Goal: Task Accomplishment & Management: Use online tool/utility

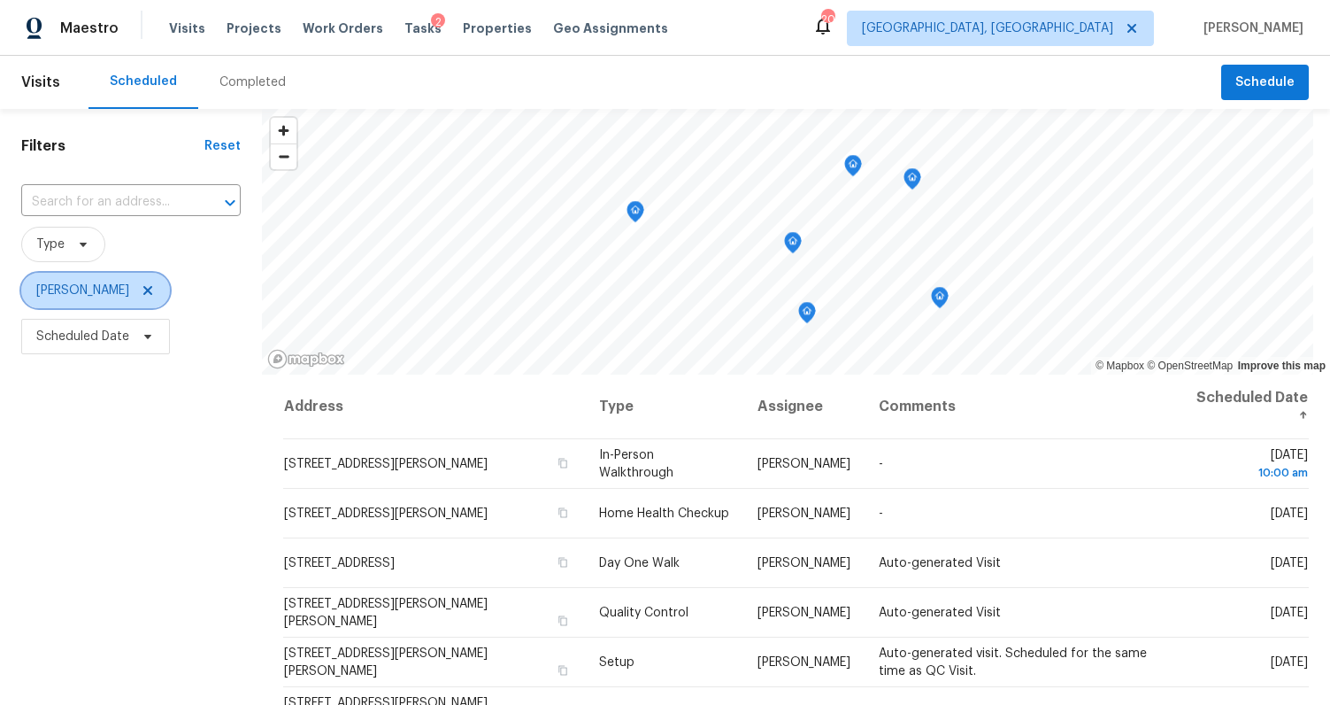
click at [113, 289] on span "[PERSON_NAME]" at bounding box center [82, 290] width 93 height 18
click at [89, 432] on div "Filters Reset ​ Type Calley Sanchez Scheduled Date" at bounding box center [131, 523] width 262 height 829
click at [238, 93] on div "Completed" at bounding box center [252, 82] width 109 height 53
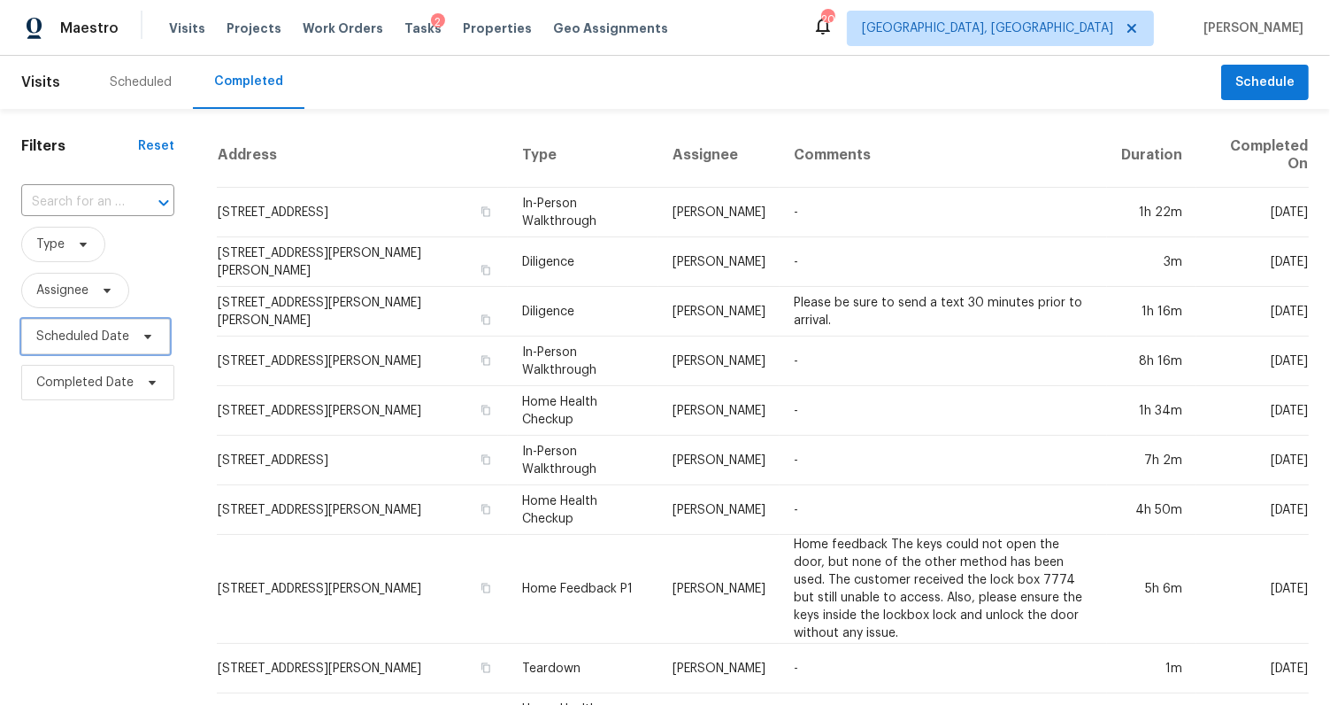
click at [80, 335] on span "Scheduled Date" at bounding box center [82, 337] width 93 height 18
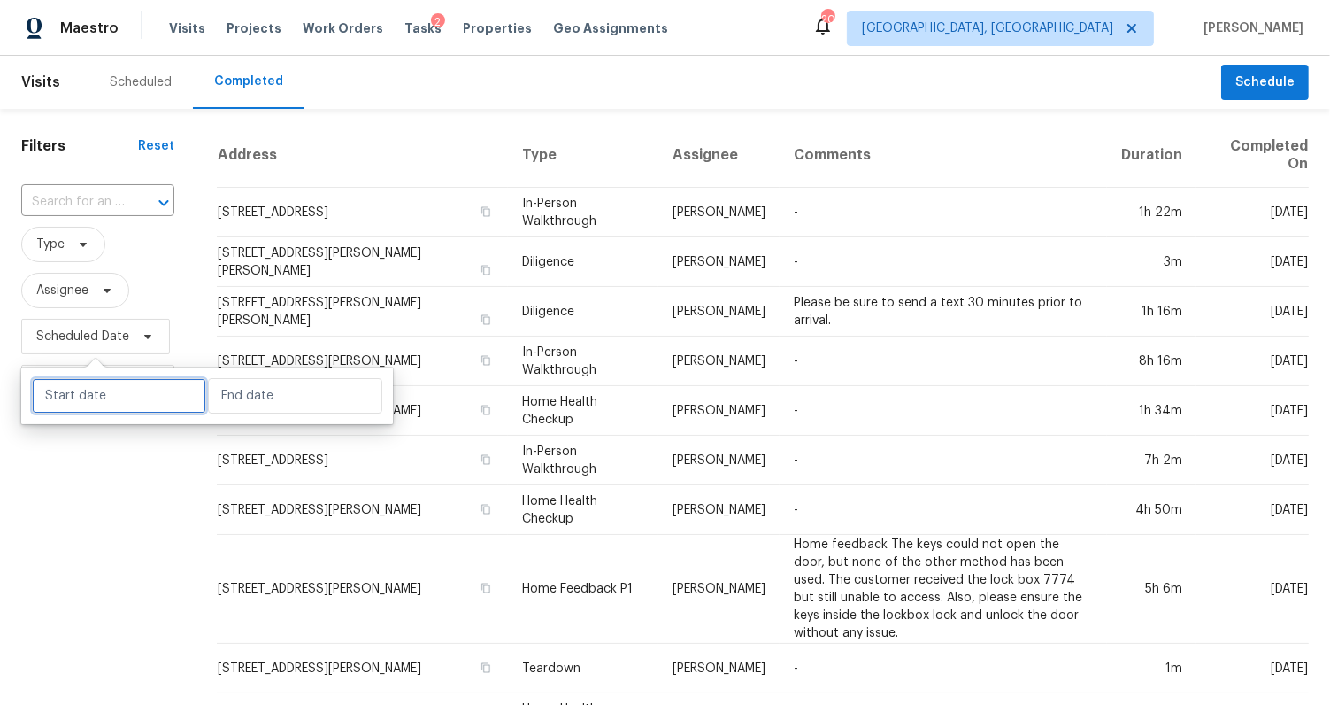
select select "8"
select select "2025"
select select "9"
select select "2025"
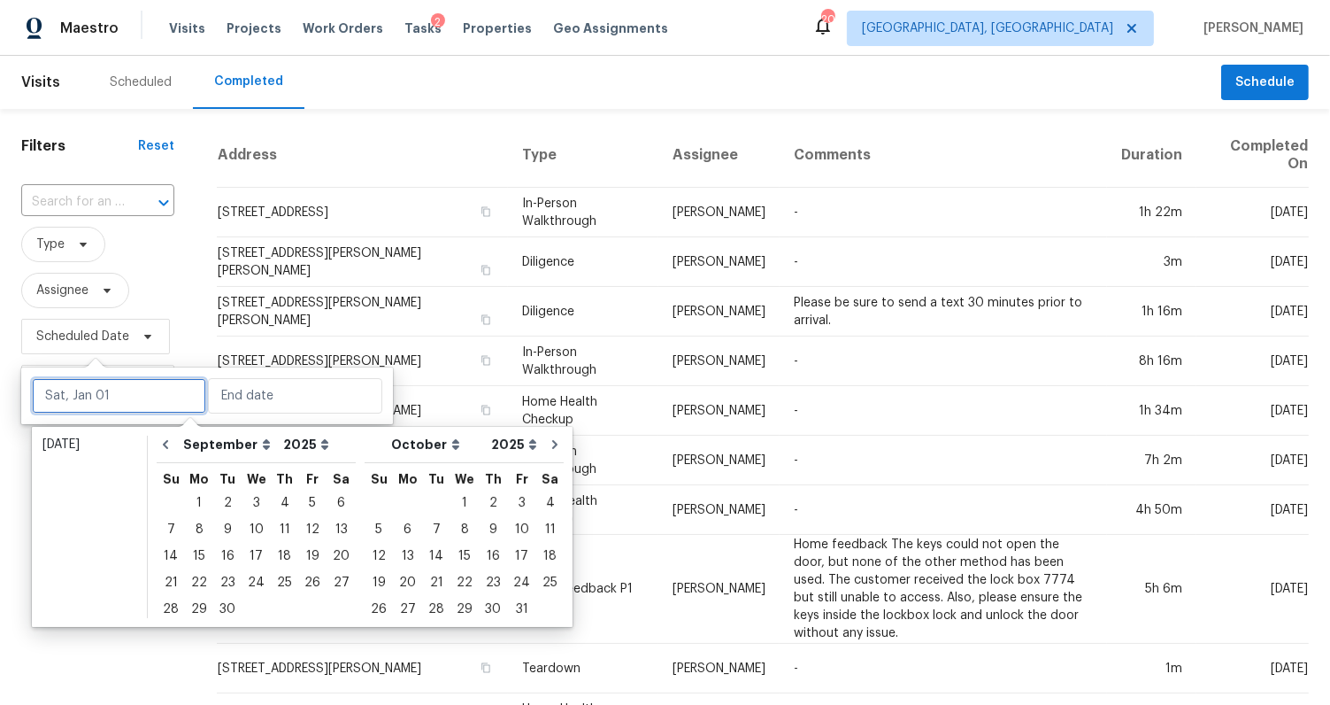
click at [108, 393] on input "text" at bounding box center [119, 395] width 174 height 35
click at [272, 578] on div "25" at bounding box center [284, 582] width 27 height 25
type input "Thu, Sep 25"
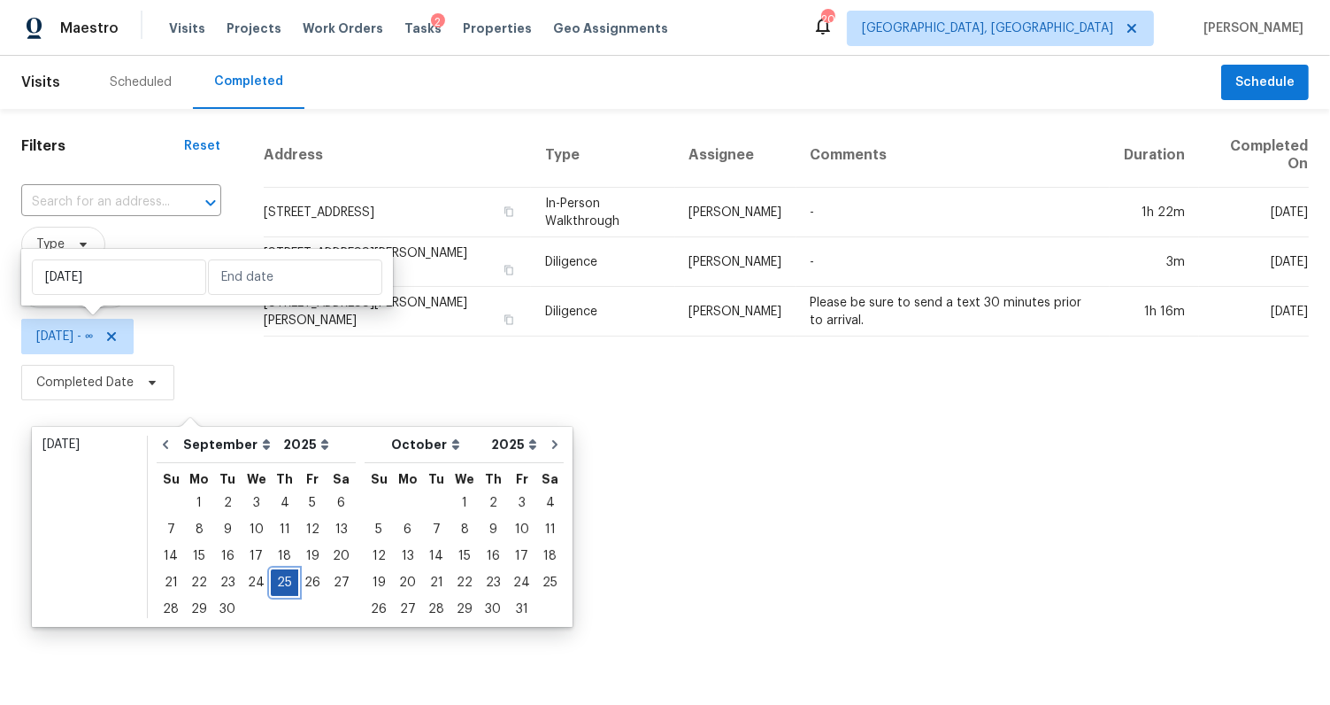
click at [272, 578] on div "25" at bounding box center [284, 582] width 27 height 25
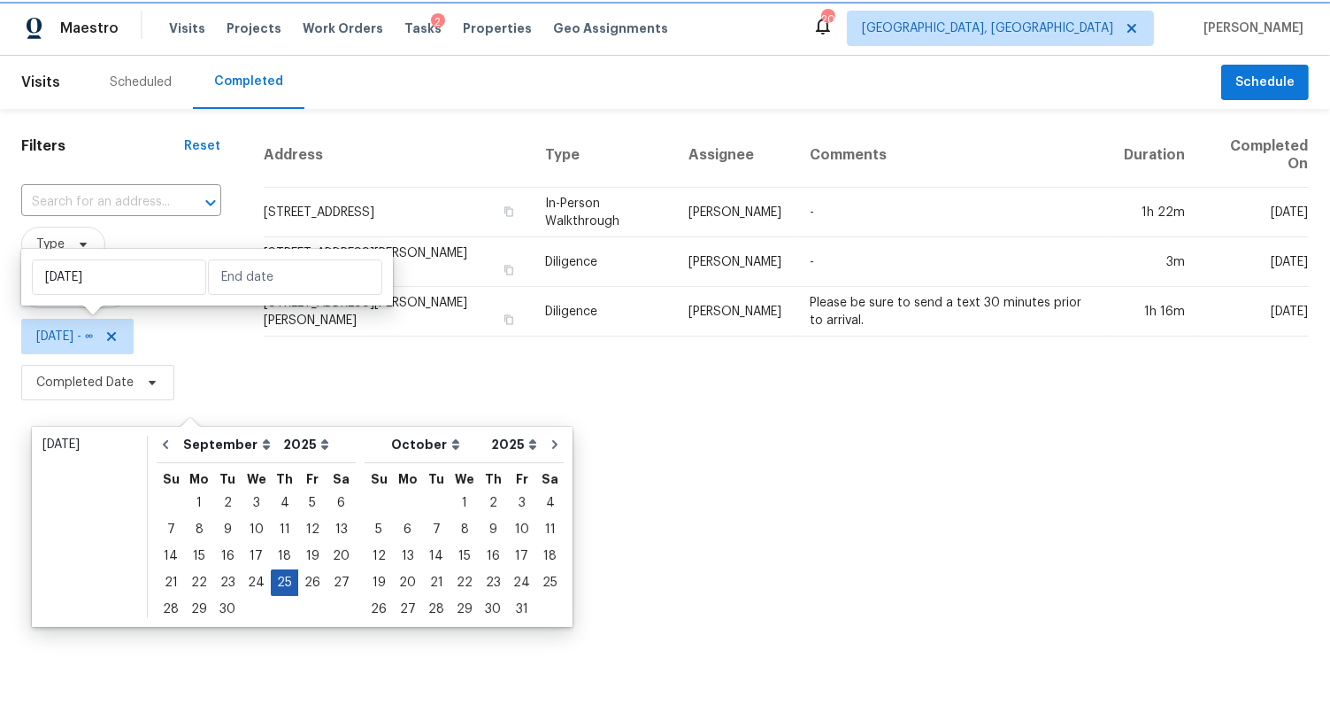
type input "Thu, Sep 25"
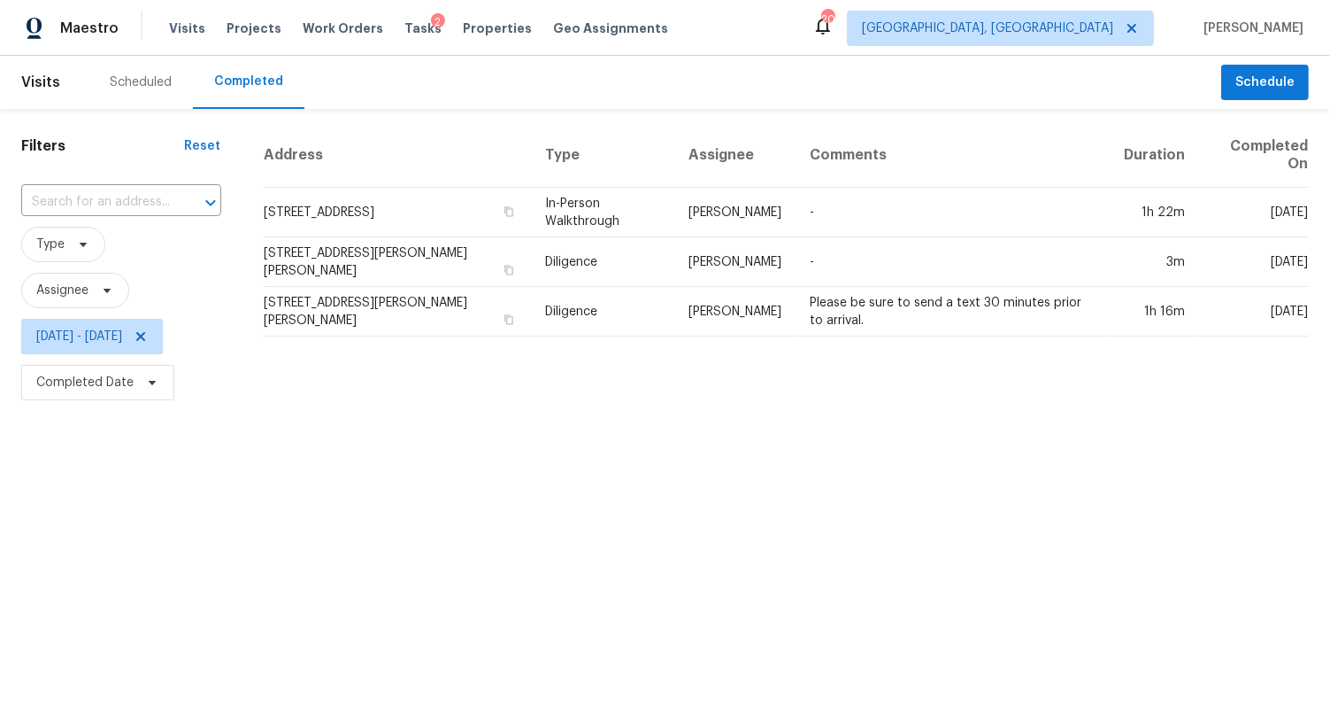
click at [440, 405] on html "Maestro Visits Projects Work Orders Tasks 2 Properties Geo Assignments 20 Green…" at bounding box center [665, 202] width 1330 height 405
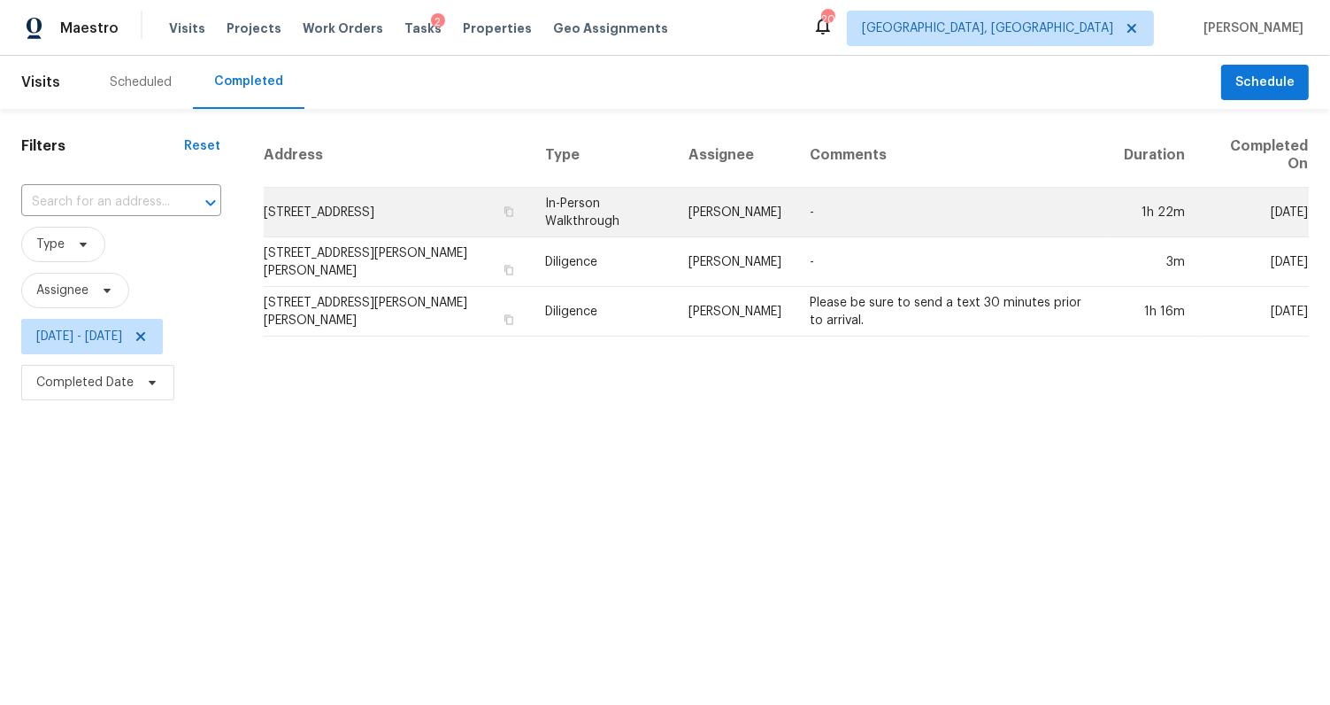
click at [430, 219] on td "157 Sunset Dr, Cowpens, SC 29330" at bounding box center [398, 213] width 268 height 50
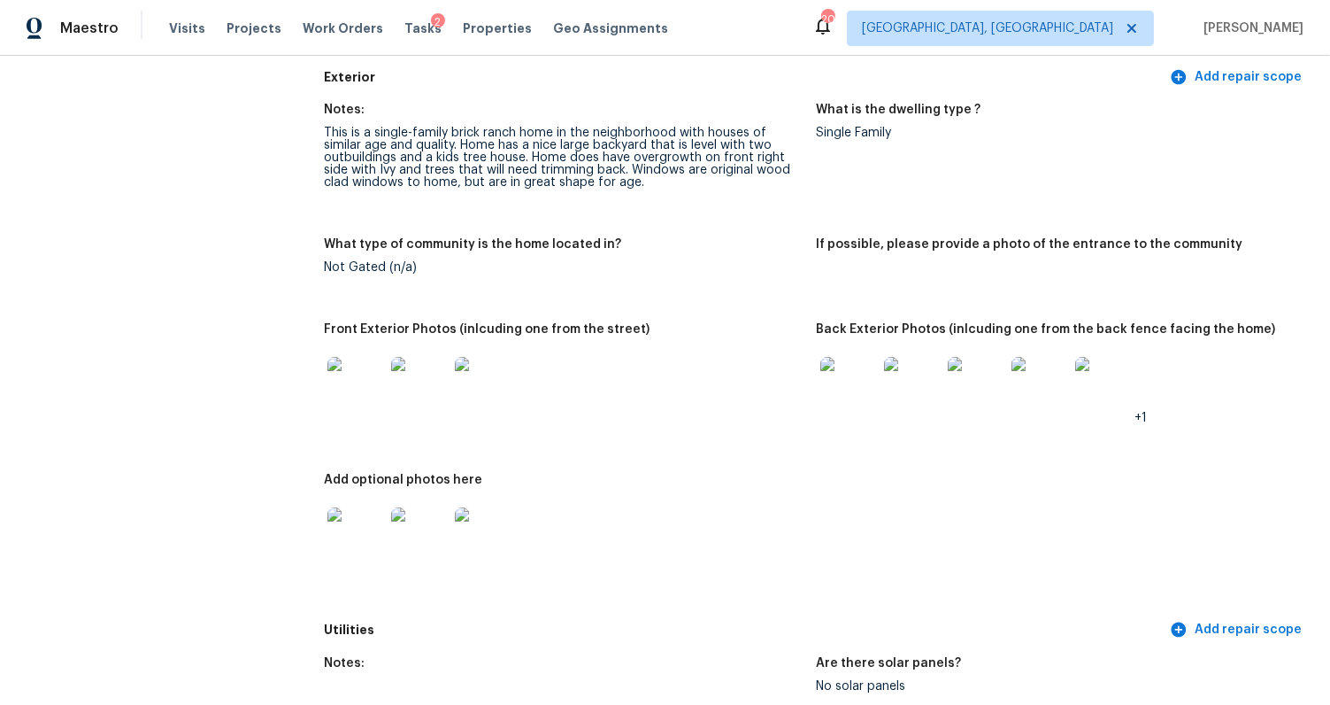
scroll to position [798, 0]
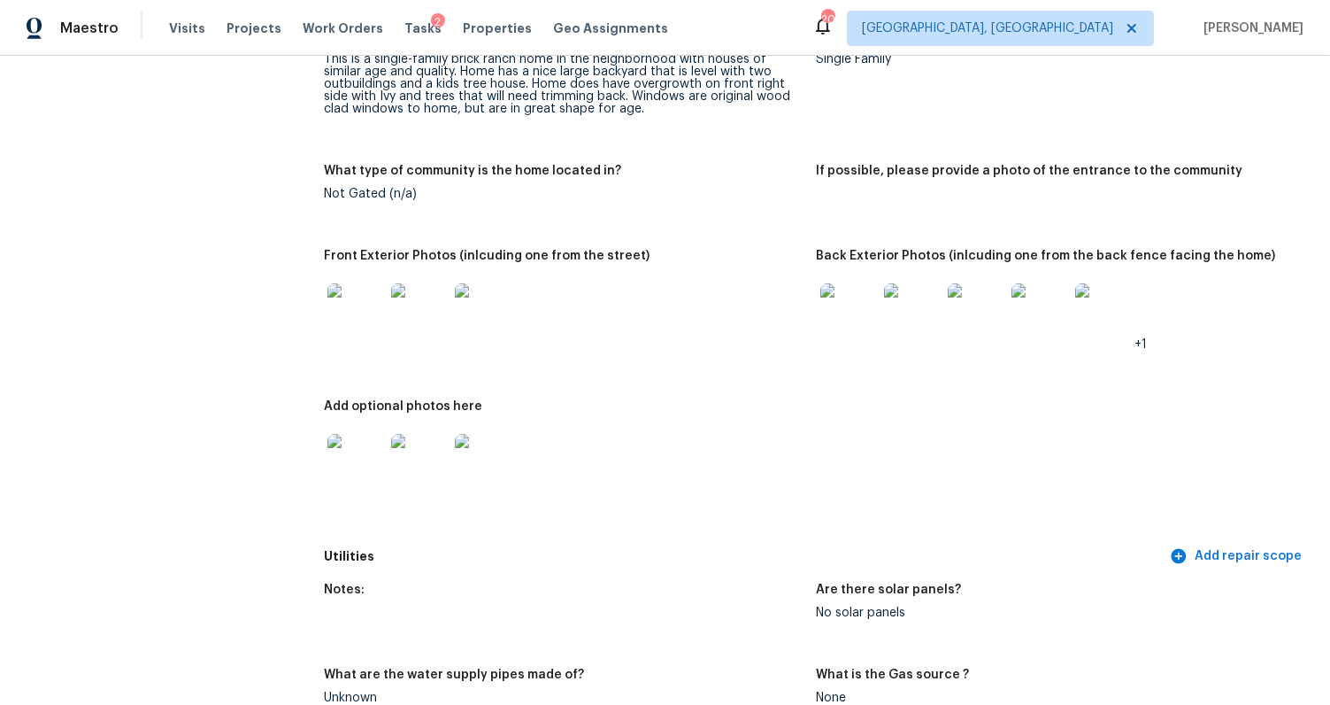
click at [350, 297] on img at bounding box center [356, 311] width 57 height 57
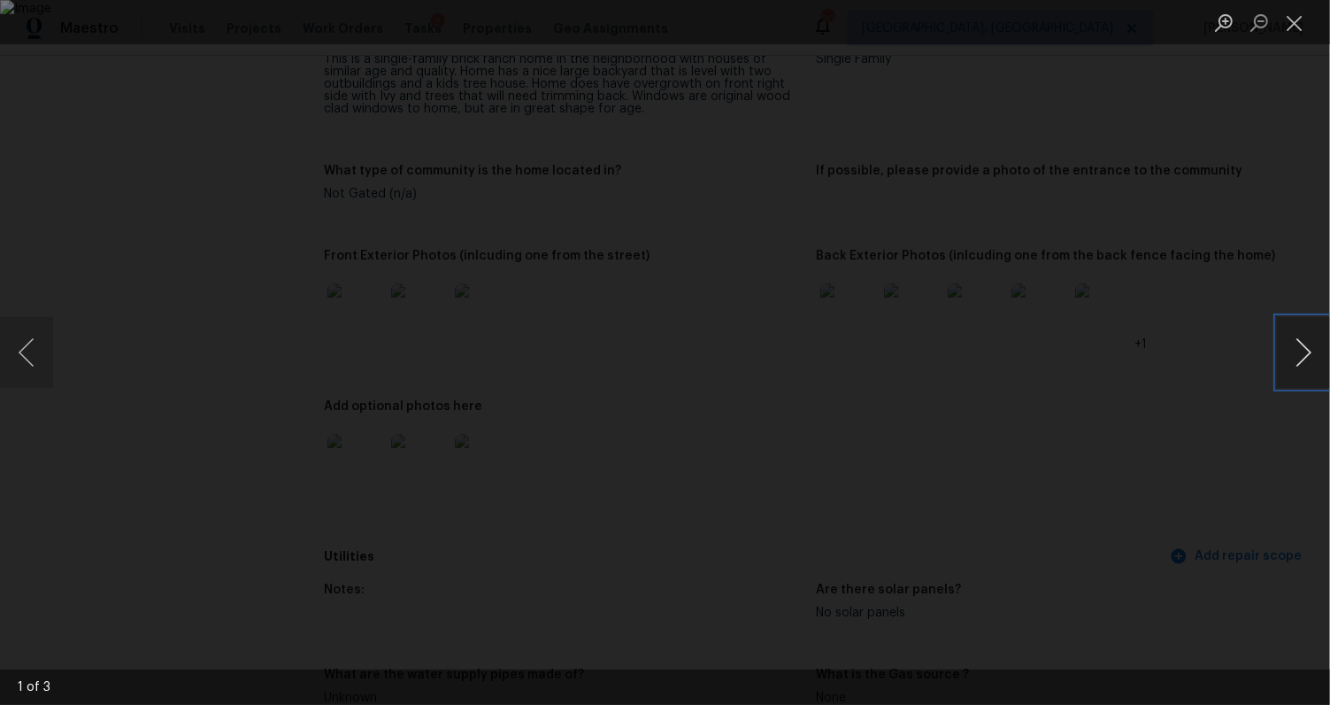
click at [1291, 351] on button "Next image" at bounding box center [1303, 352] width 53 height 71
click at [1222, 420] on div "Lightbox" at bounding box center [665, 352] width 1330 height 705
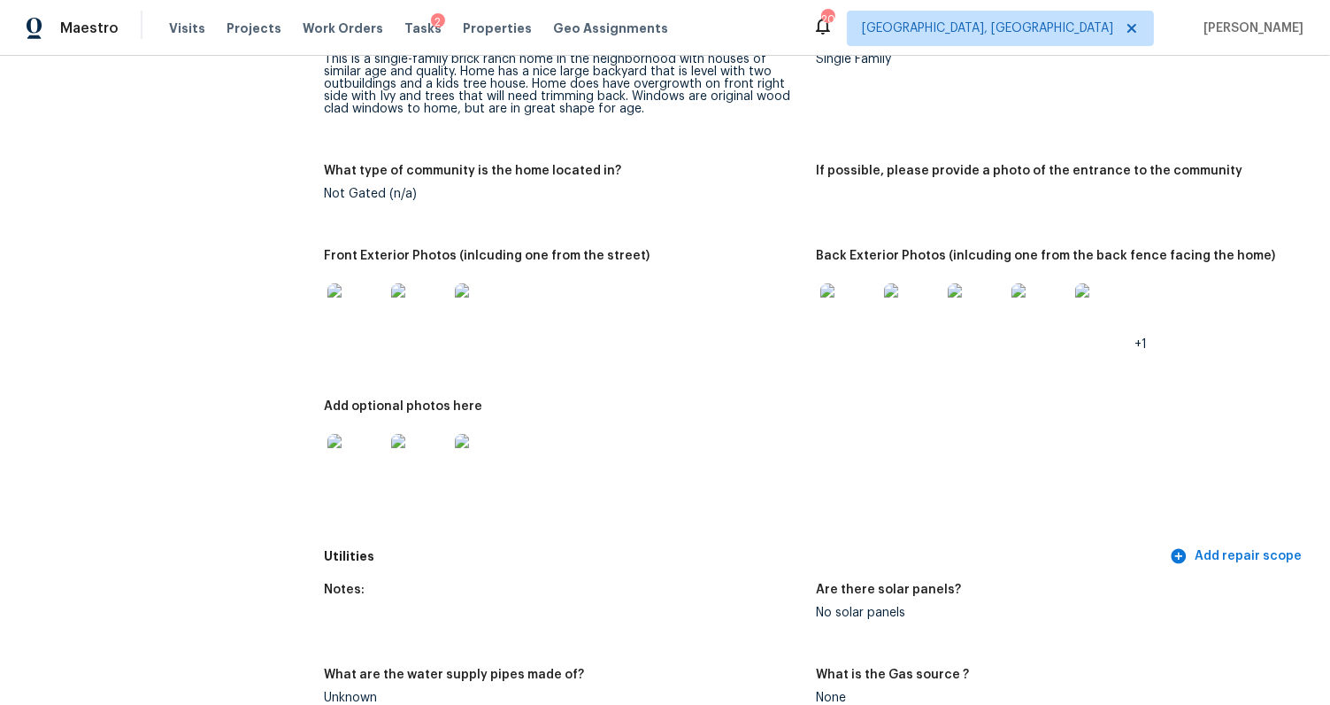
click at [840, 312] on img at bounding box center [849, 311] width 57 height 57
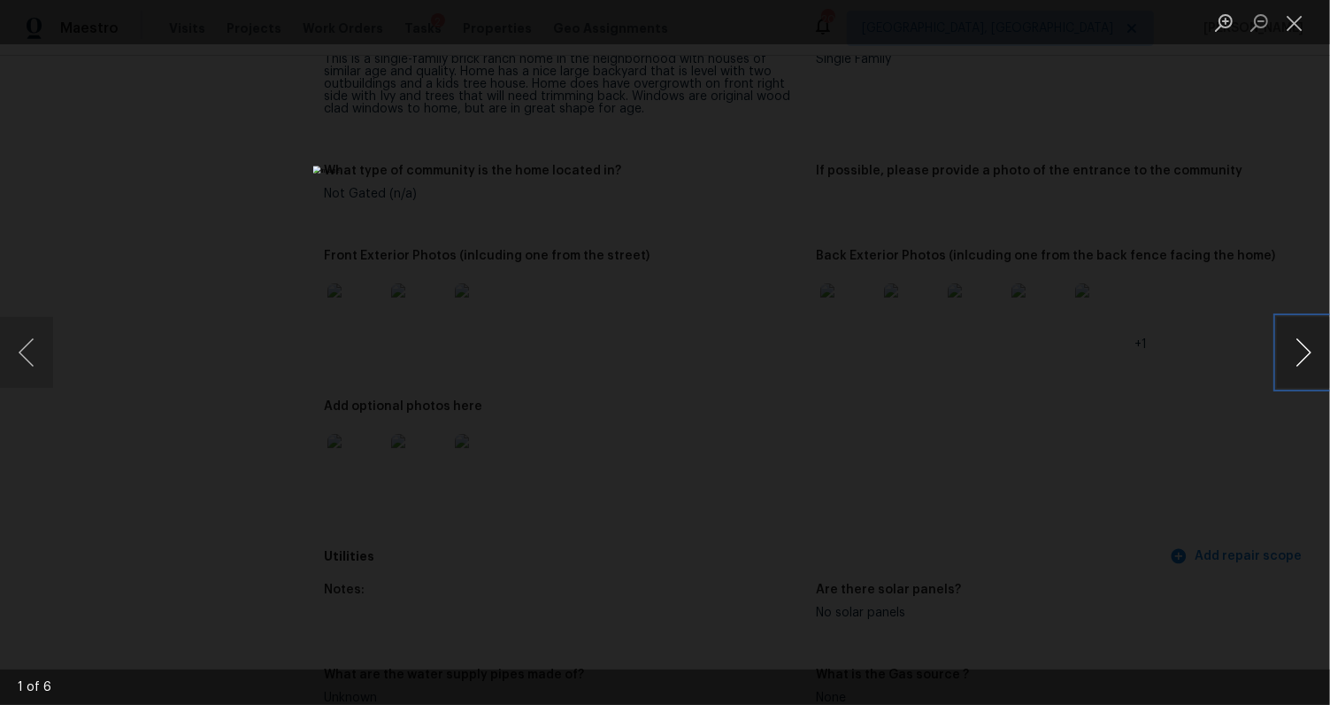
click at [1296, 353] on button "Next image" at bounding box center [1303, 352] width 53 height 71
click at [1176, 401] on div "Lightbox" at bounding box center [665, 352] width 1330 height 705
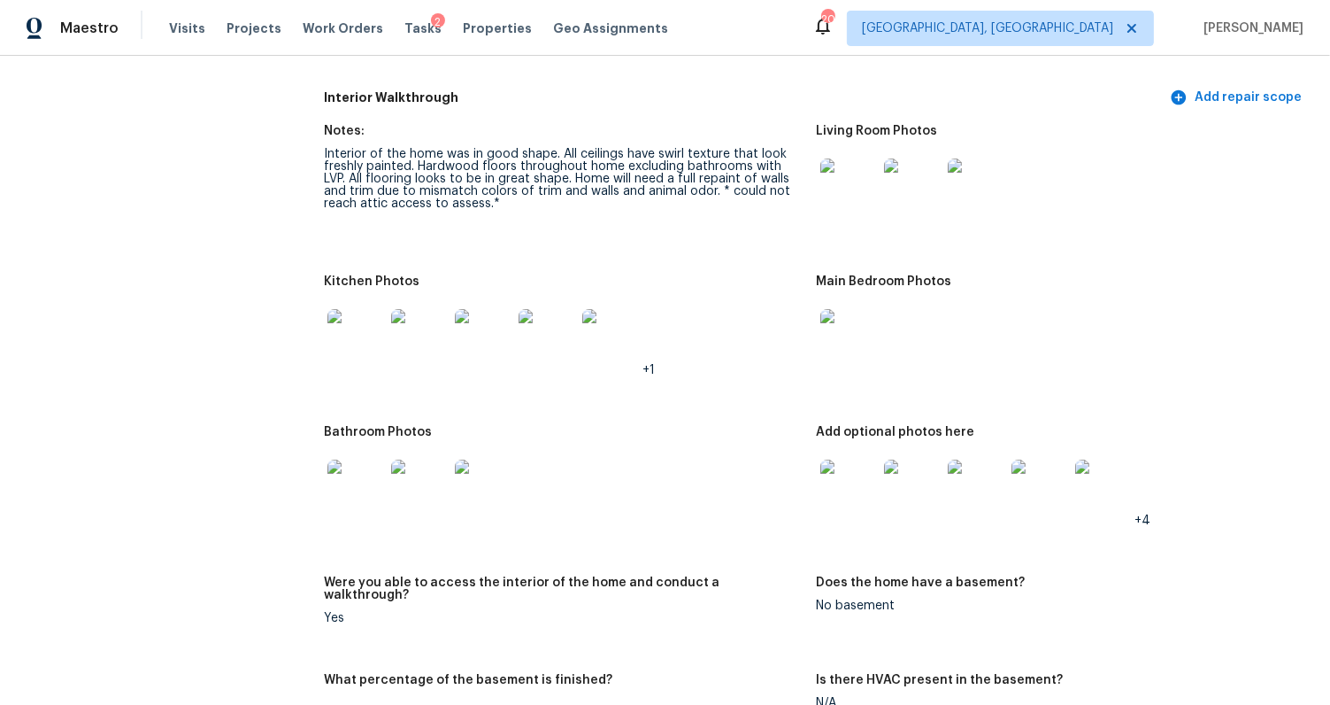
scroll to position [2146, 0]
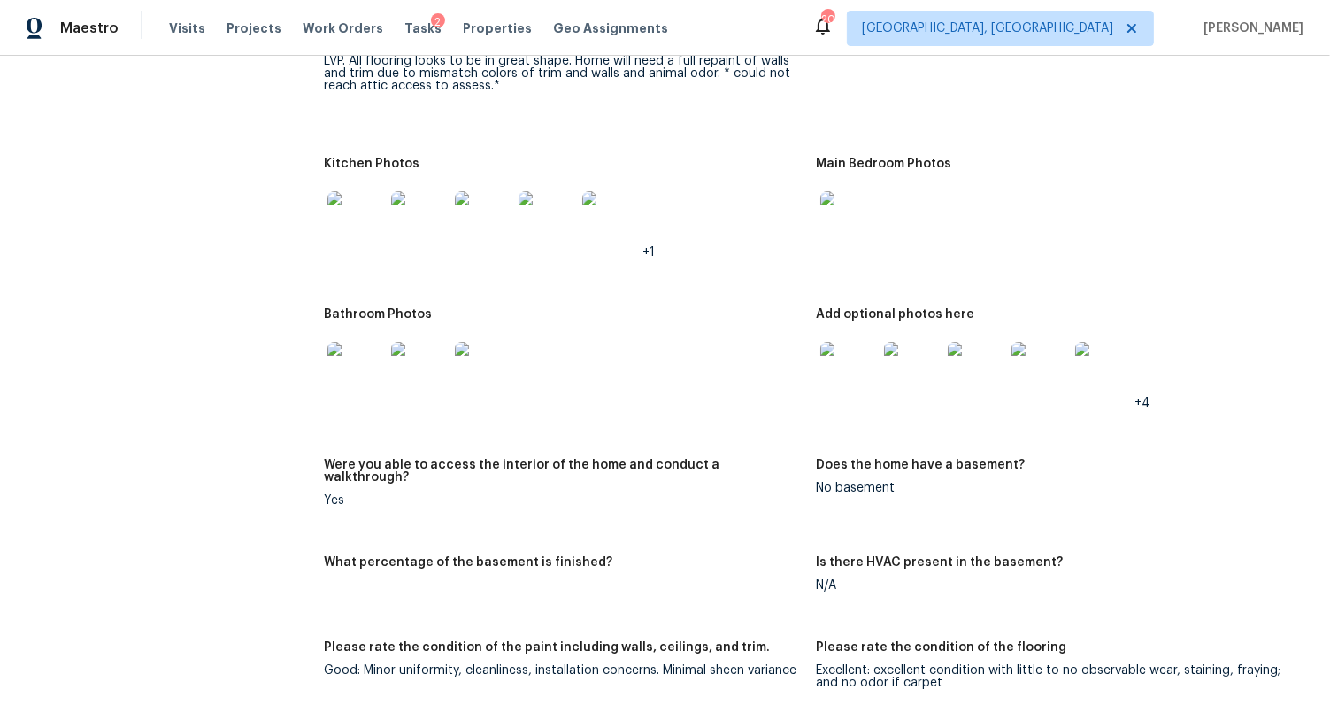
click at [353, 357] on img at bounding box center [356, 370] width 57 height 57
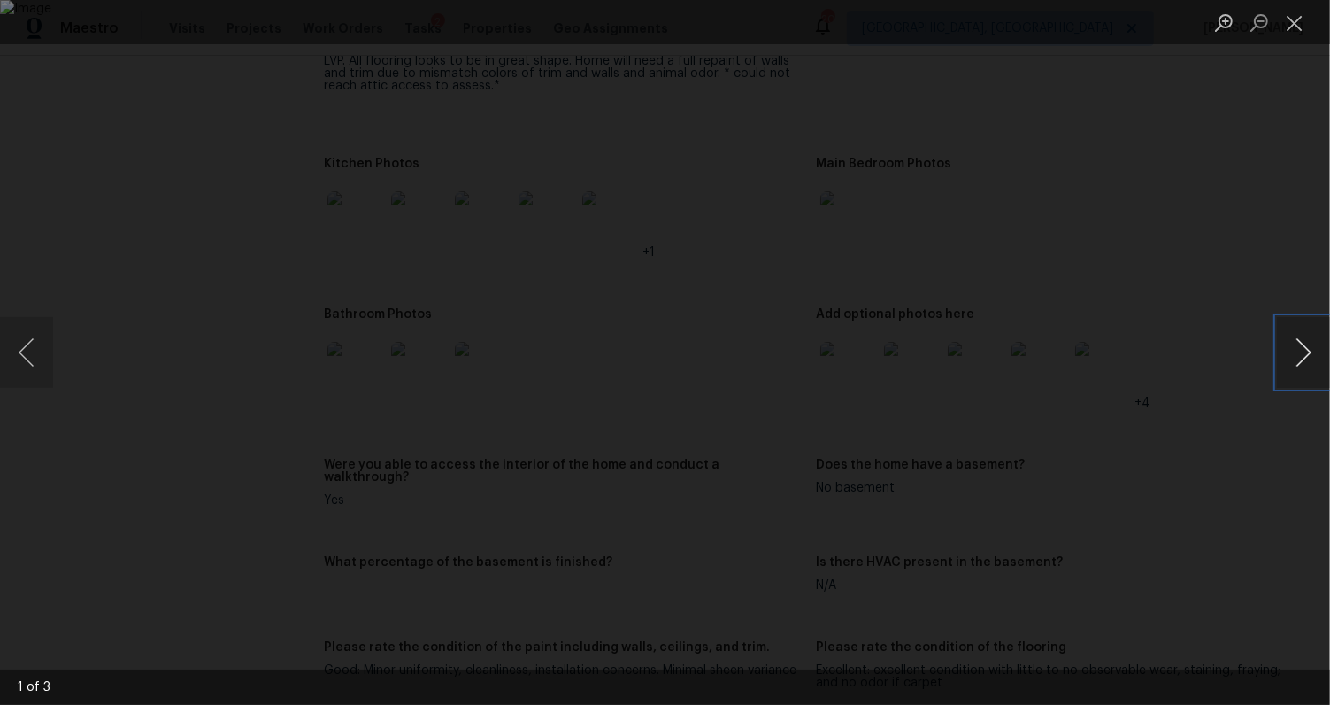
click at [1307, 357] on button "Next image" at bounding box center [1303, 352] width 53 height 71
click at [1246, 459] on div "Lightbox" at bounding box center [665, 352] width 1330 height 705
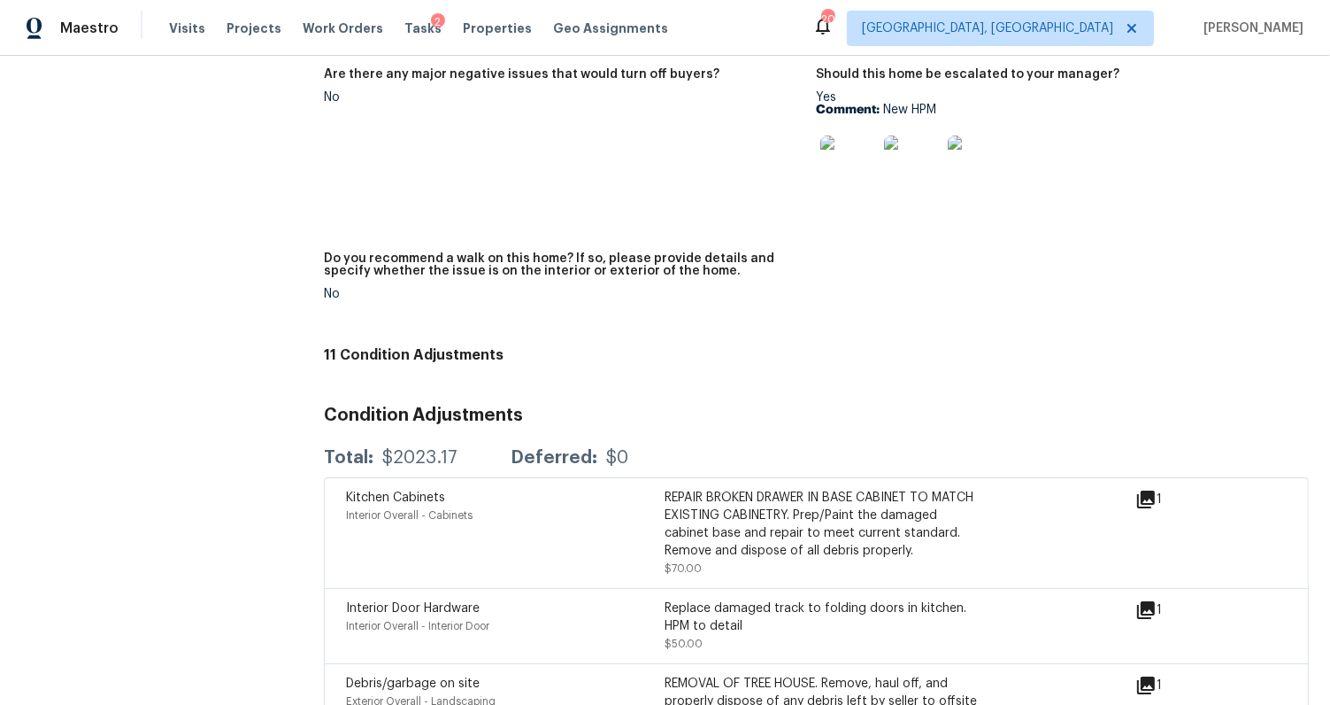
scroll to position [4021, 0]
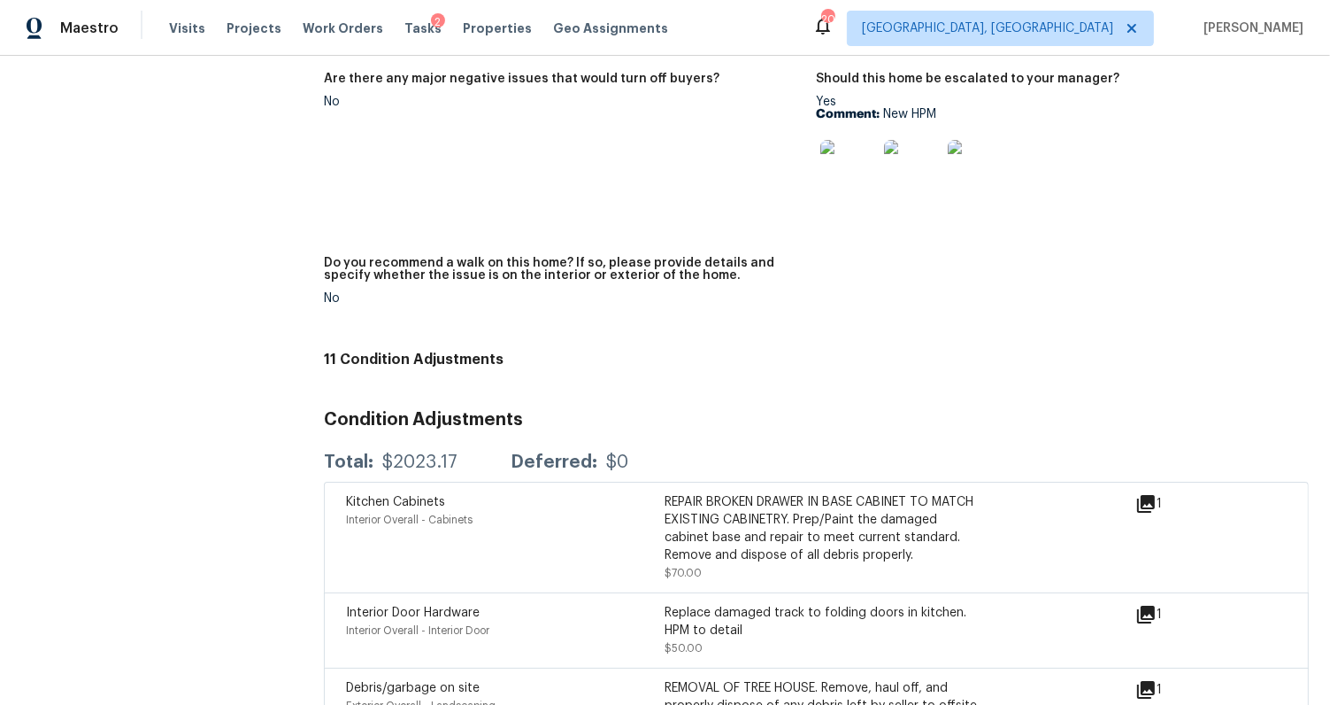
click at [839, 140] on img at bounding box center [849, 168] width 57 height 57
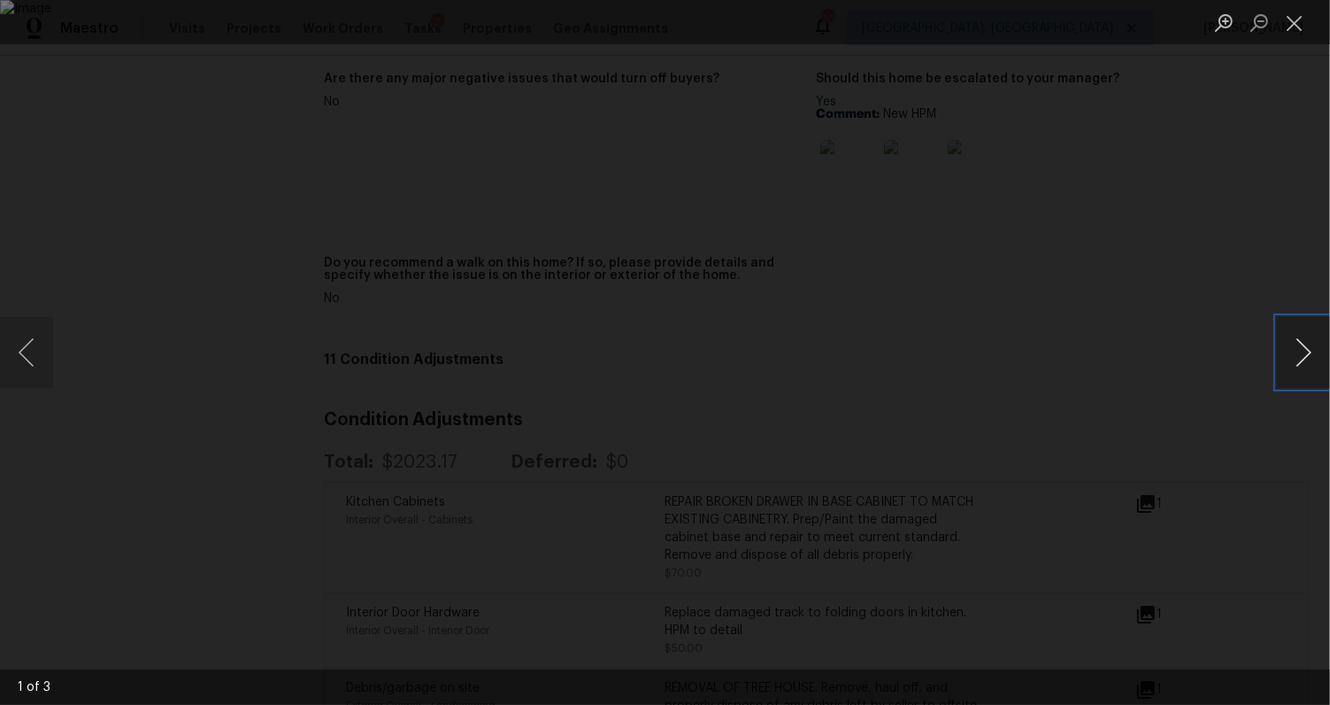
click at [1287, 359] on button "Next image" at bounding box center [1303, 352] width 53 height 71
click at [1125, 443] on div "Lightbox" at bounding box center [665, 352] width 1330 height 705
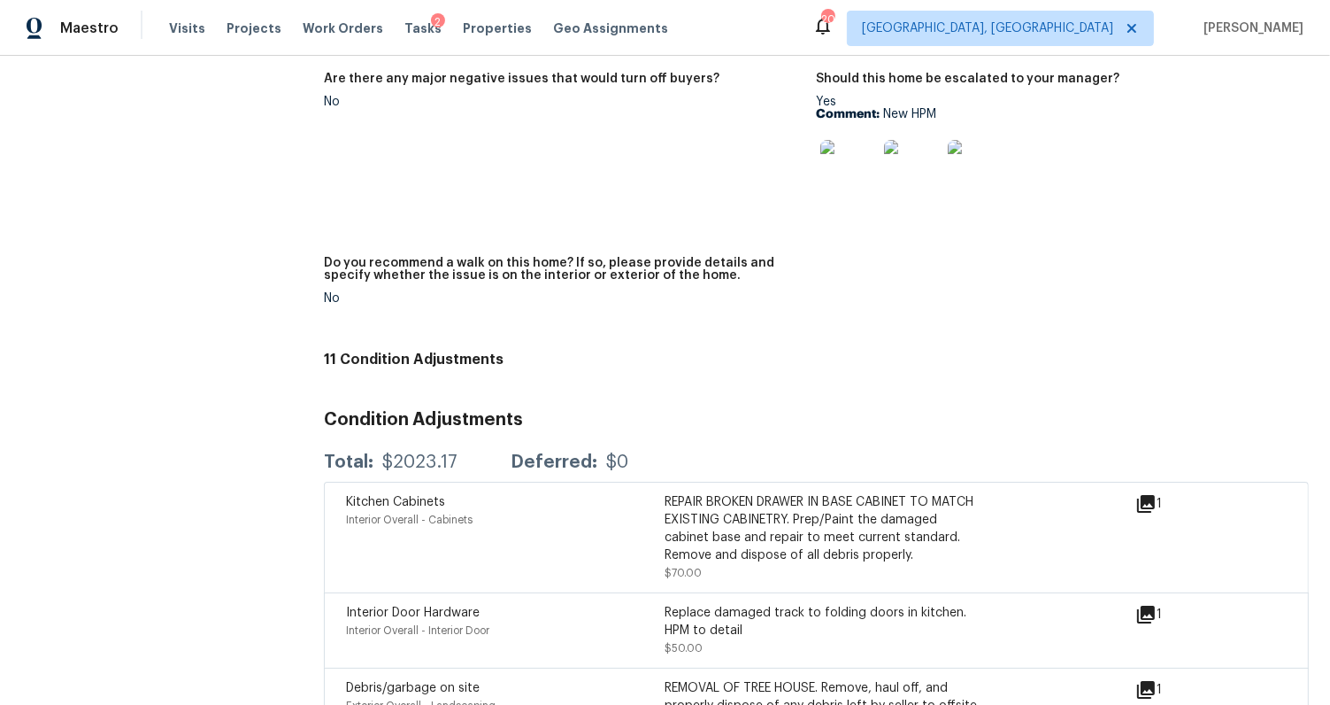
click at [822, 146] on img at bounding box center [849, 168] width 57 height 57
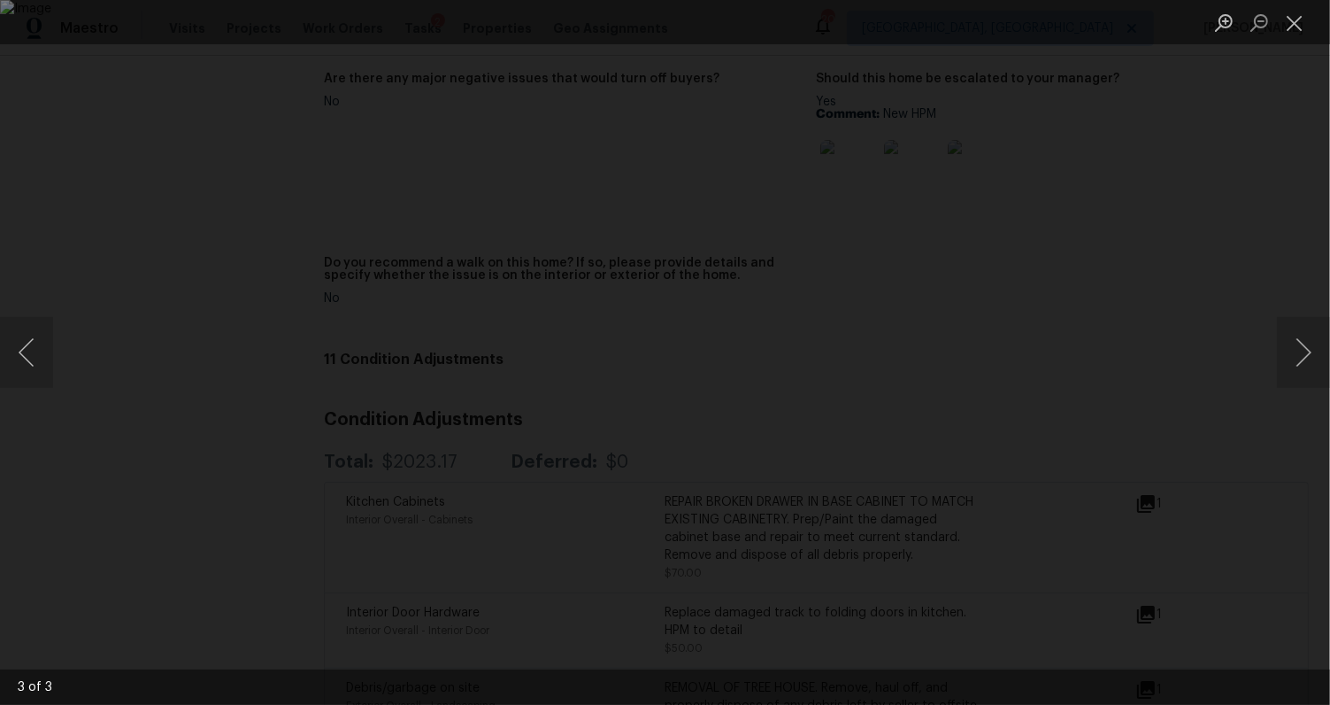
click at [1221, 272] on div "Lightbox" at bounding box center [665, 352] width 1330 height 705
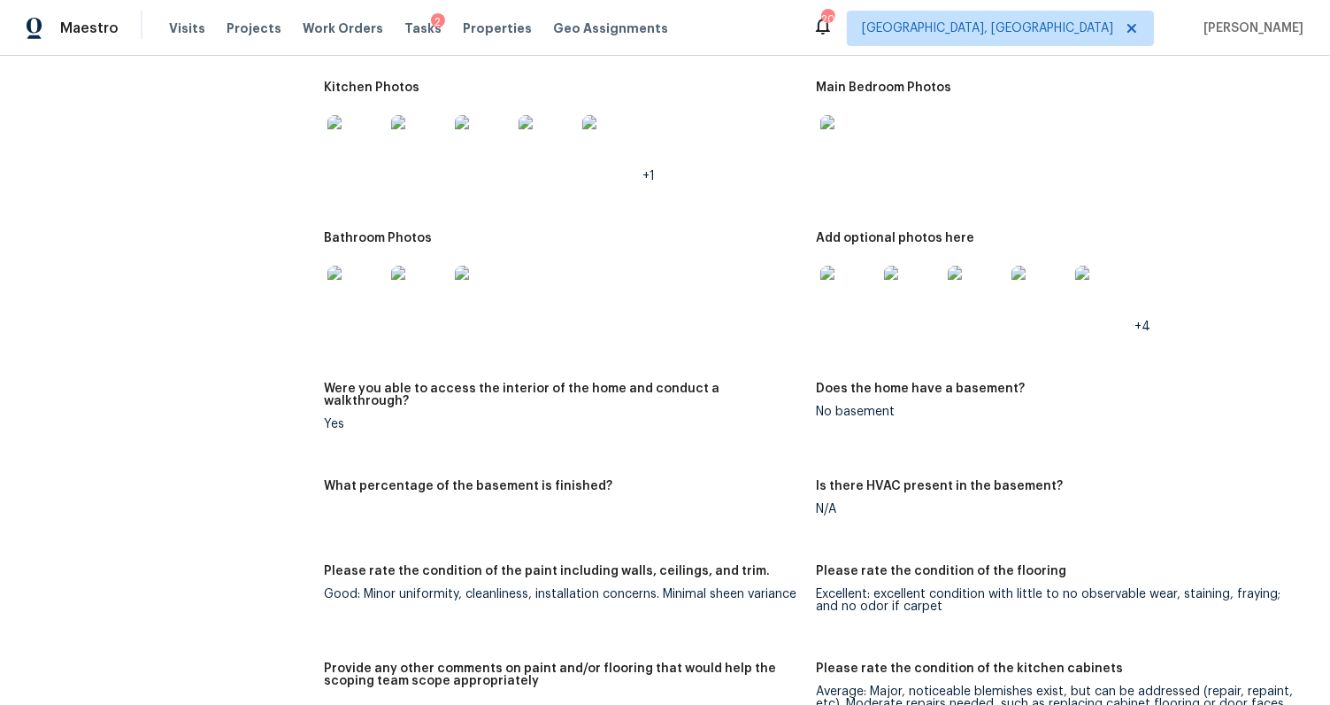
scroll to position [2073, 0]
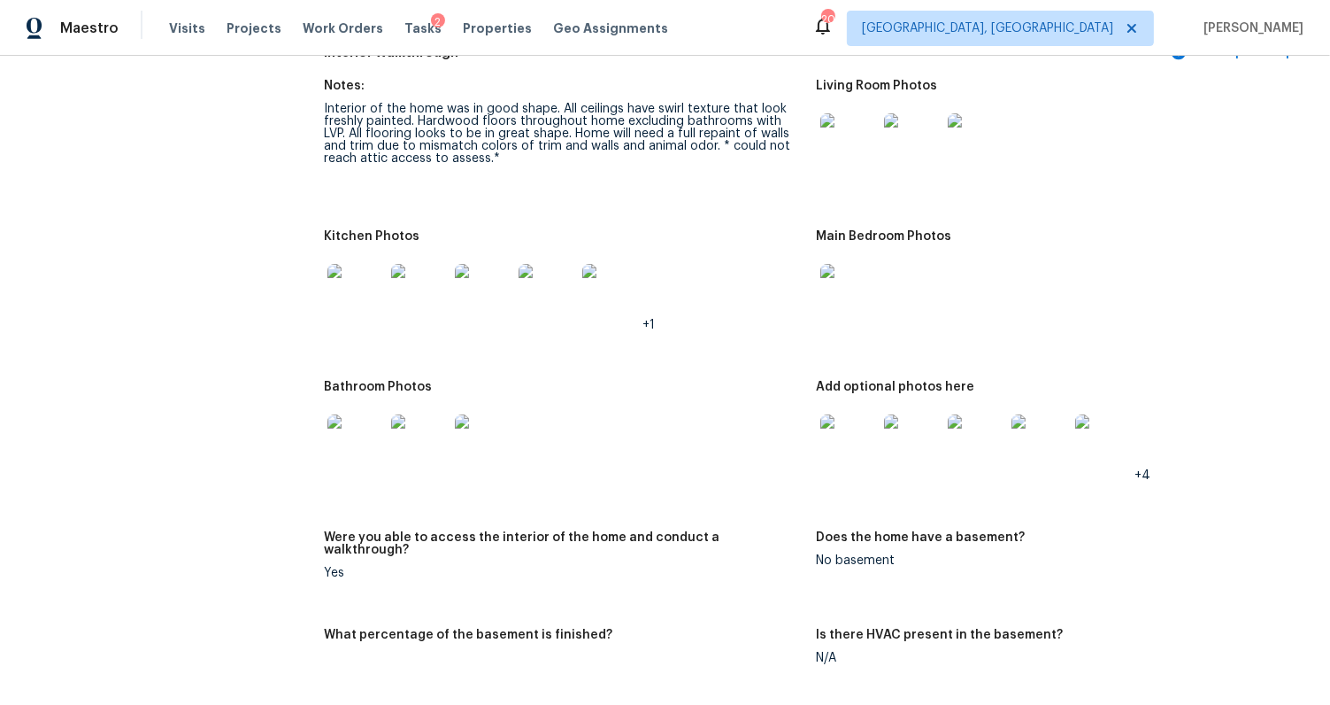
click at [367, 432] on img at bounding box center [356, 442] width 57 height 57
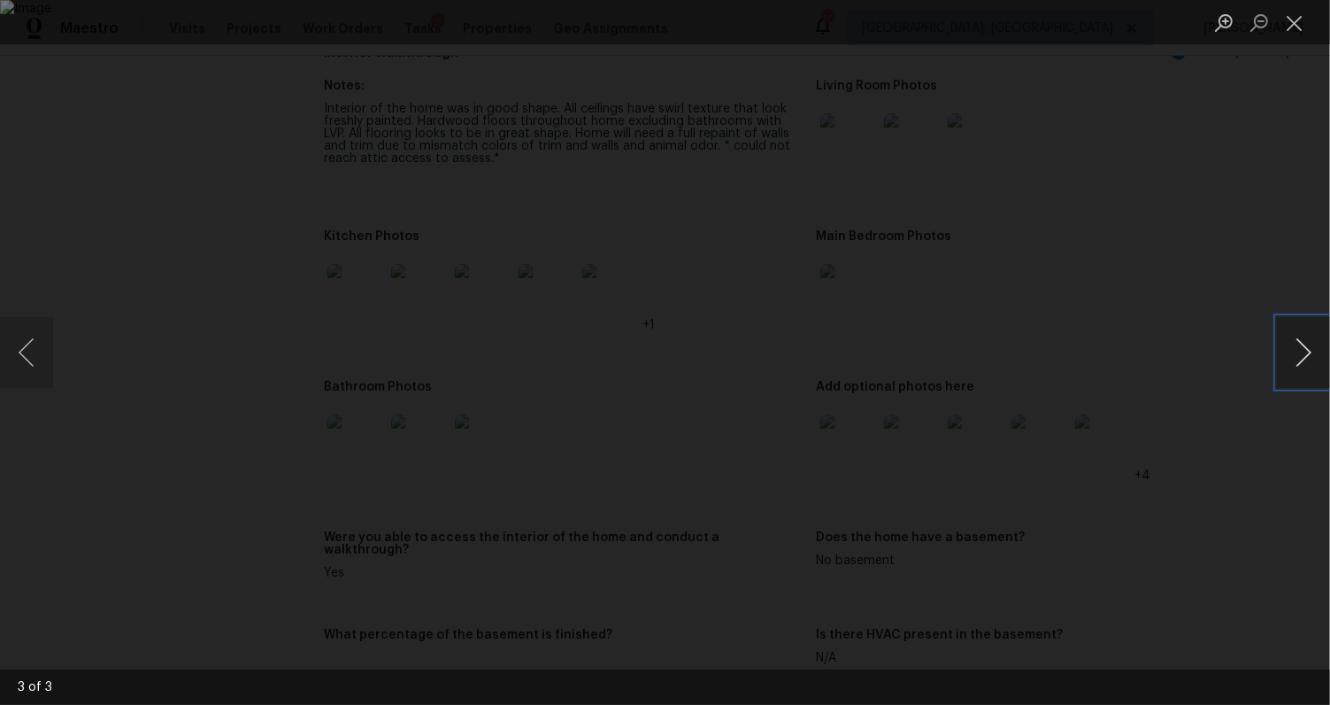
click at [1292, 364] on button "Next image" at bounding box center [1303, 352] width 53 height 71
click at [1299, 338] on button "Next image" at bounding box center [1303, 352] width 53 height 71
click at [1161, 144] on div "Lightbox" at bounding box center [665, 352] width 1330 height 705
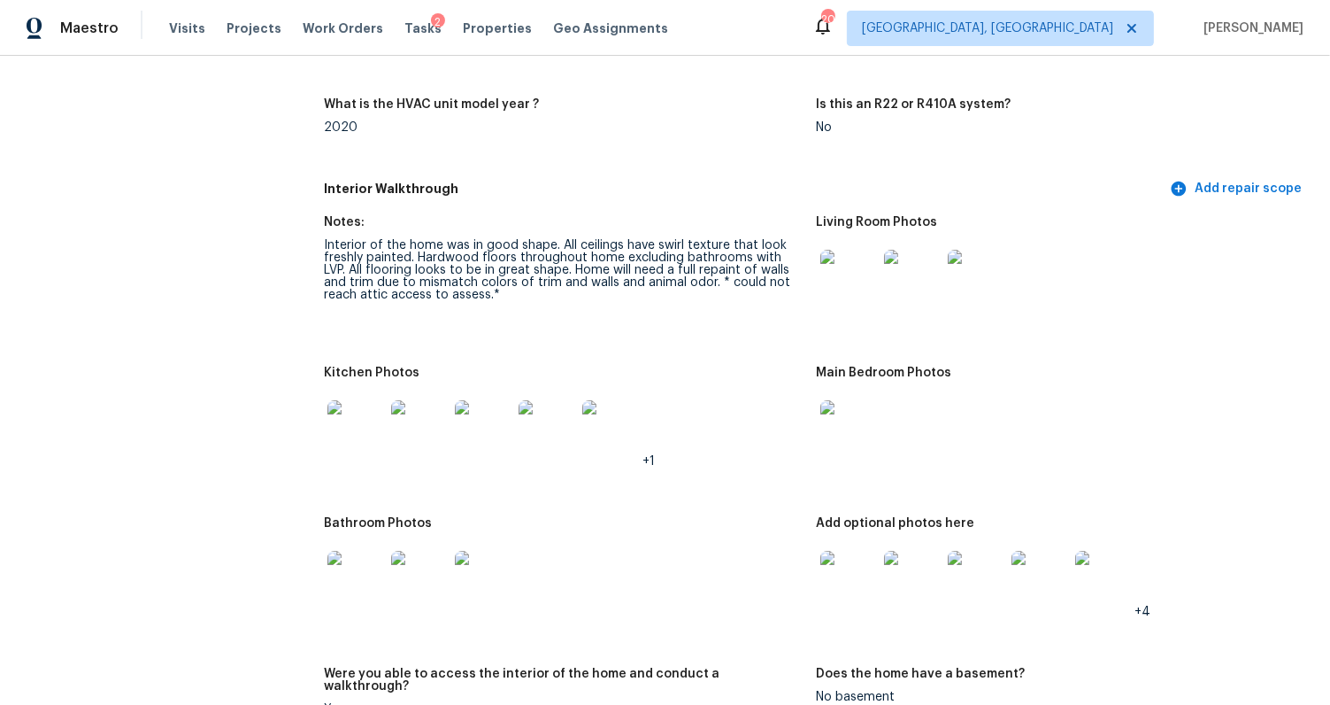
scroll to position [1935, 0]
click at [848, 278] on img at bounding box center [849, 279] width 57 height 57
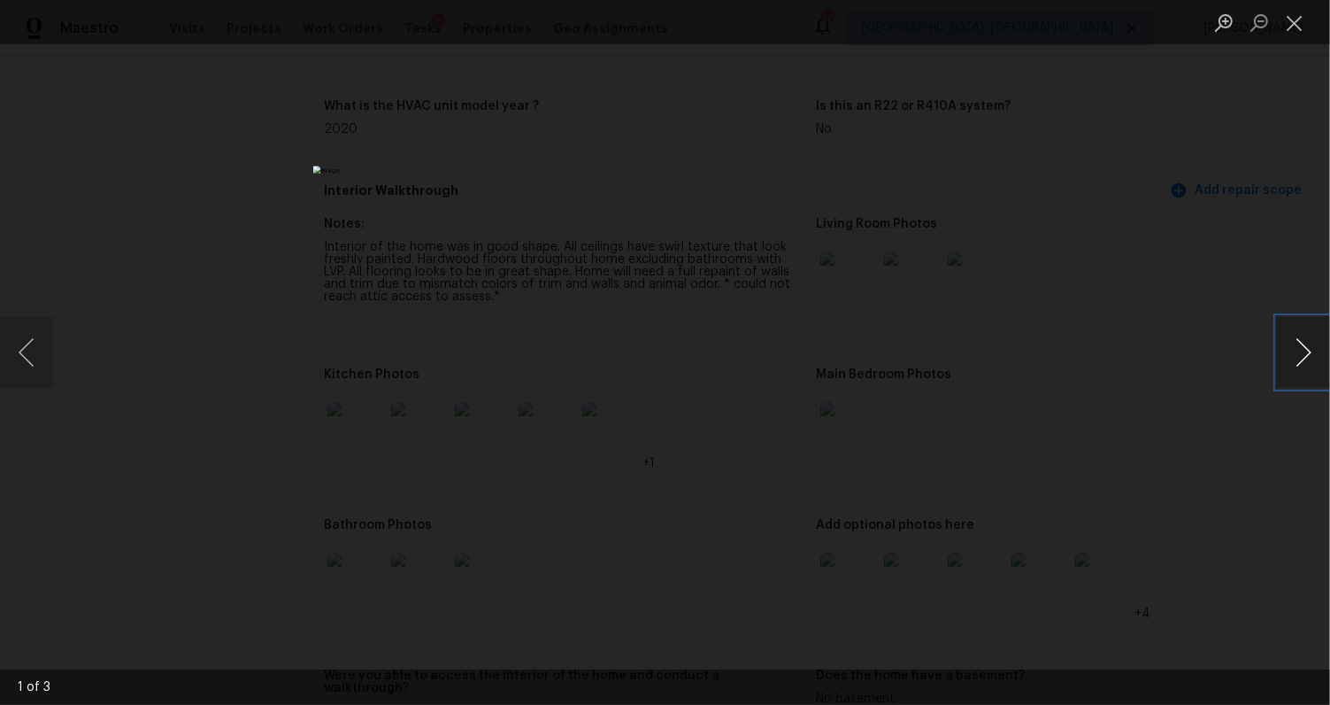
click at [1293, 366] on button "Next image" at bounding box center [1303, 352] width 53 height 71
click at [1292, 366] on button "Next image" at bounding box center [1303, 352] width 53 height 71
click at [1292, 367] on button "Next image" at bounding box center [1303, 352] width 53 height 71
click at [1186, 428] on div "Lightbox" at bounding box center [665, 352] width 1330 height 705
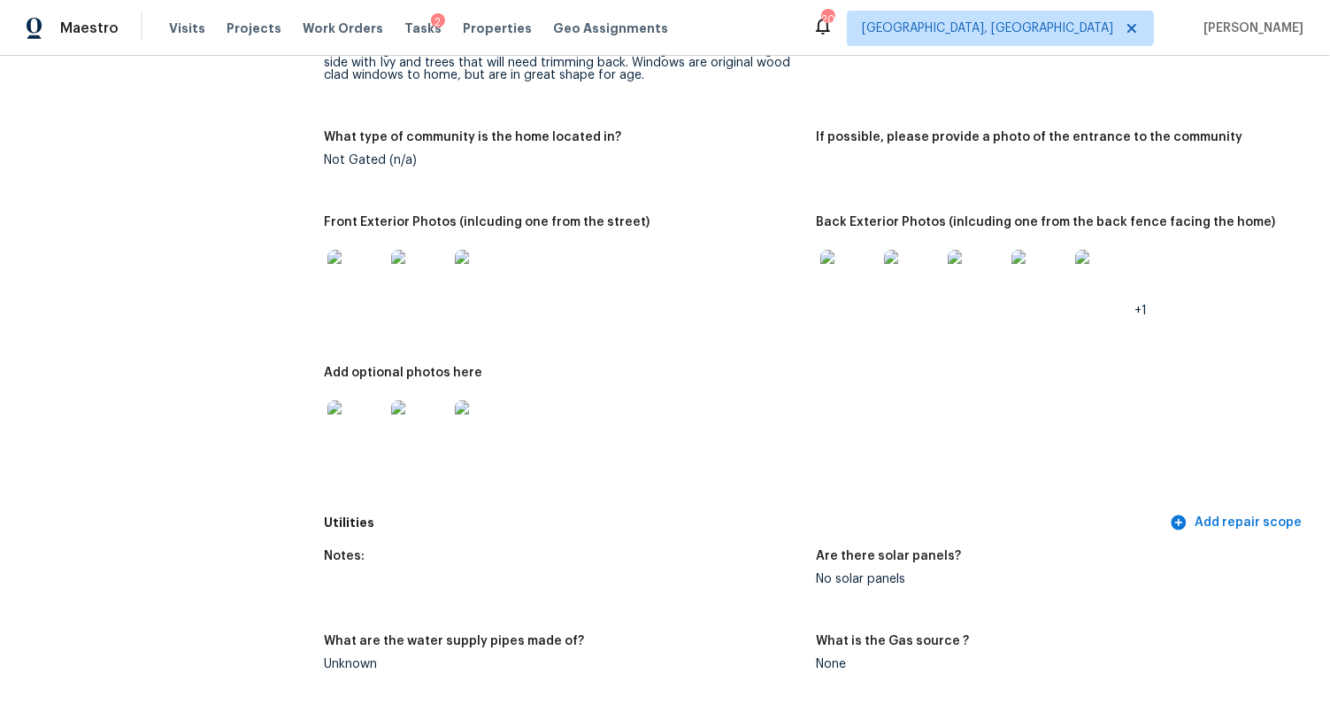
scroll to position [813, 0]
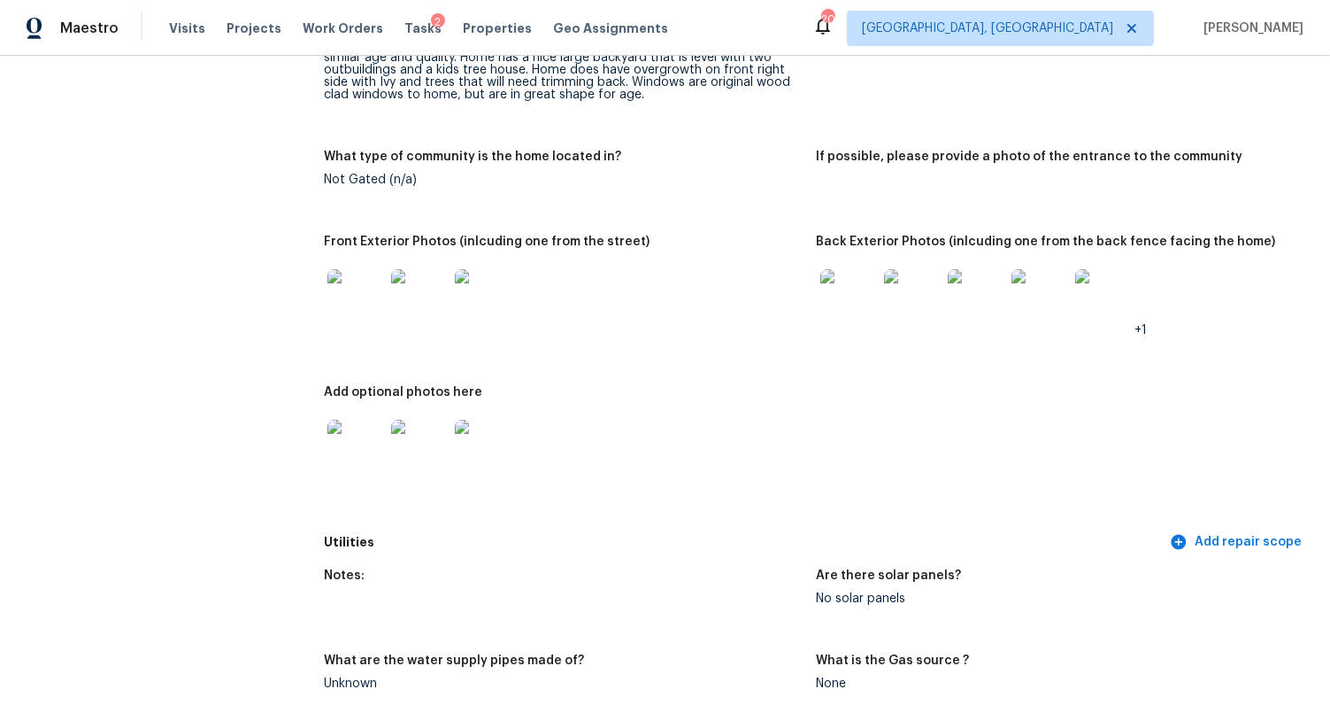
click at [366, 281] on img at bounding box center [356, 297] width 57 height 57
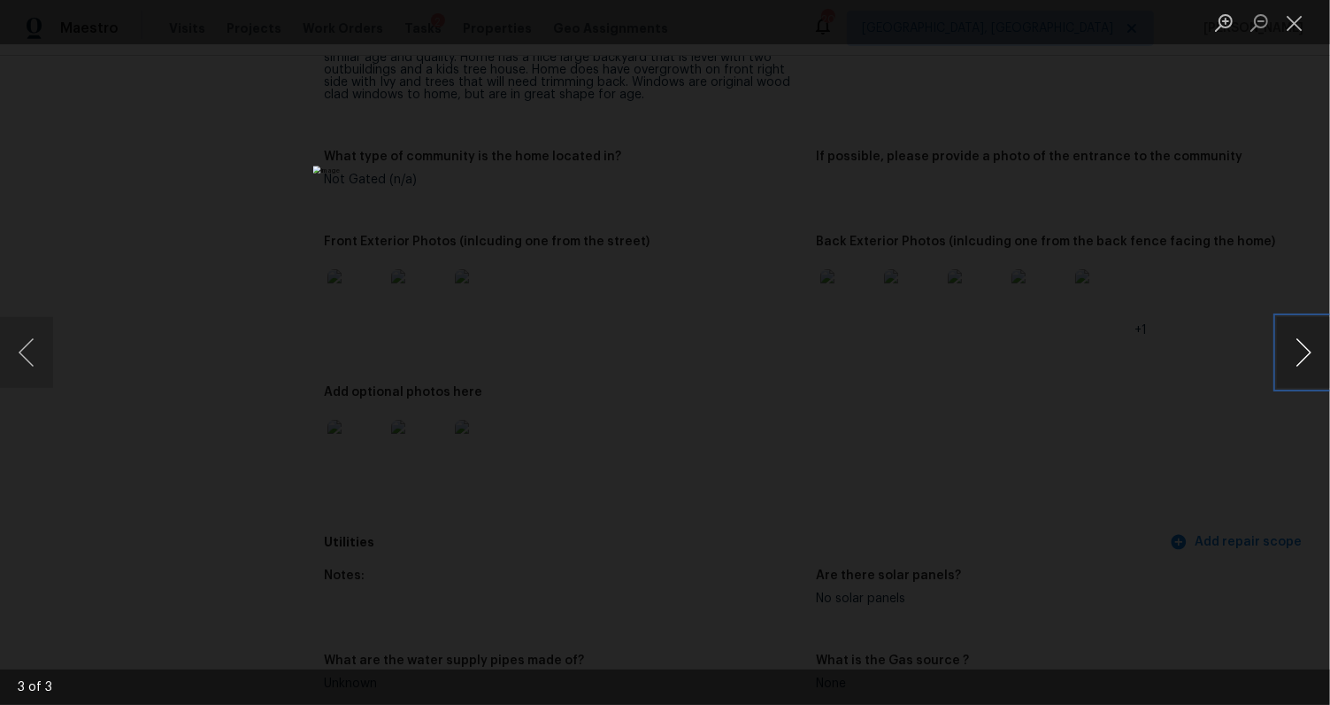
click at [1305, 362] on button "Next image" at bounding box center [1303, 352] width 53 height 71
click at [1214, 448] on div "Lightbox" at bounding box center [665, 352] width 1330 height 705
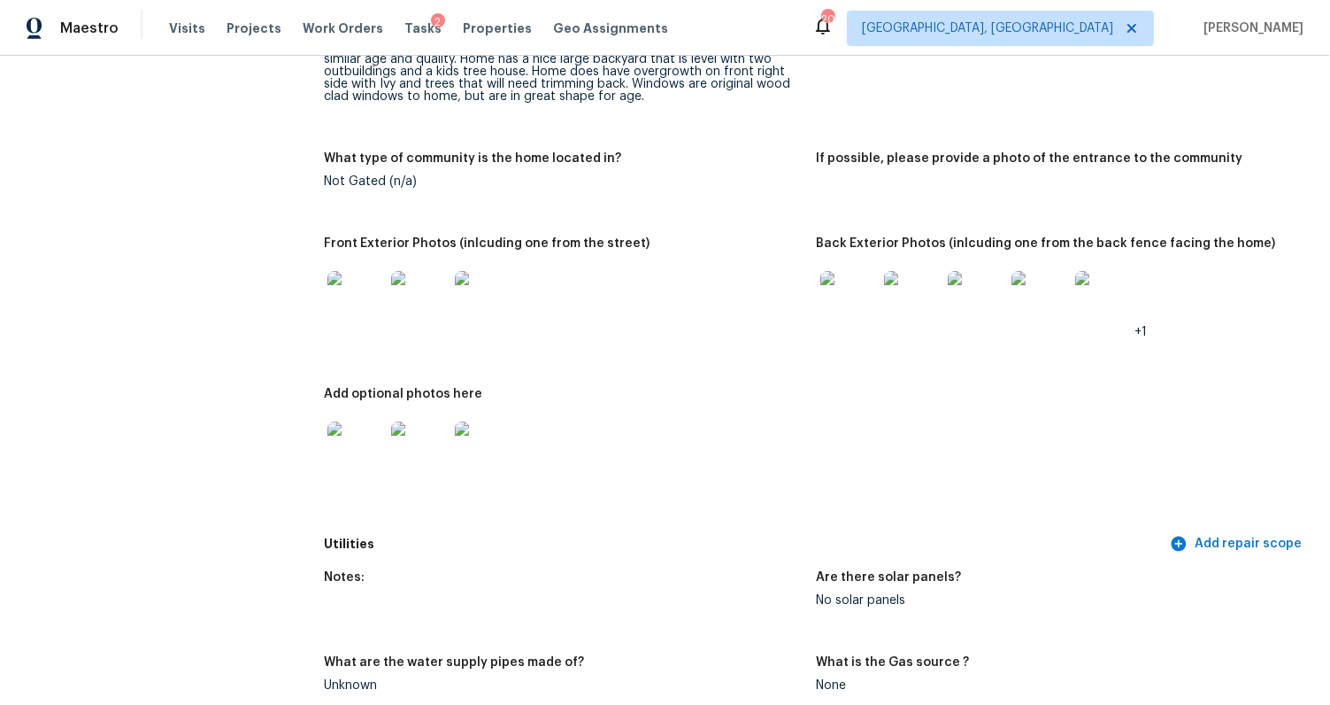
scroll to position [513, 0]
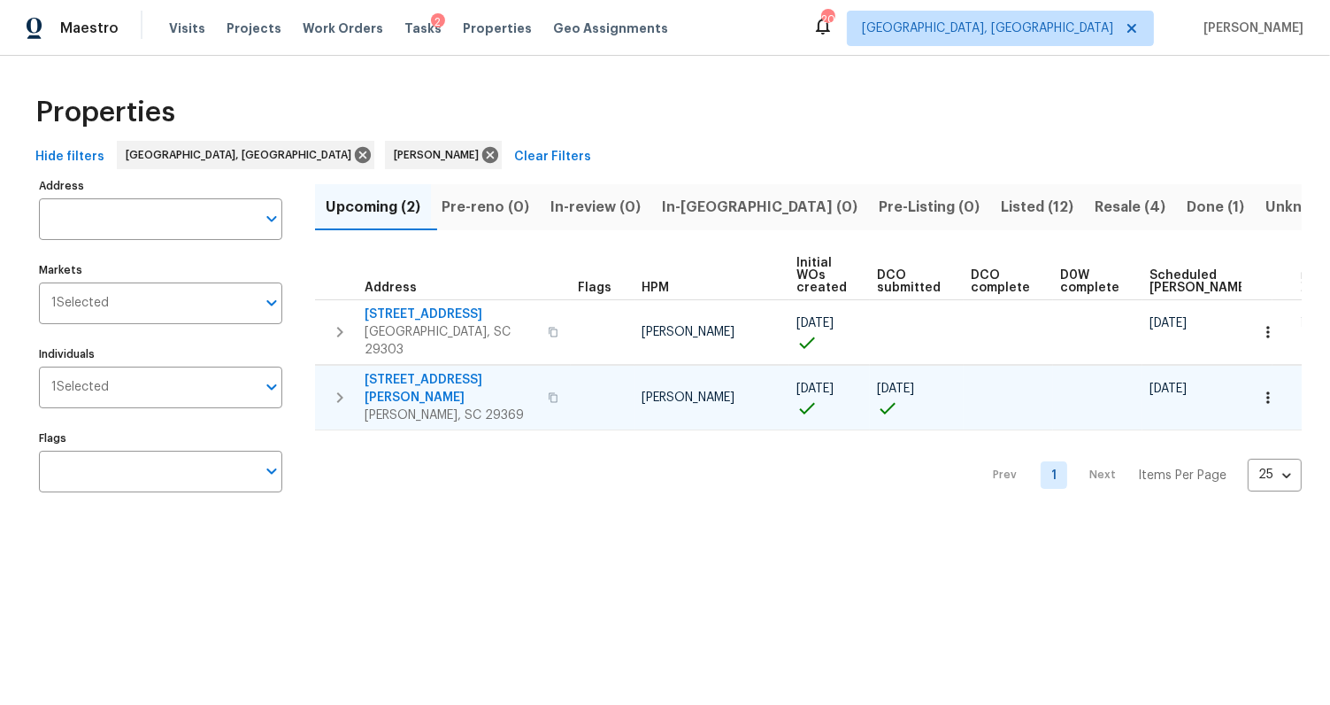
click at [429, 371] on span "[STREET_ADDRESS][PERSON_NAME]" at bounding box center [451, 388] width 173 height 35
click at [745, 206] on span "In-[GEOGRAPHIC_DATA] (0)" at bounding box center [760, 207] width 196 height 25
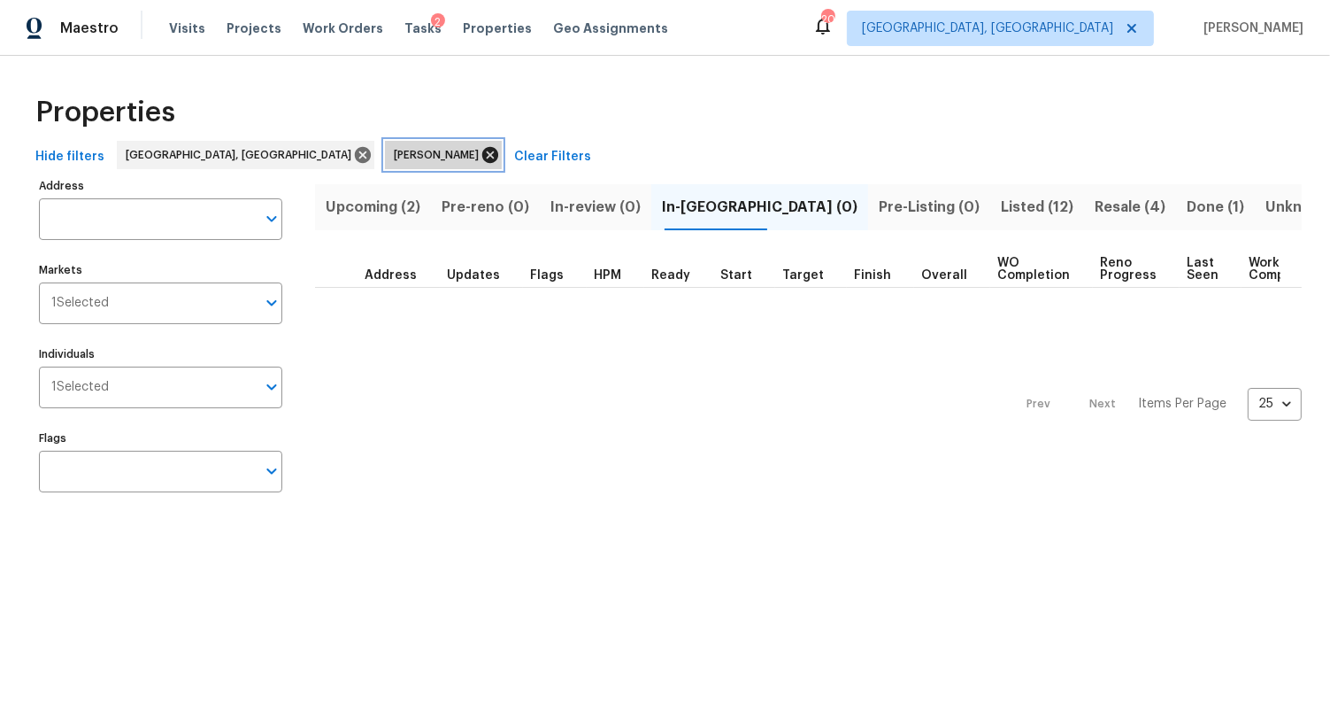
click at [482, 155] on icon at bounding box center [490, 155] width 16 height 16
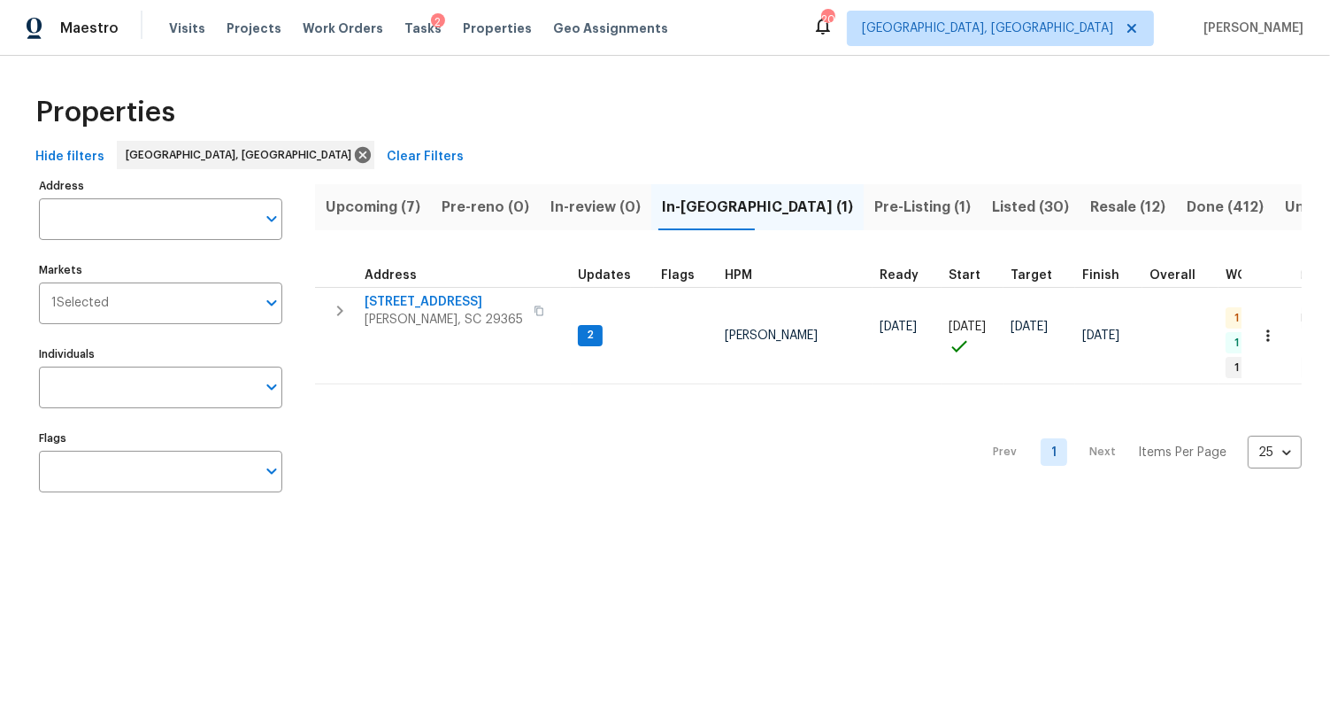
click at [392, 211] on span "Upcoming (7)" at bounding box center [373, 207] width 95 height 25
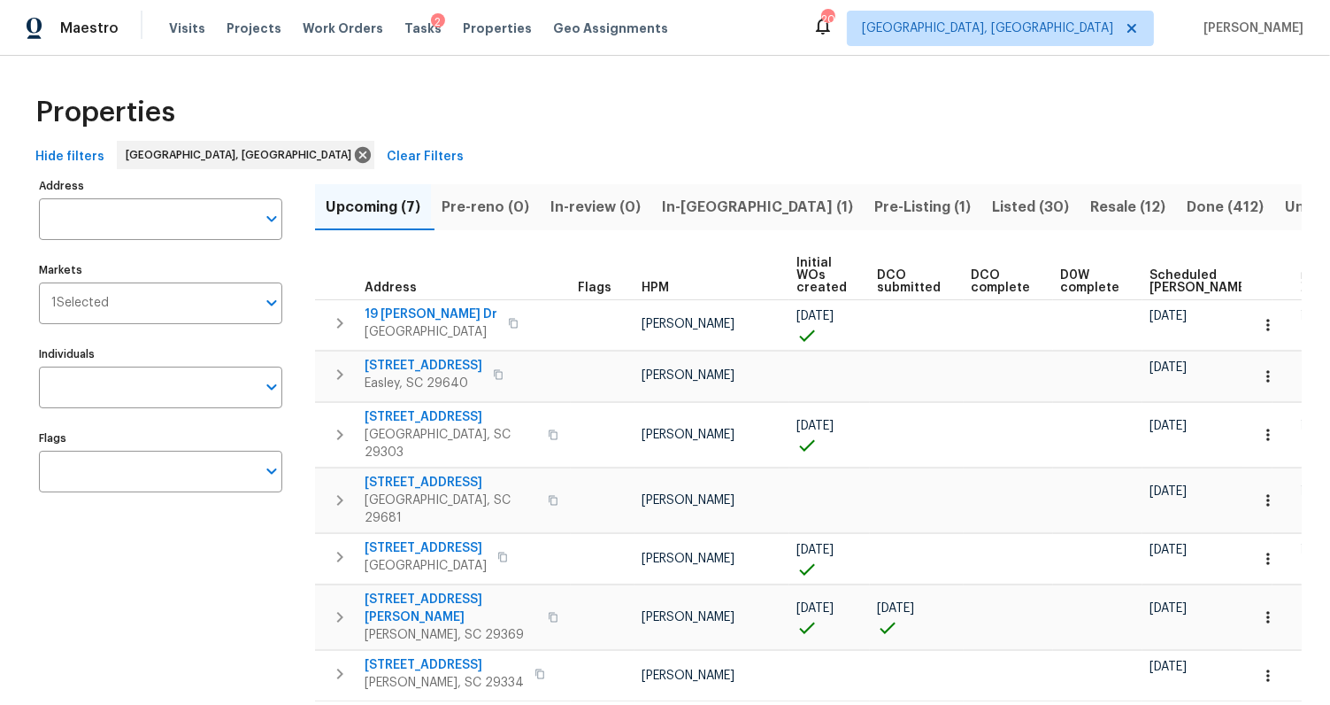
click at [729, 213] on span "In-[GEOGRAPHIC_DATA] (1)" at bounding box center [757, 207] width 191 height 25
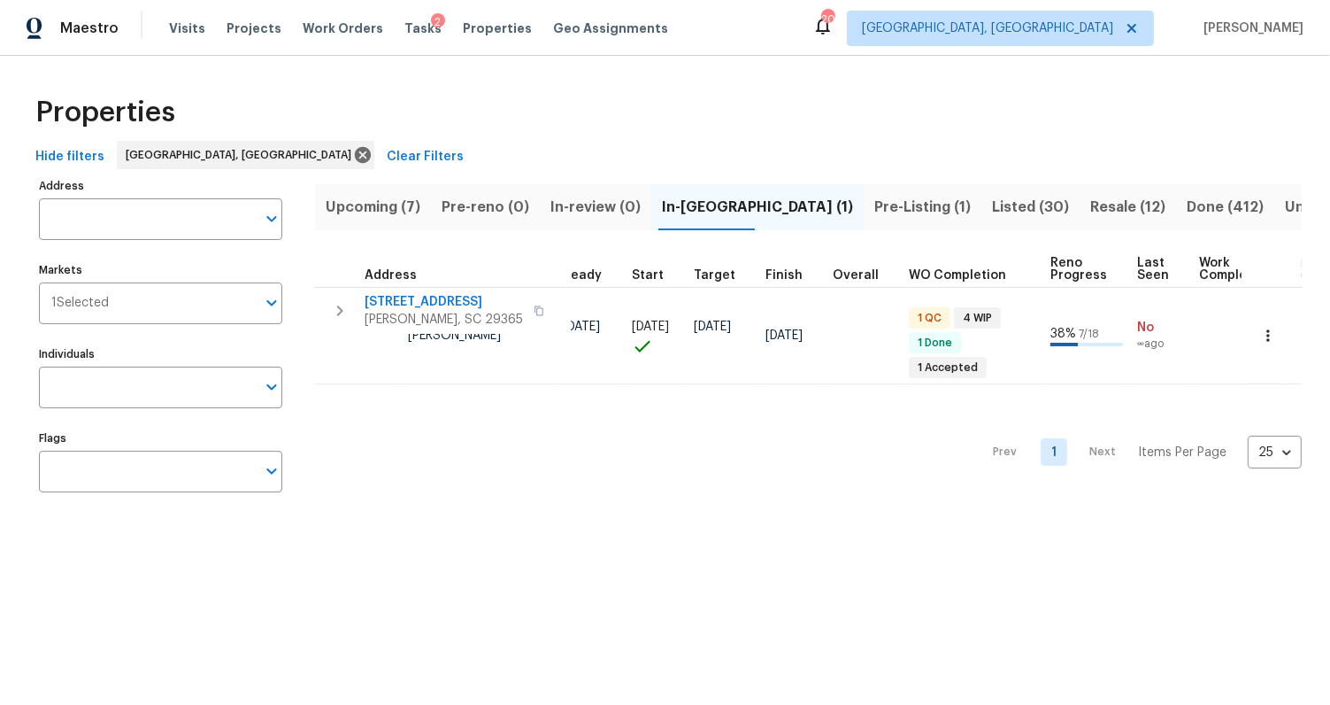
scroll to position [0, 327]
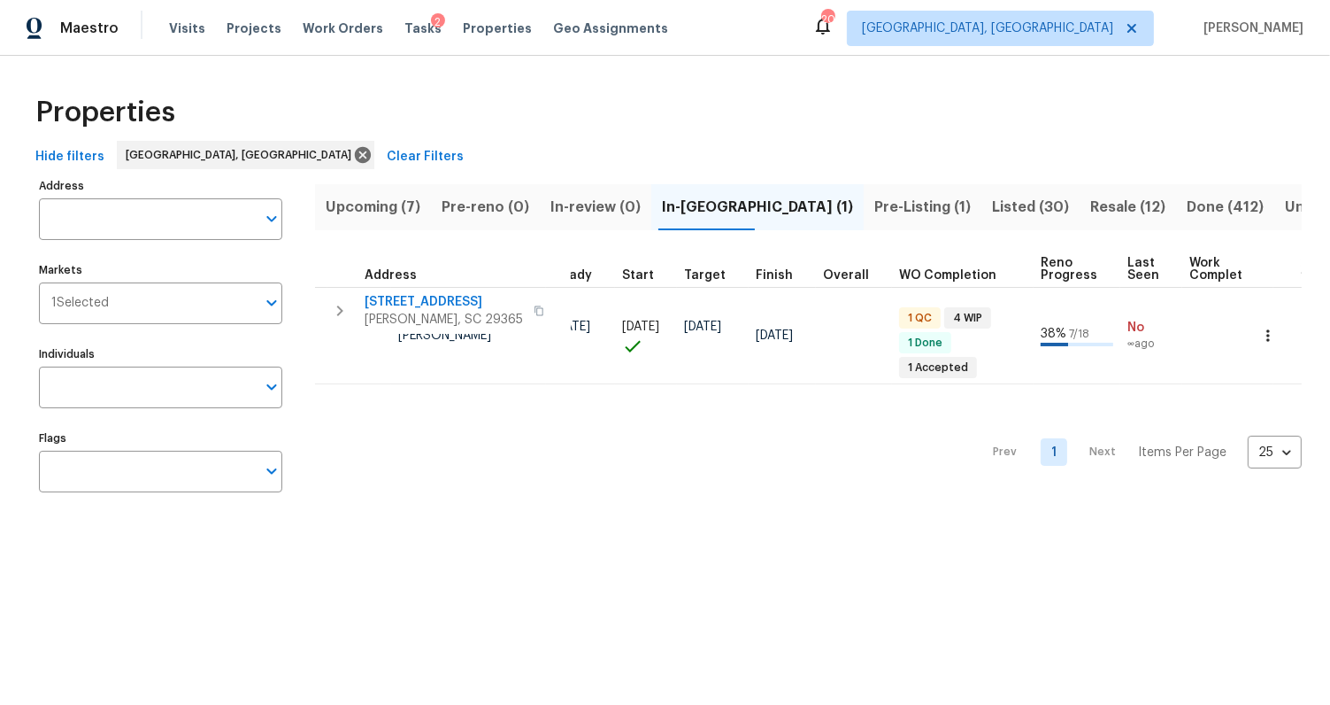
click at [875, 203] on span "Pre-Listing (1)" at bounding box center [923, 207] width 96 height 25
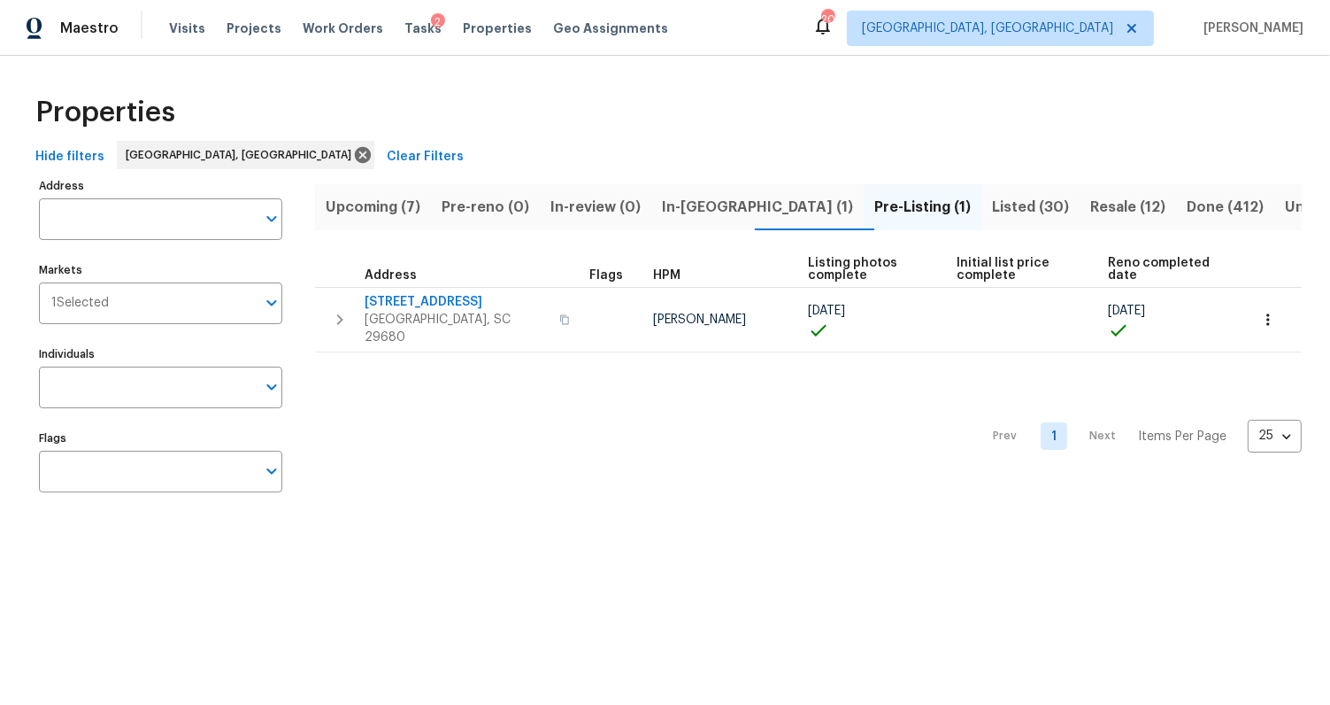
click at [992, 207] on span "Listed (30)" at bounding box center [1030, 207] width 77 height 25
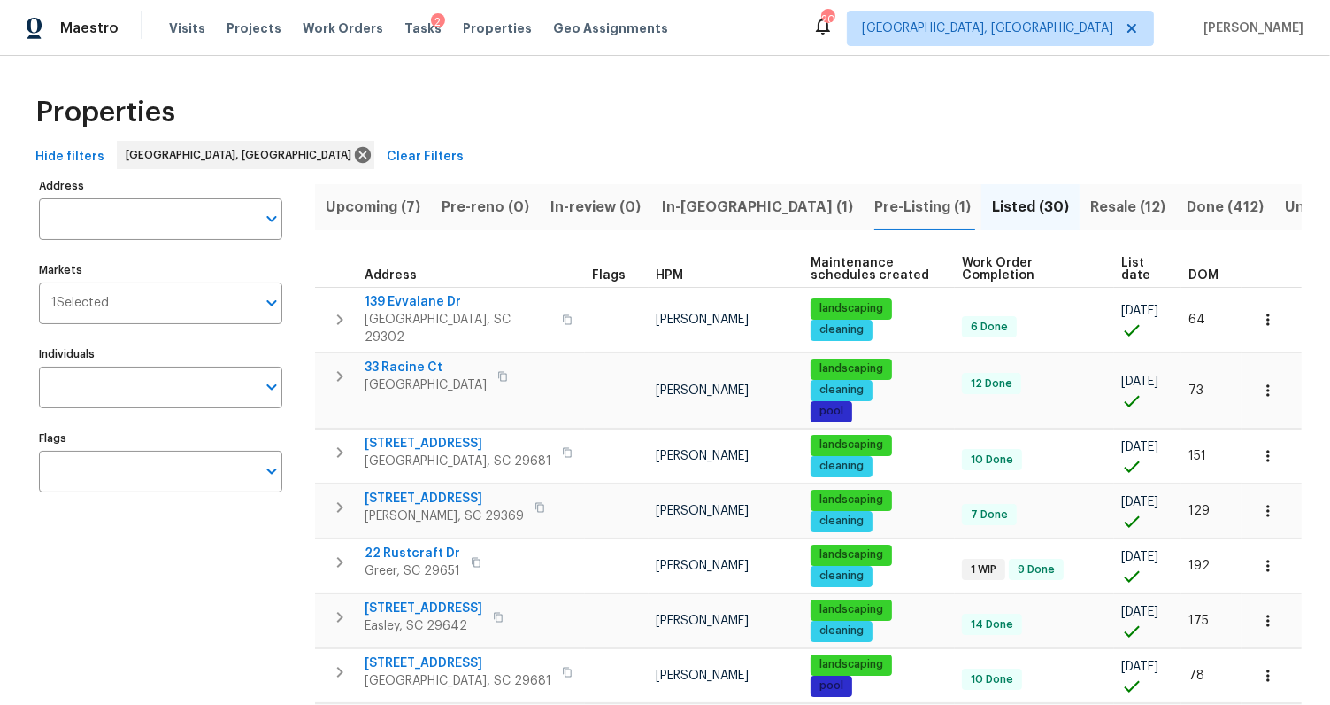
click at [1199, 274] on span "DOM" at bounding box center [1204, 275] width 30 height 12
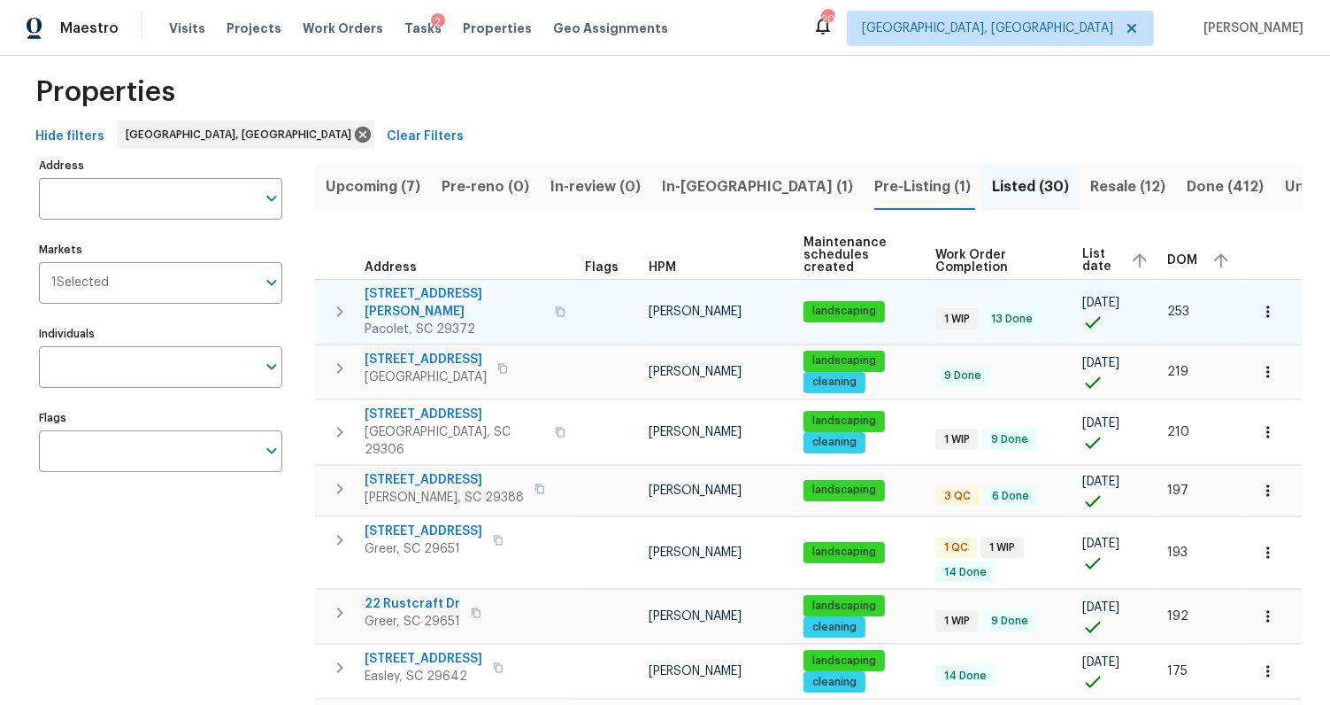
scroll to position [50, 0]
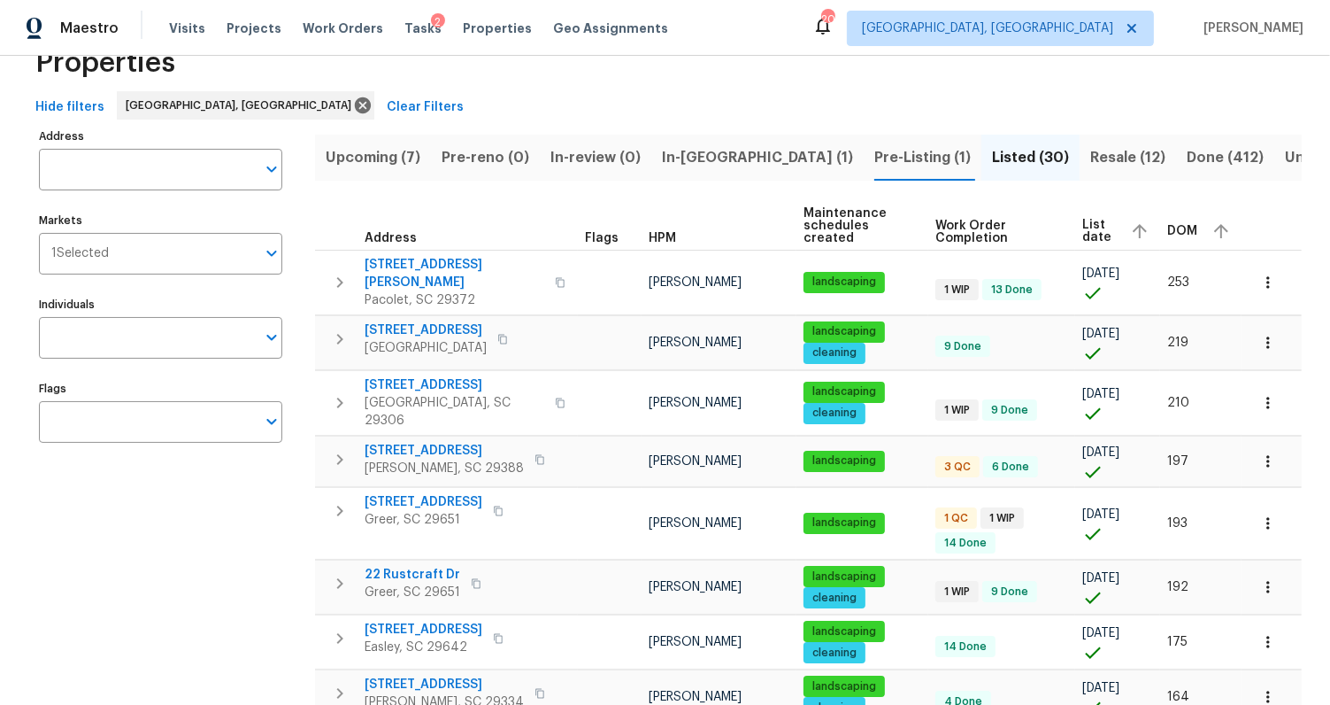
click at [1178, 228] on span "DOM" at bounding box center [1183, 231] width 30 height 12
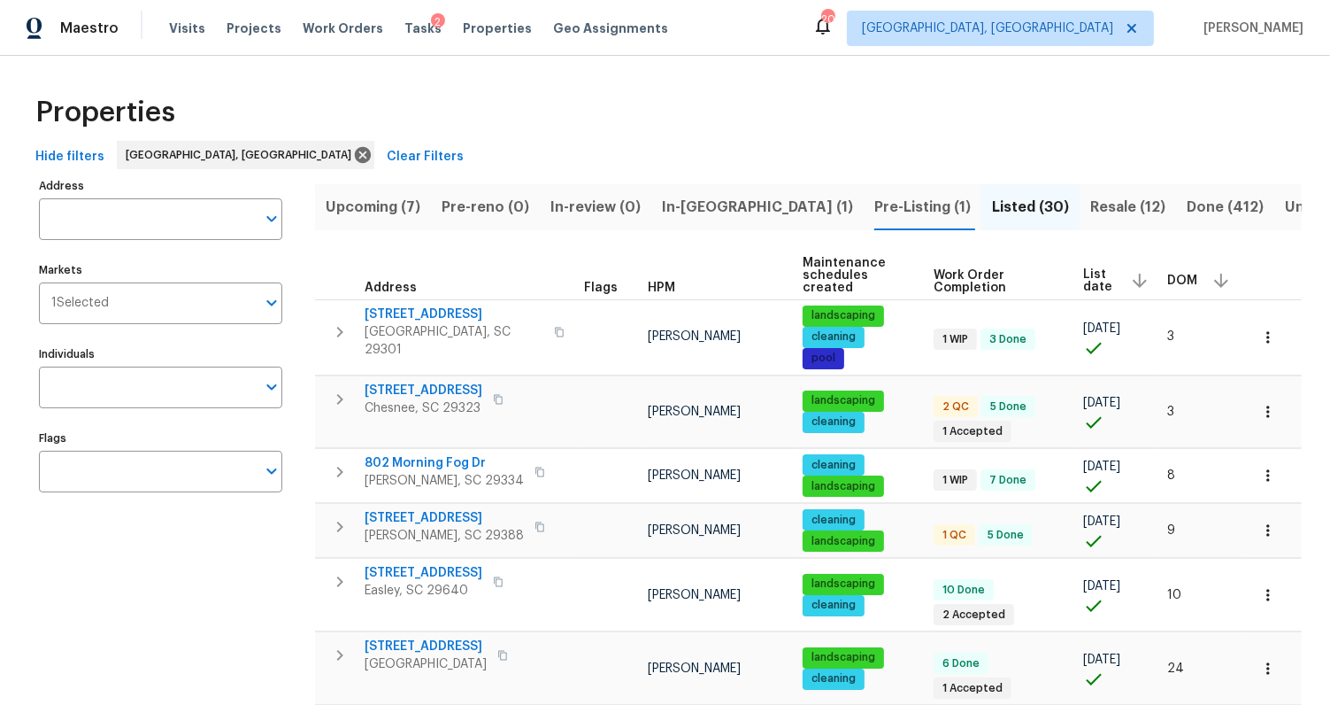
click at [1091, 195] on span "Resale (12)" at bounding box center [1128, 207] width 75 height 25
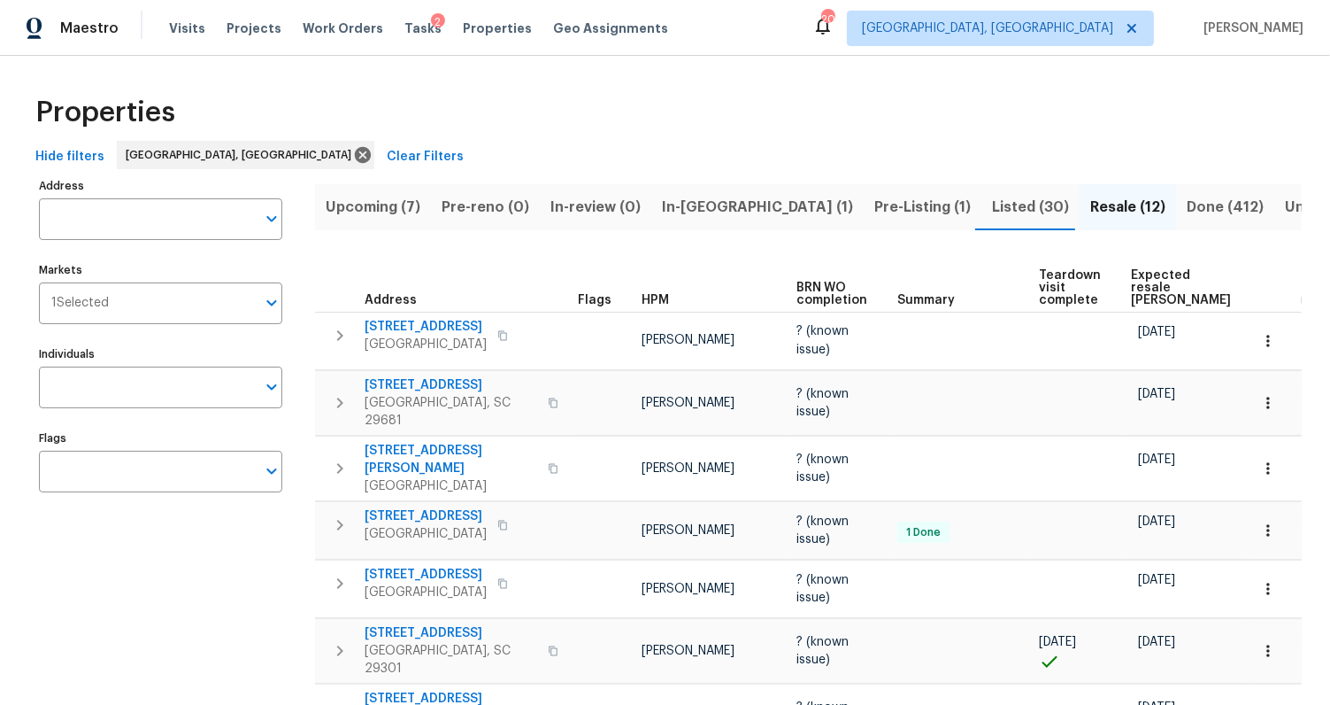
click at [1154, 277] on span "Expected resale [PERSON_NAME]" at bounding box center [1181, 287] width 100 height 37
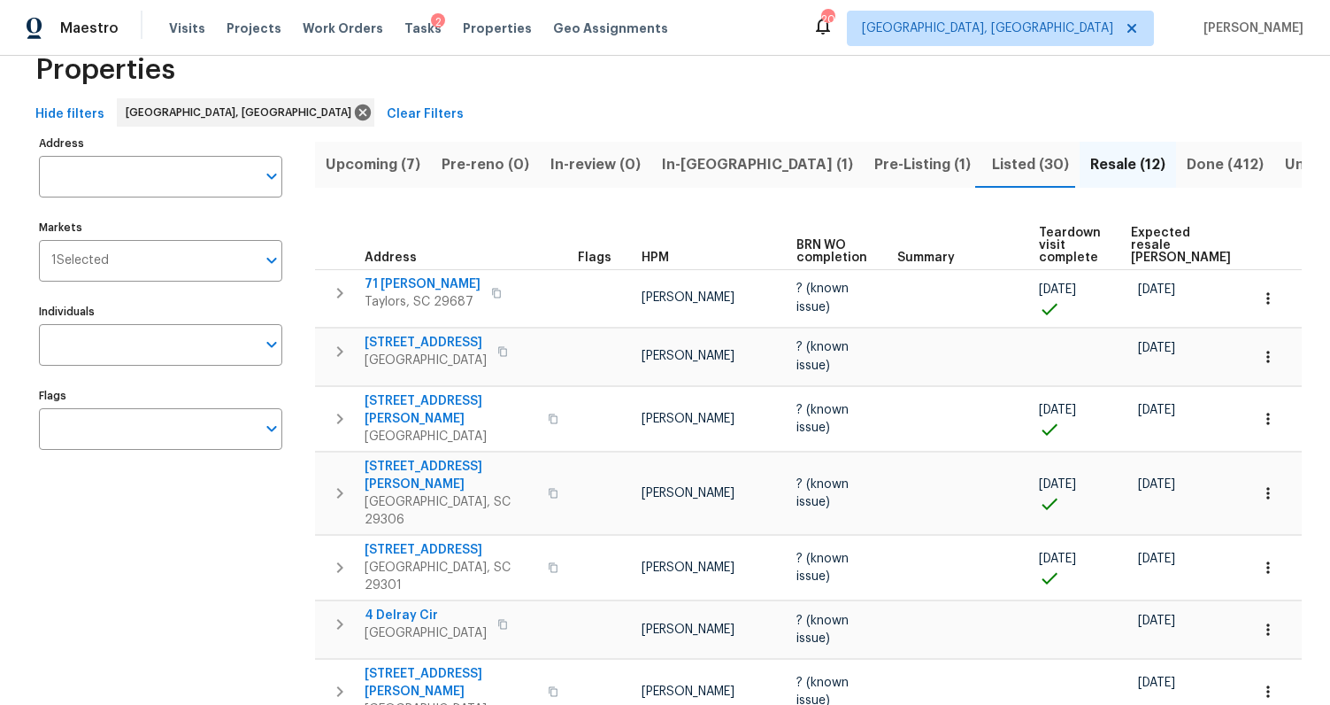
scroll to position [42, 0]
click at [227, 33] on span "Projects" at bounding box center [254, 28] width 55 height 18
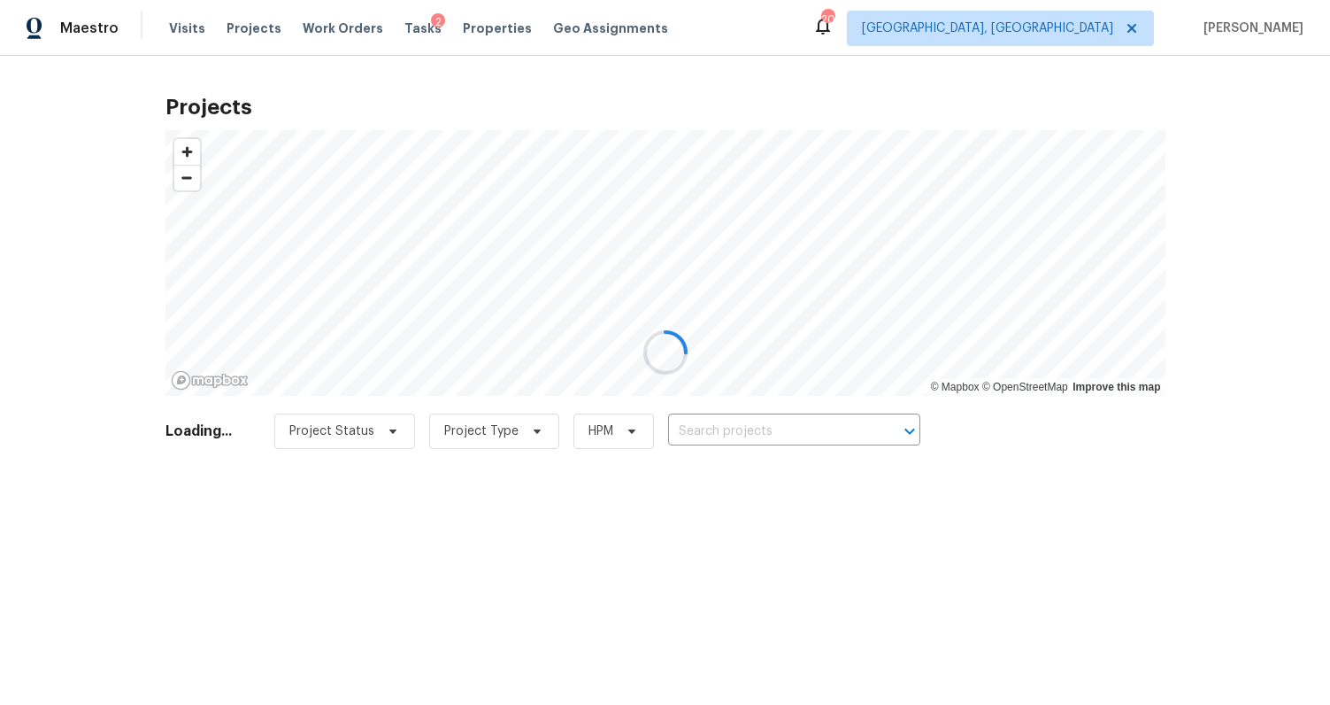
click at [741, 432] on div at bounding box center [665, 352] width 1330 height 705
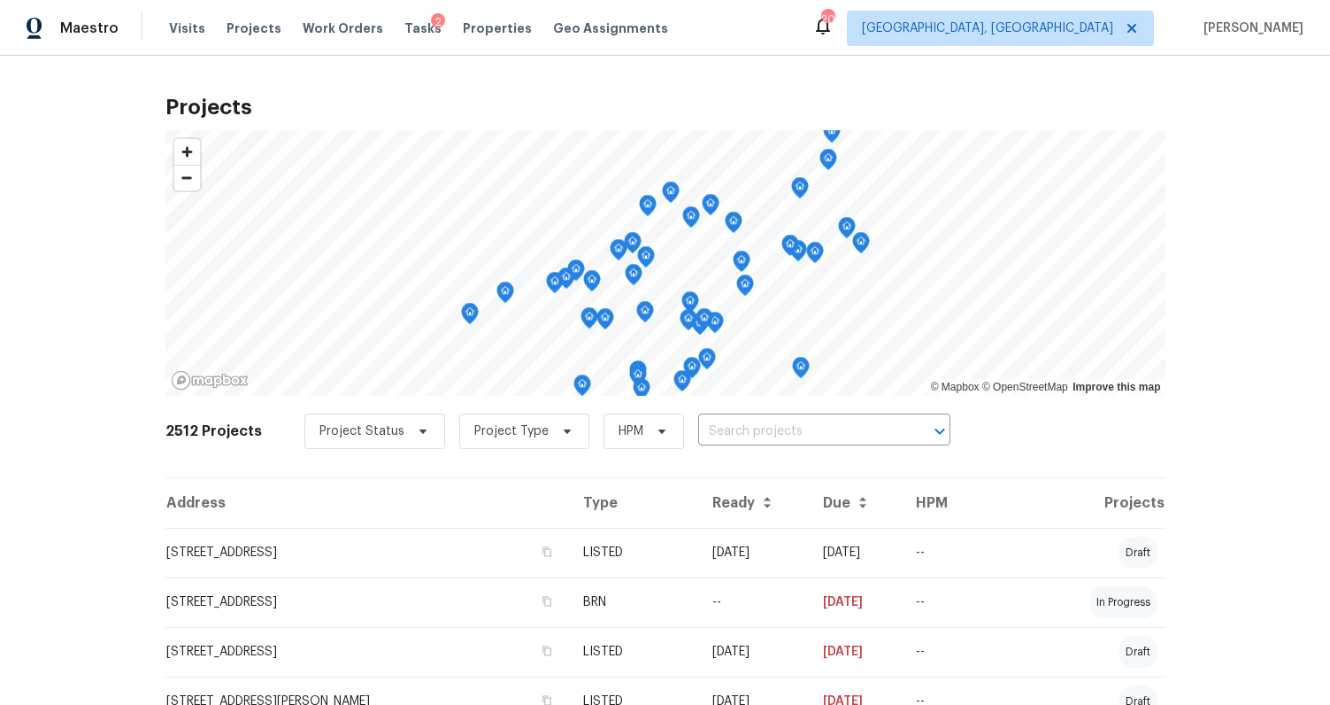
click at [744, 425] on input "text" at bounding box center [799, 431] width 203 height 27
type input "22 rust"
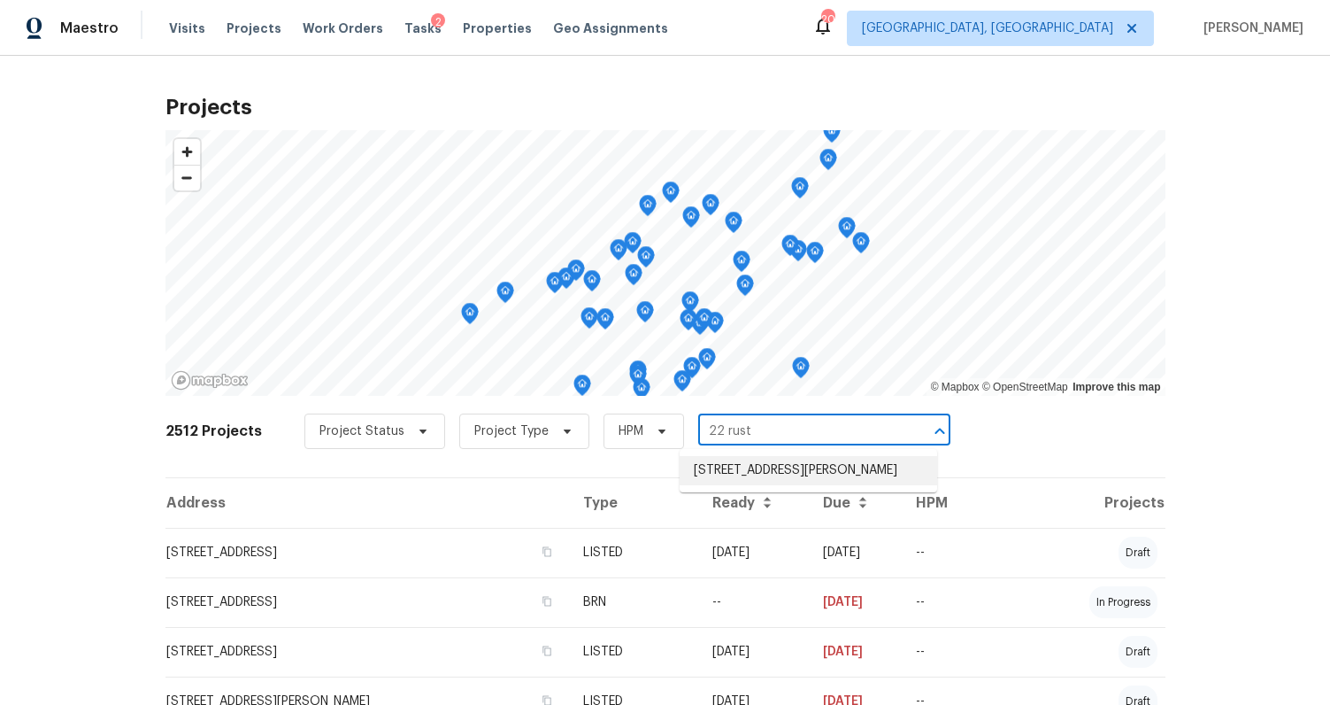
click at [718, 466] on li "[STREET_ADDRESS][PERSON_NAME]" at bounding box center [809, 470] width 258 height 29
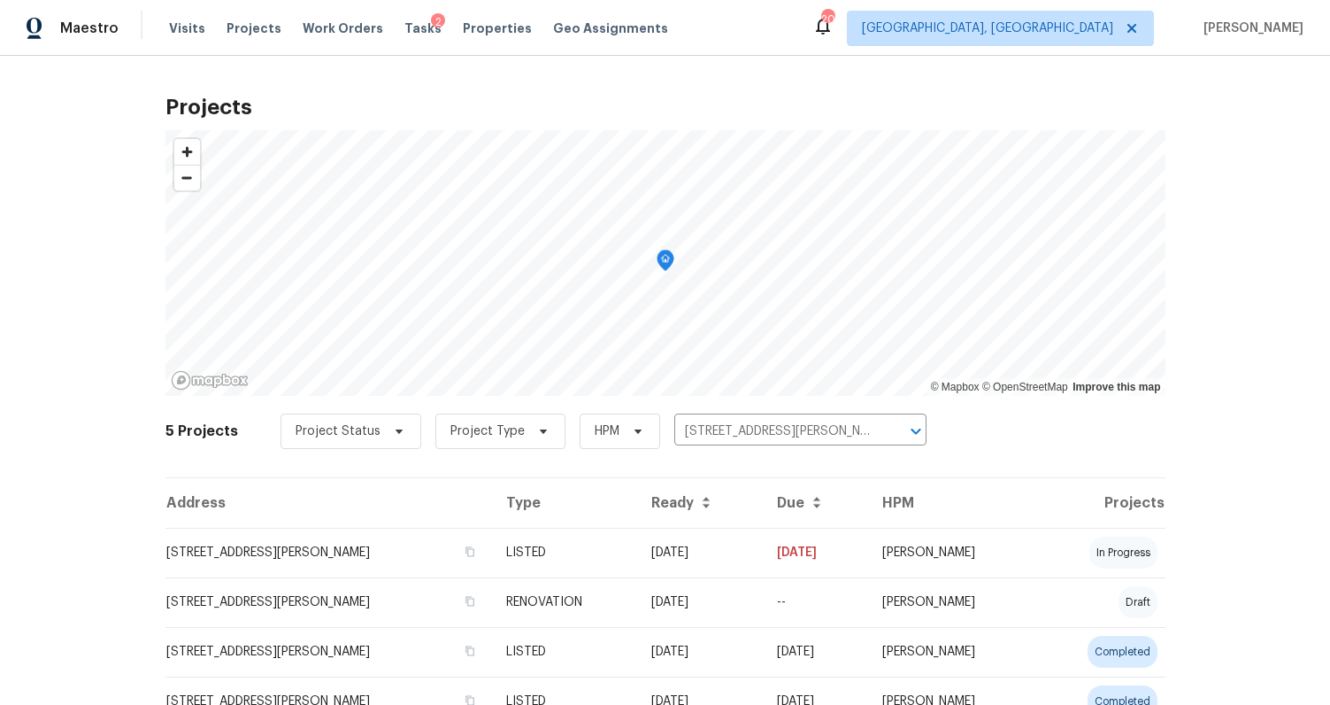
click at [274, 537] on td "[STREET_ADDRESS][PERSON_NAME]" at bounding box center [329, 553] width 327 height 50
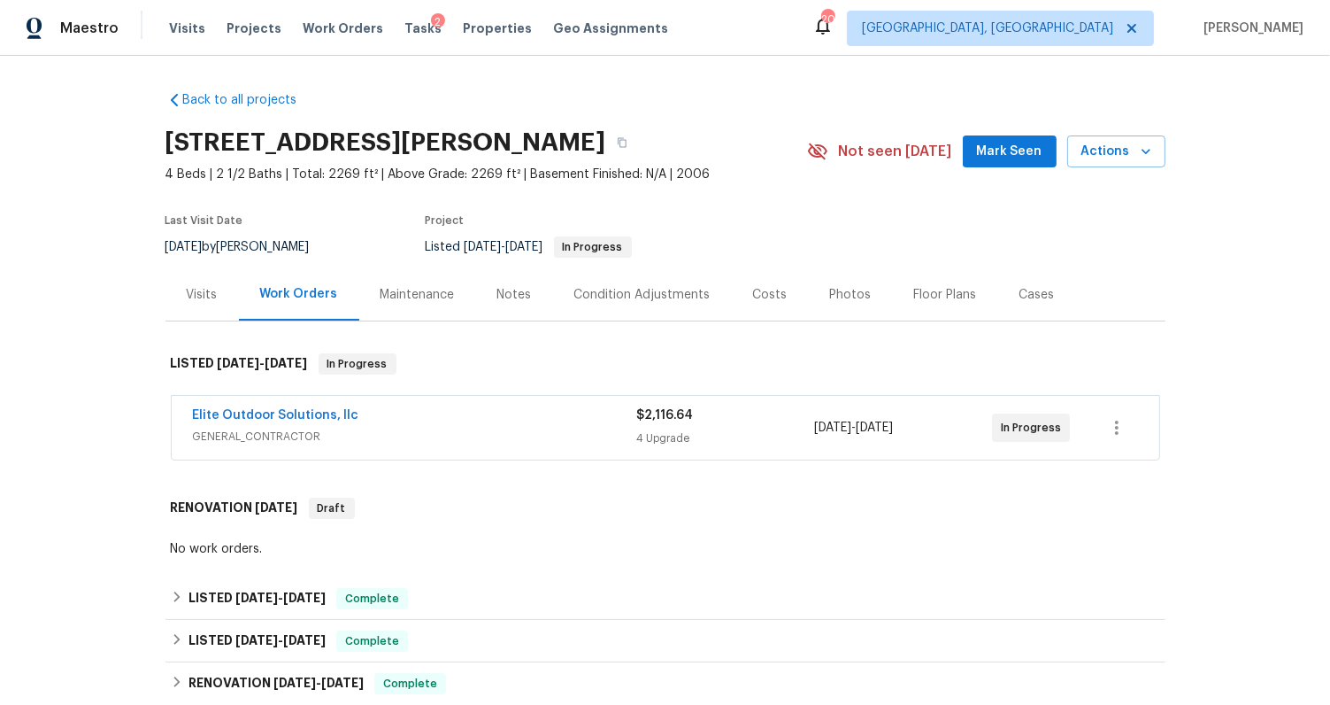
click at [209, 301] on div "Visits" at bounding box center [202, 295] width 31 height 18
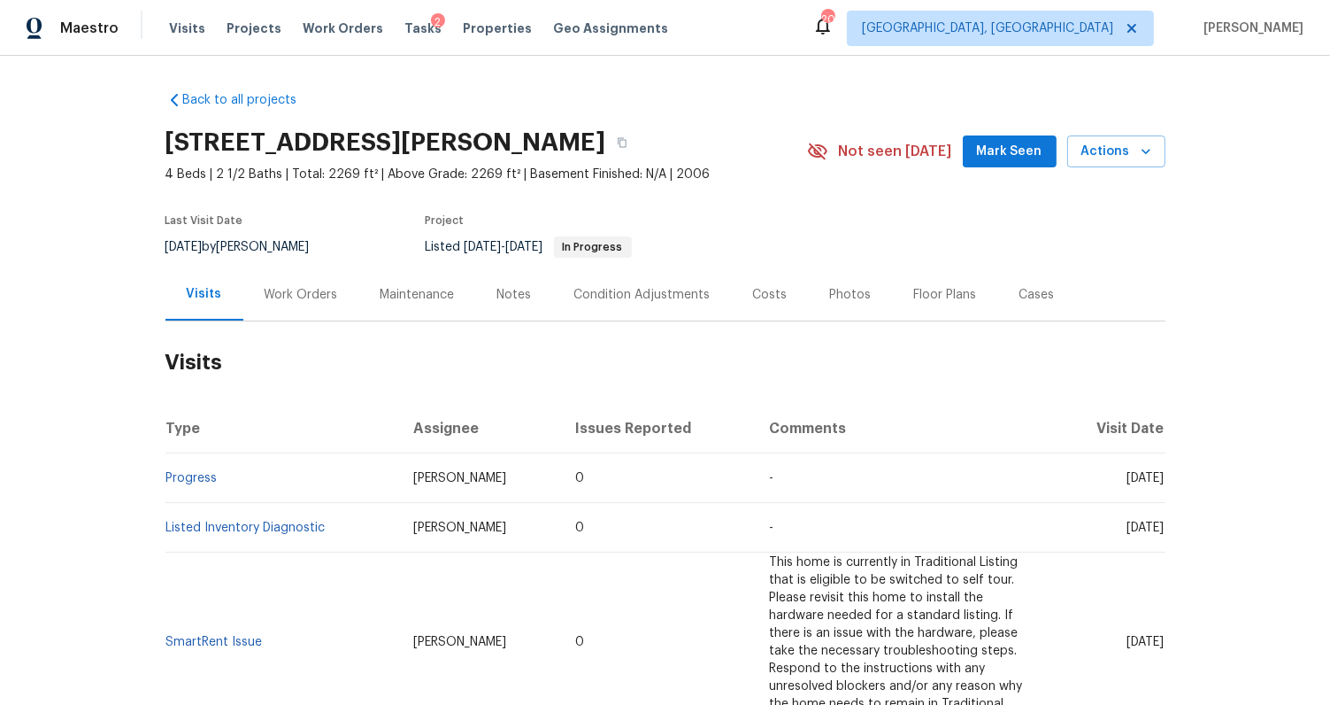
click at [294, 294] on div "Work Orders" at bounding box center [301, 295] width 73 height 18
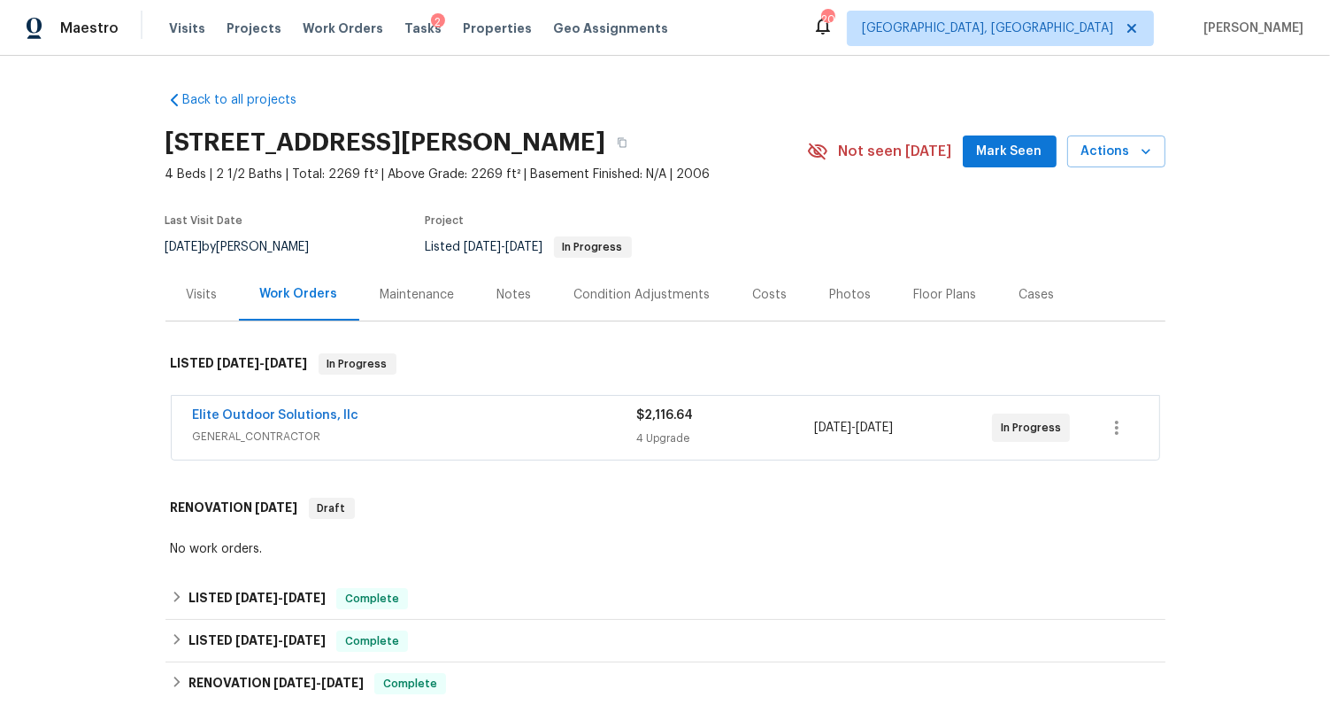
click at [443, 432] on span "GENERAL_CONTRACTOR" at bounding box center [415, 437] width 444 height 18
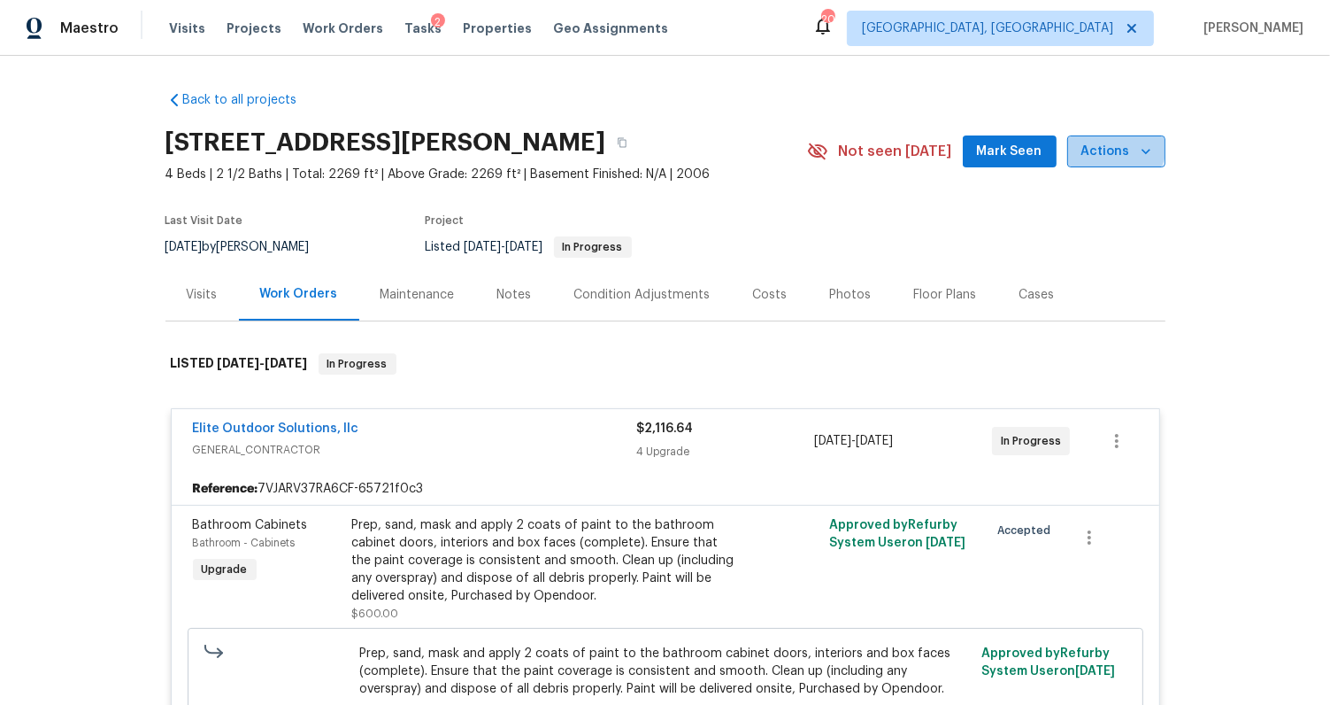
click at [1100, 144] on span "Actions" at bounding box center [1117, 152] width 70 height 22
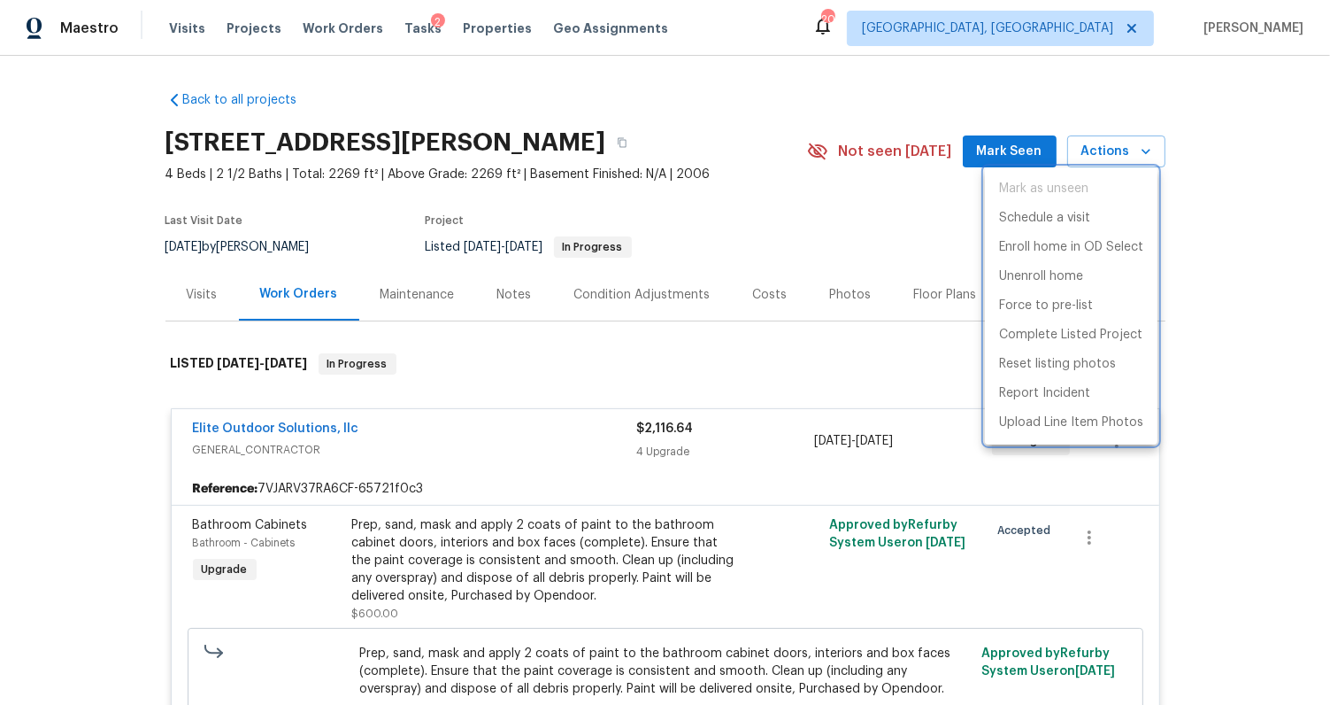
click at [720, 221] on div at bounding box center [665, 352] width 1330 height 705
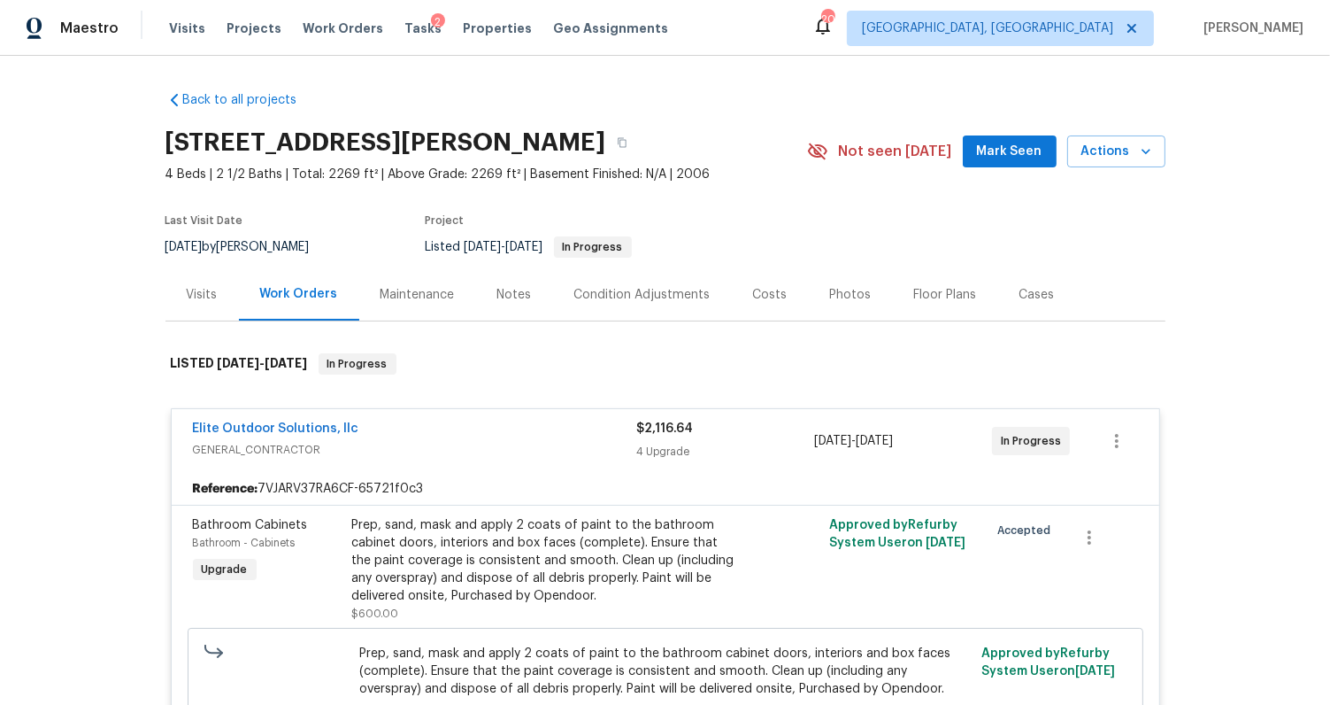
click at [187, 293] on div "Visits" at bounding box center [202, 295] width 31 height 18
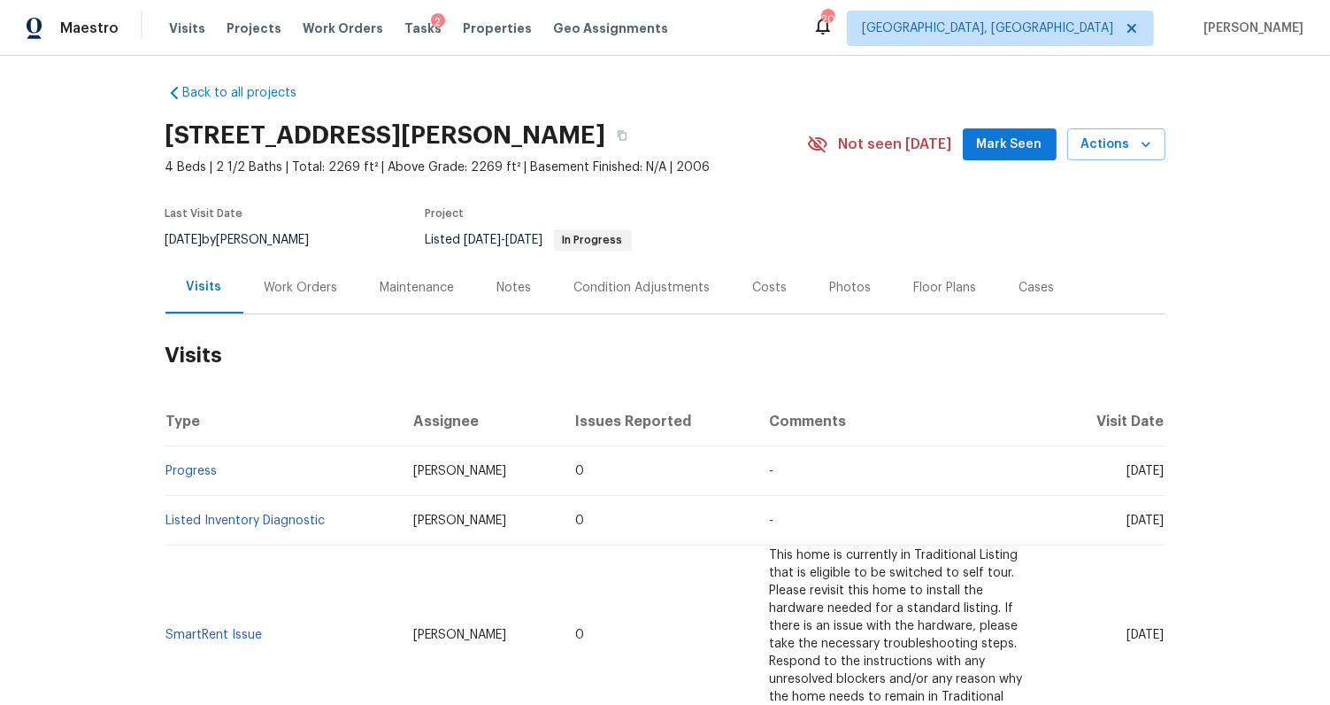
scroll to position [6, 0]
click at [1125, 151] on span "Actions" at bounding box center [1117, 146] width 70 height 22
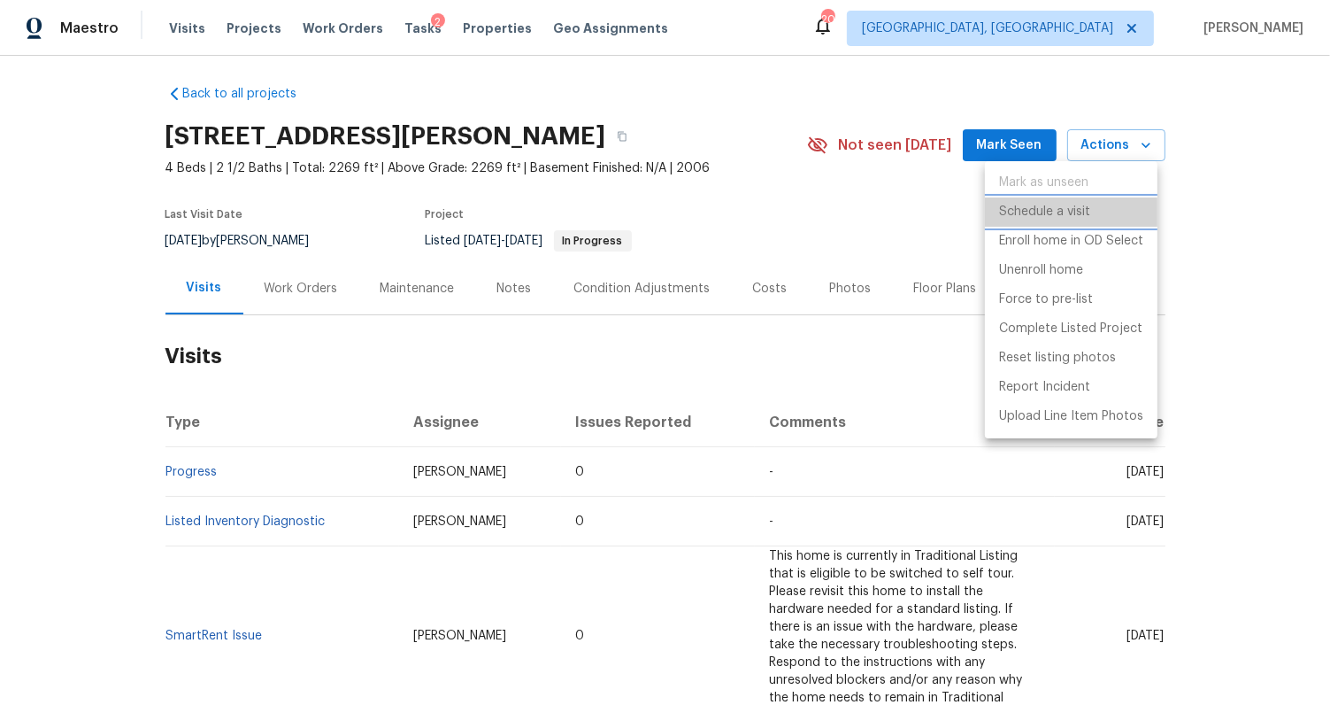
click at [1052, 210] on p "Schedule a visit" at bounding box center [1044, 212] width 91 height 19
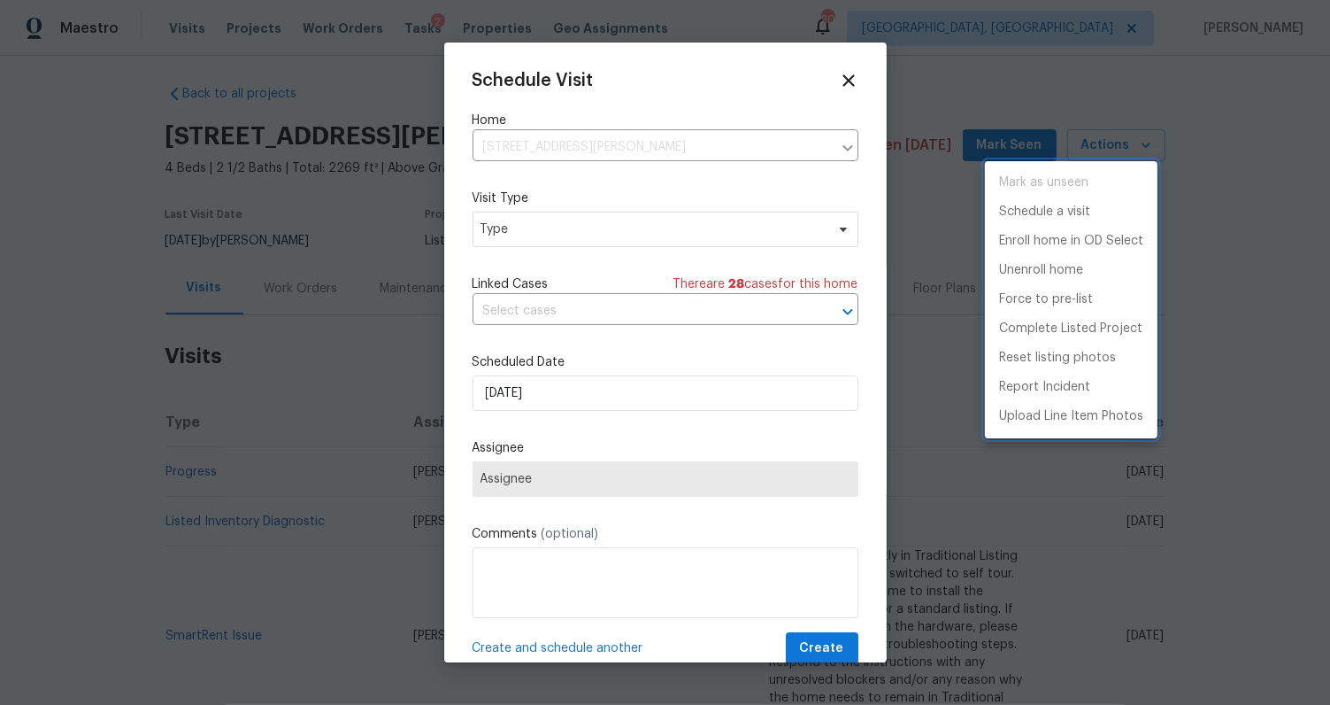
click at [504, 220] on div at bounding box center [665, 352] width 1330 height 705
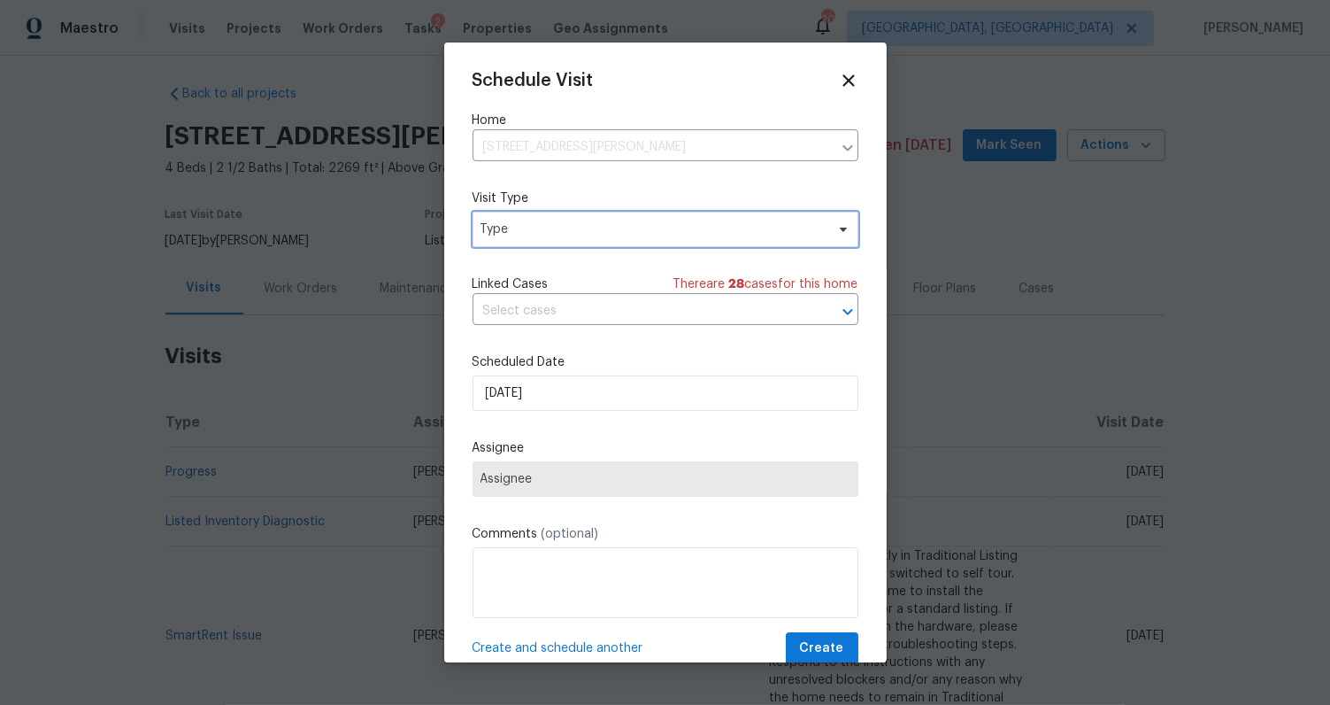
click at [504, 235] on span "Type" at bounding box center [653, 229] width 344 height 18
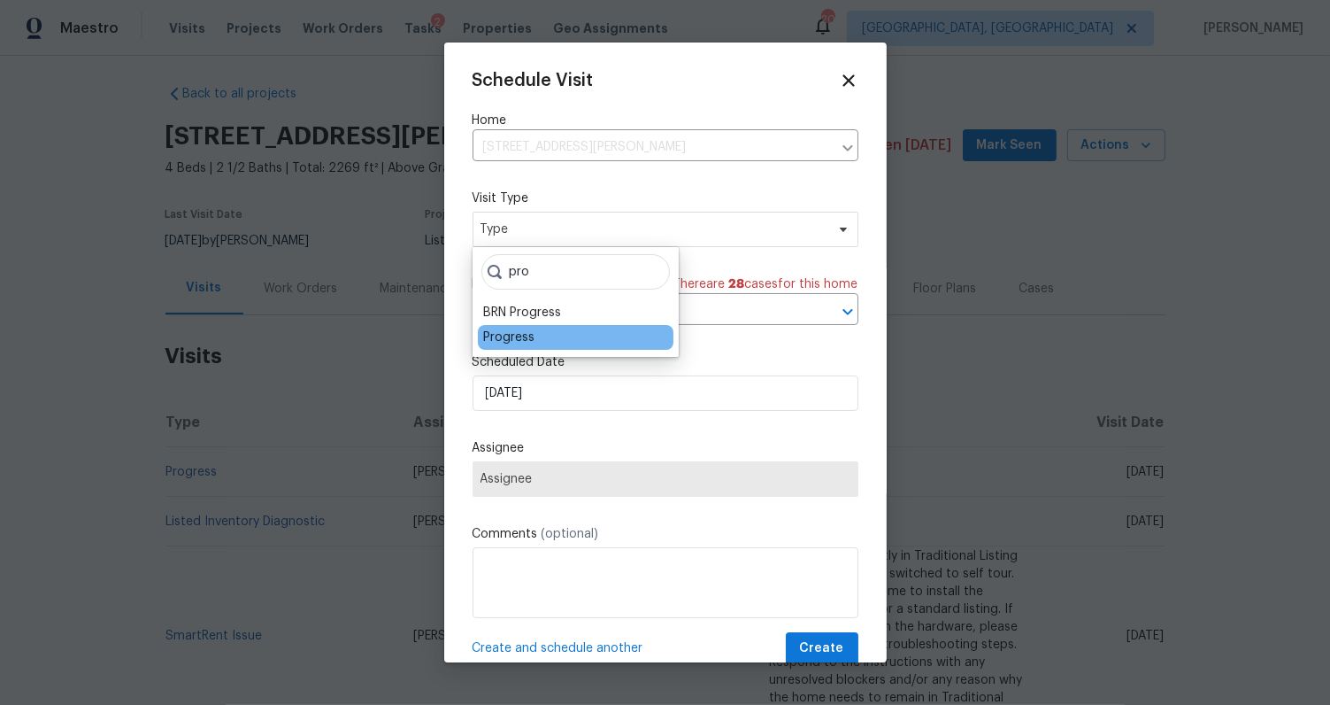
type input "pro"
click at [484, 344] on div "Progress" at bounding box center [508, 337] width 51 height 18
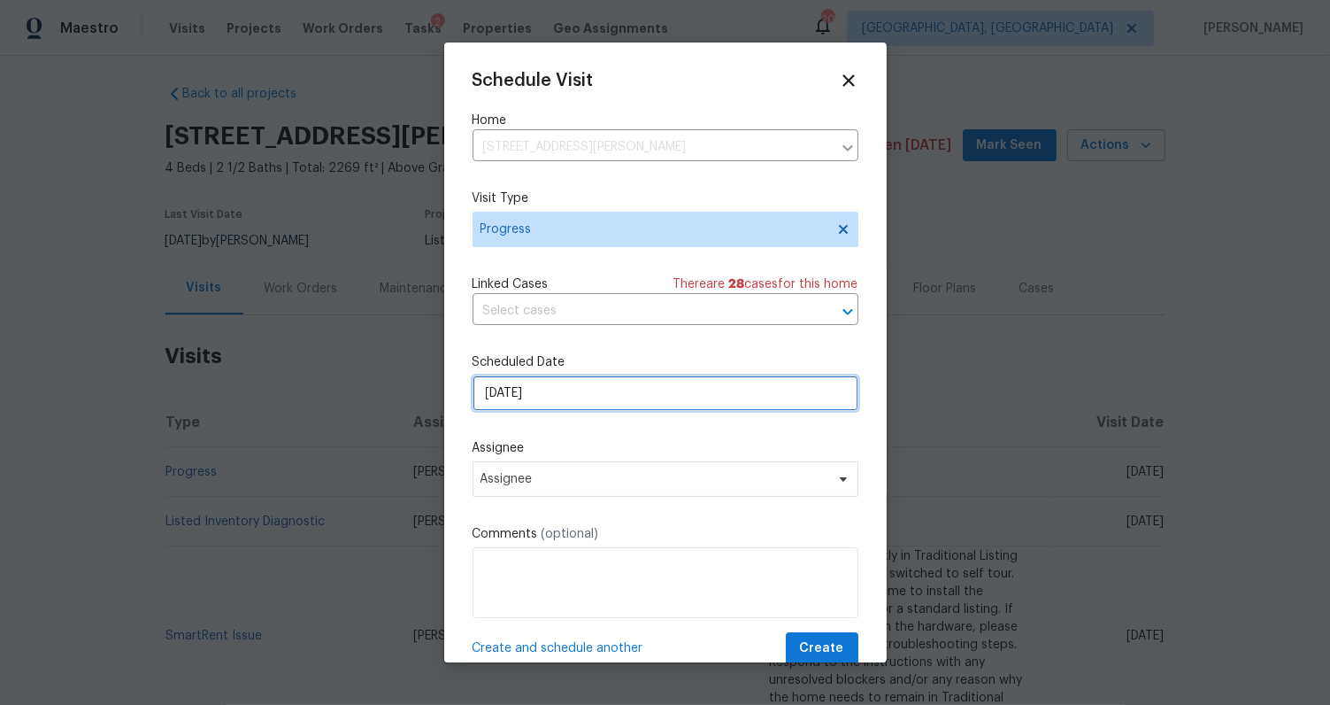
click at [505, 387] on input "[DATE]" at bounding box center [666, 392] width 386 height 35
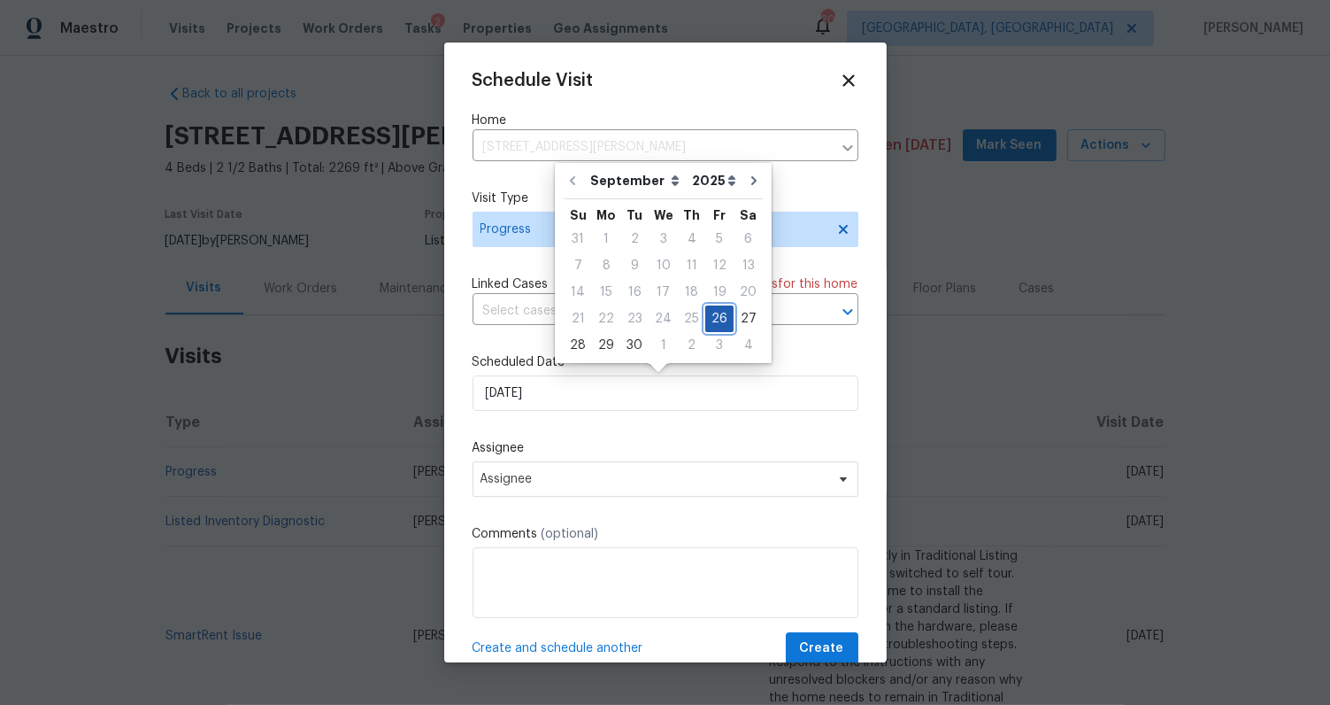
click at [717, 319] on div "26" at bounding box center [719, 318] width 28 height 25
click at [562, 491] on span "Assignee" at bounding box center [666, 478] width 386 height 35
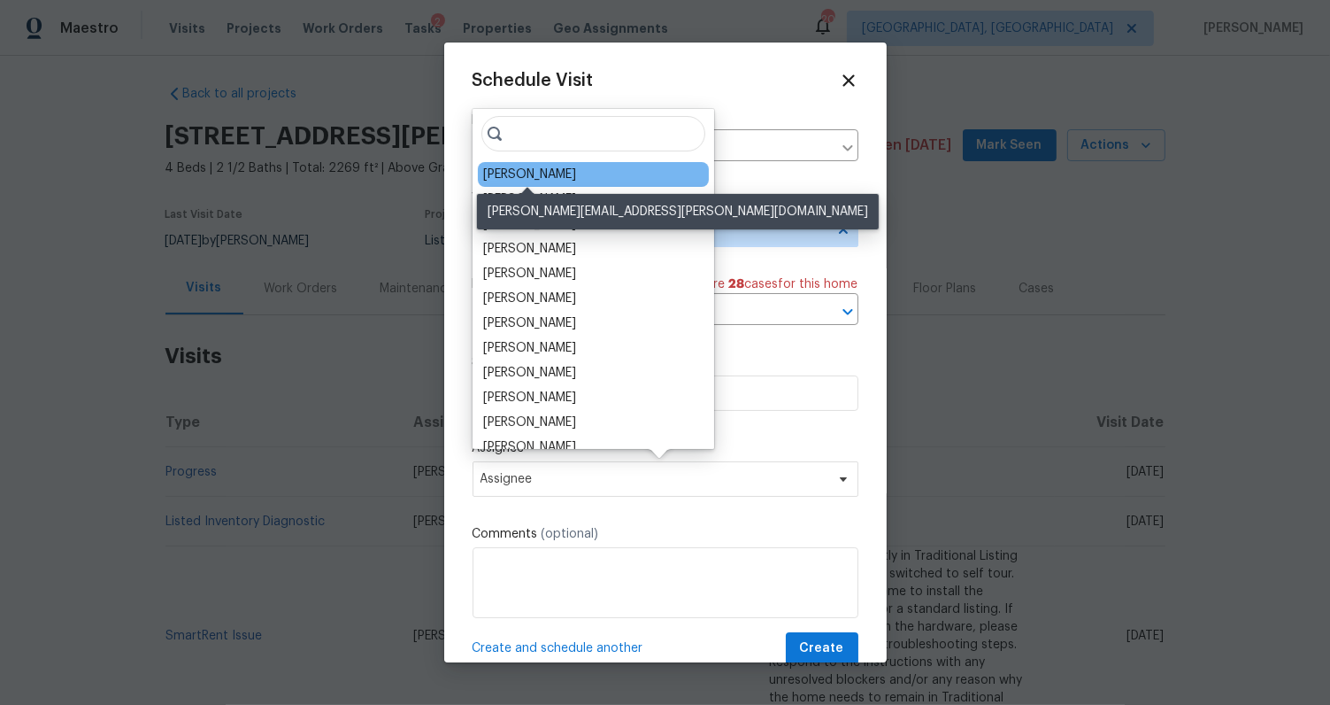
click at [532, 173] on div "[PERSON_NAME]" at bounding box center [529, 175] width 93 height 18
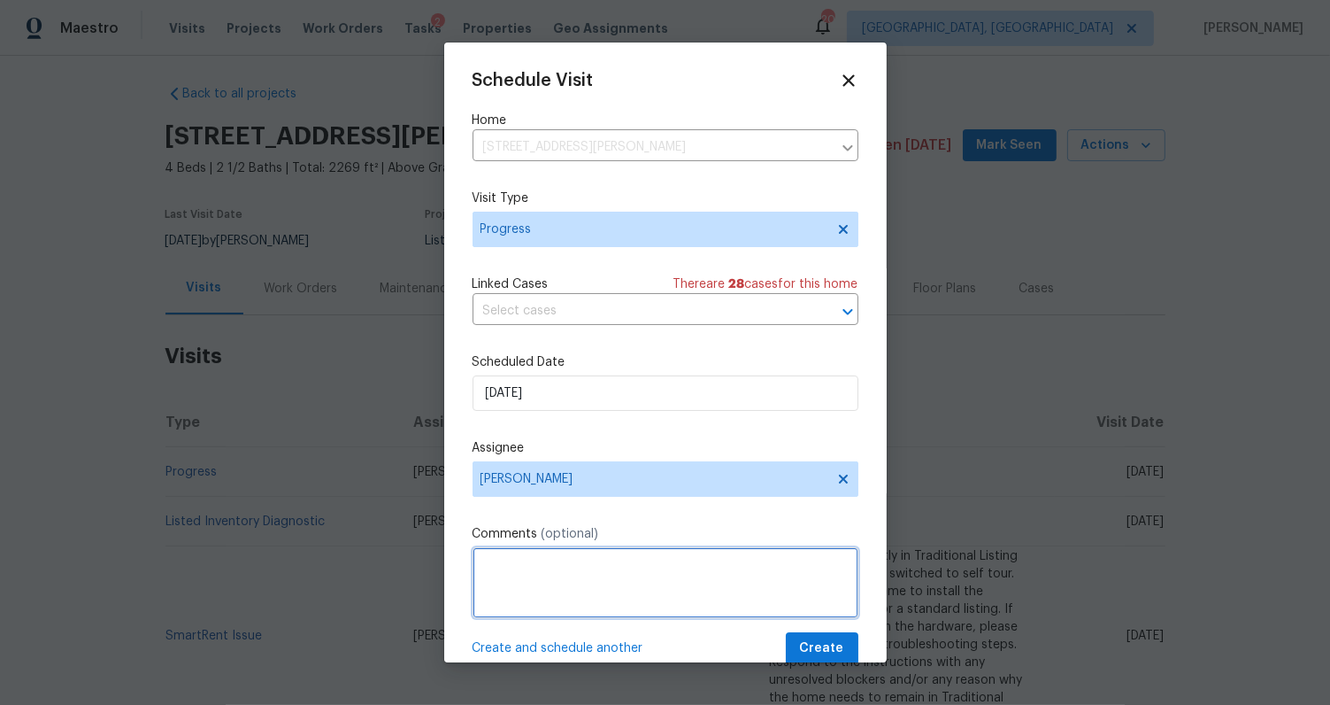
click at [578, 560] on textarea at bounding box center [666, 582] width 386 height 71
type textarea "Progress visit"
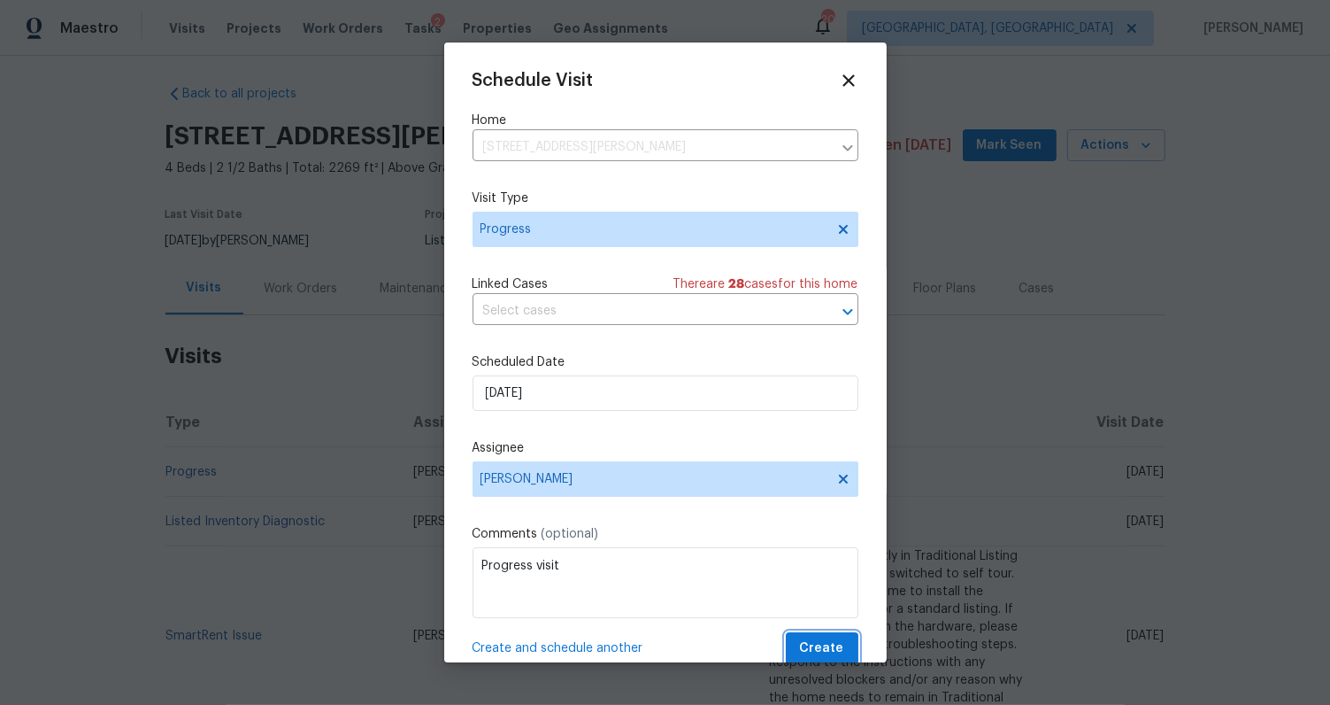
click at [829, 648] on span "Create" at bounding box center [822, 648] width 44 height 22
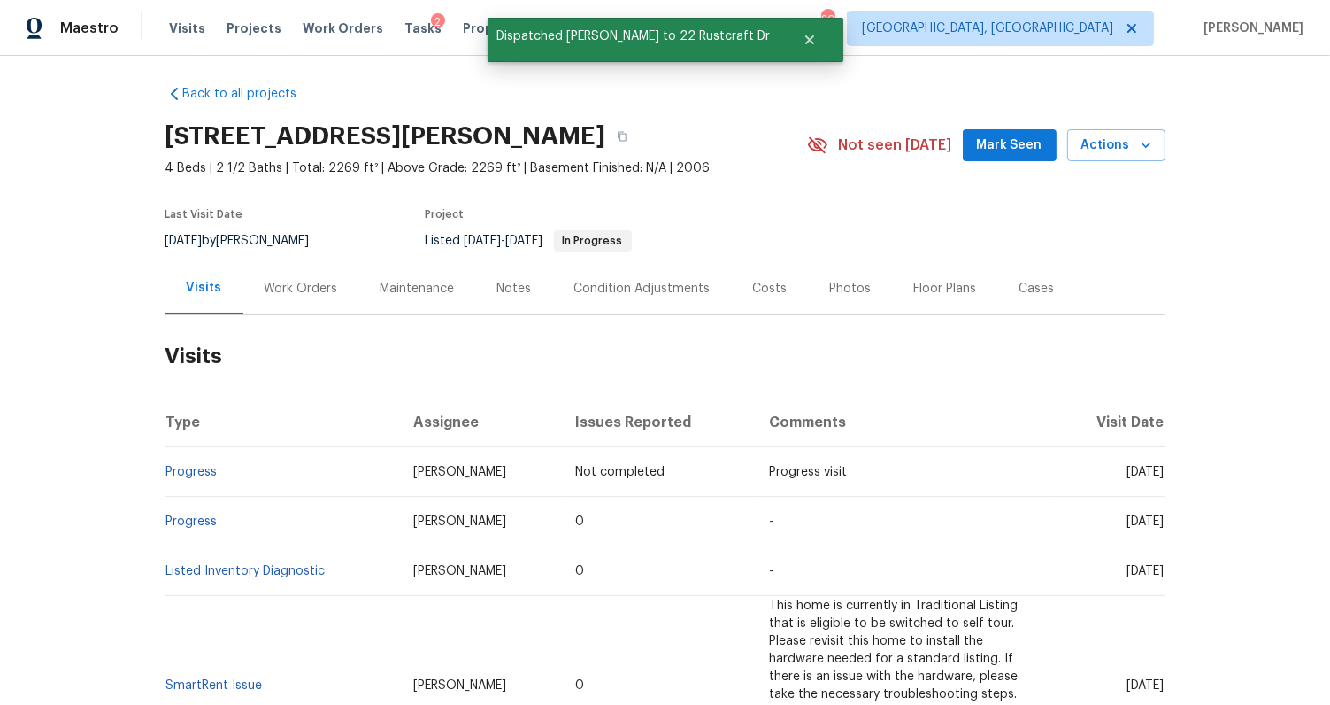
click at [809, 282] on div "Photos" at bounding box center [851, 288] width 84 height 52
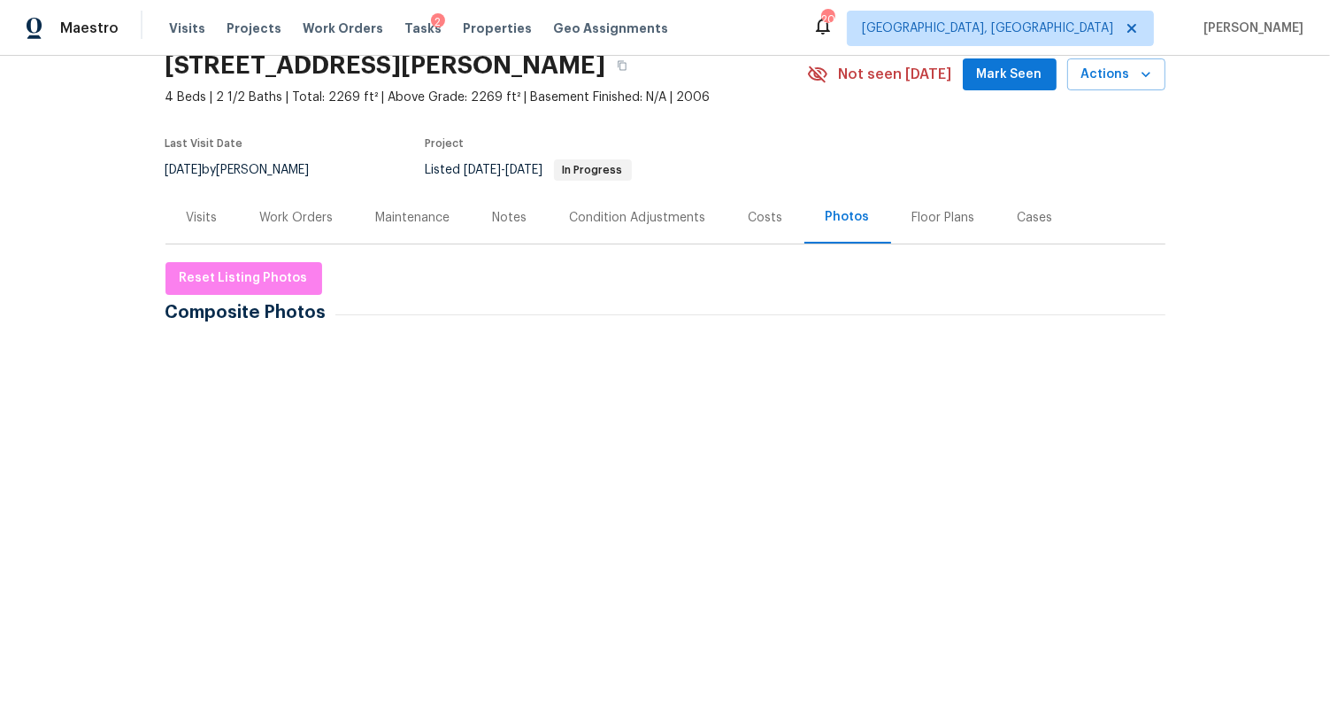
scroll to position [51, 0]
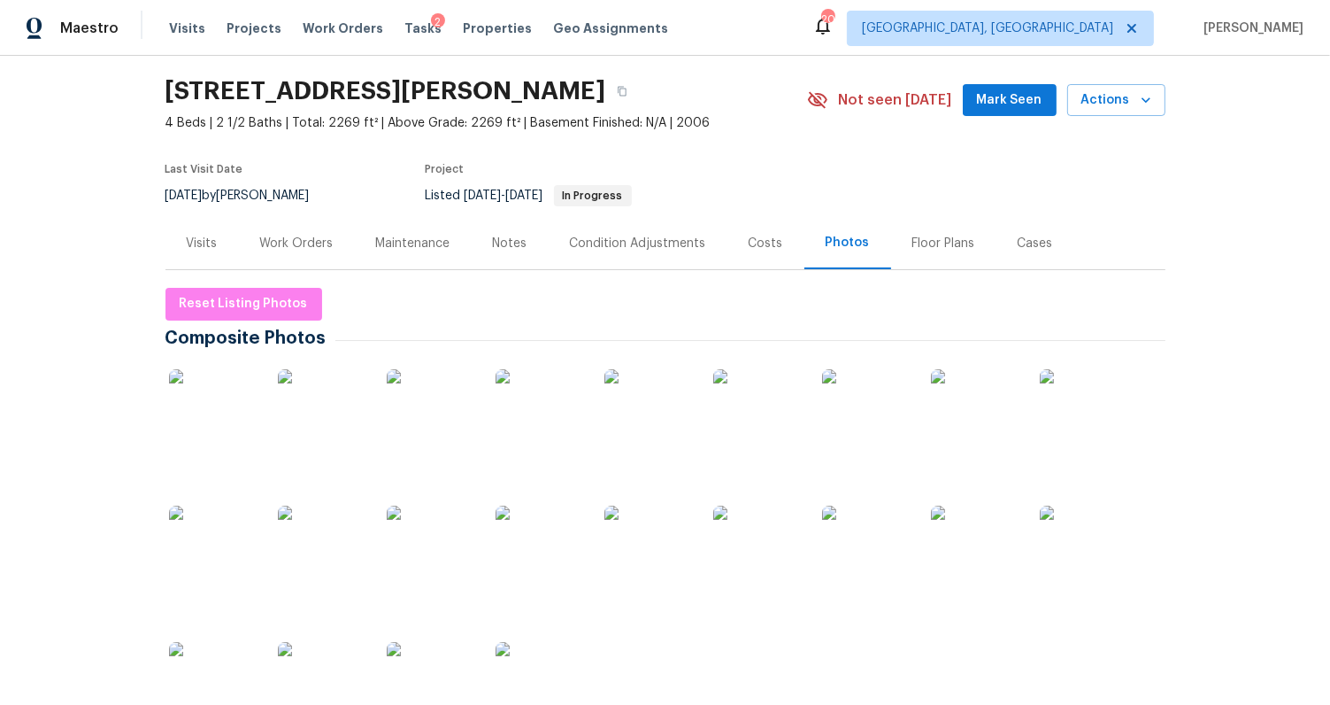
click at [205, 241] on div "Visits" at bounding box center [202, 244] width 31 height 18
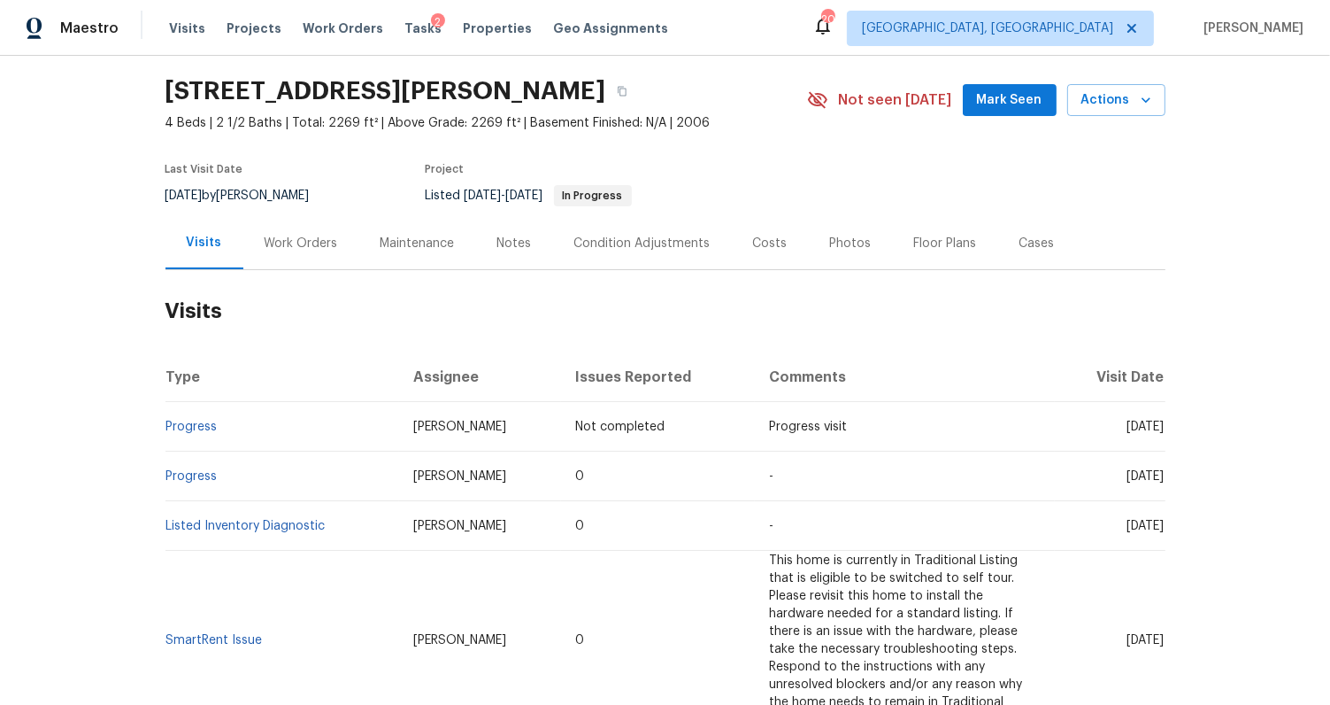
scroll to position [159, 0]
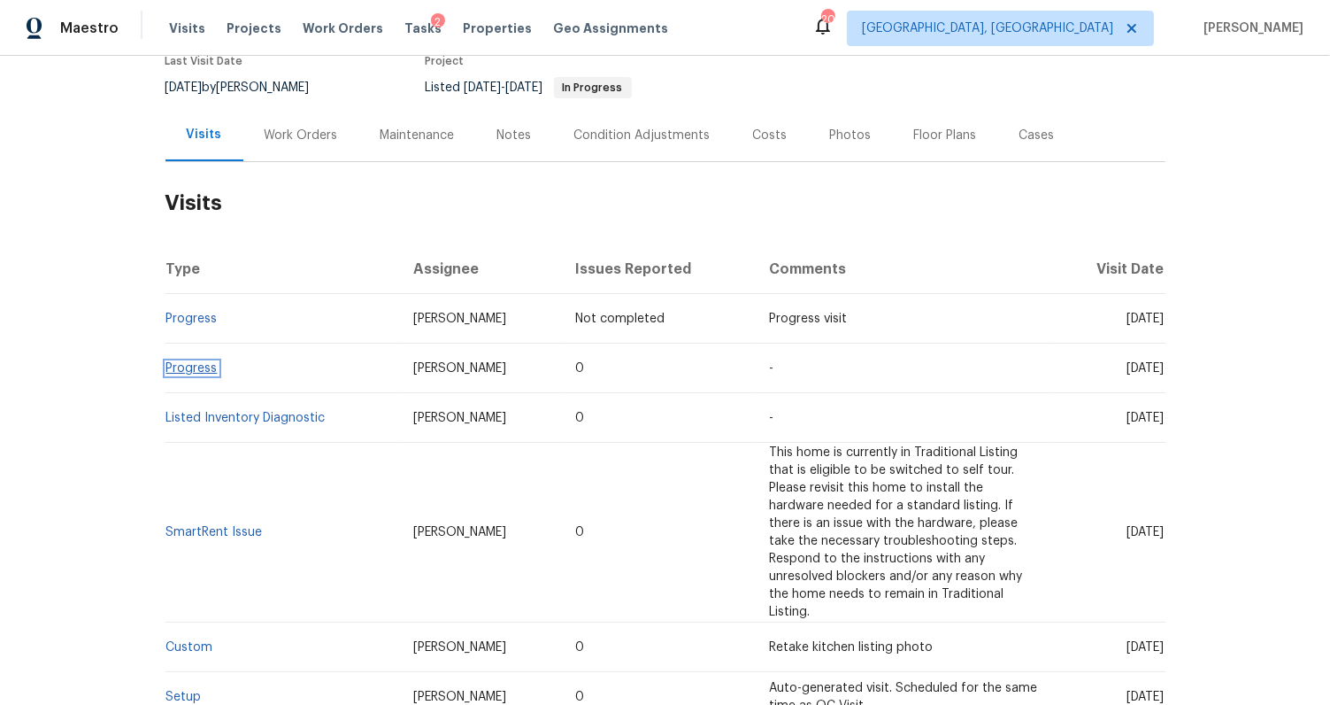
click at [185, 363] on link "Progress" at bounding box center [191, 368] width 51 height 12
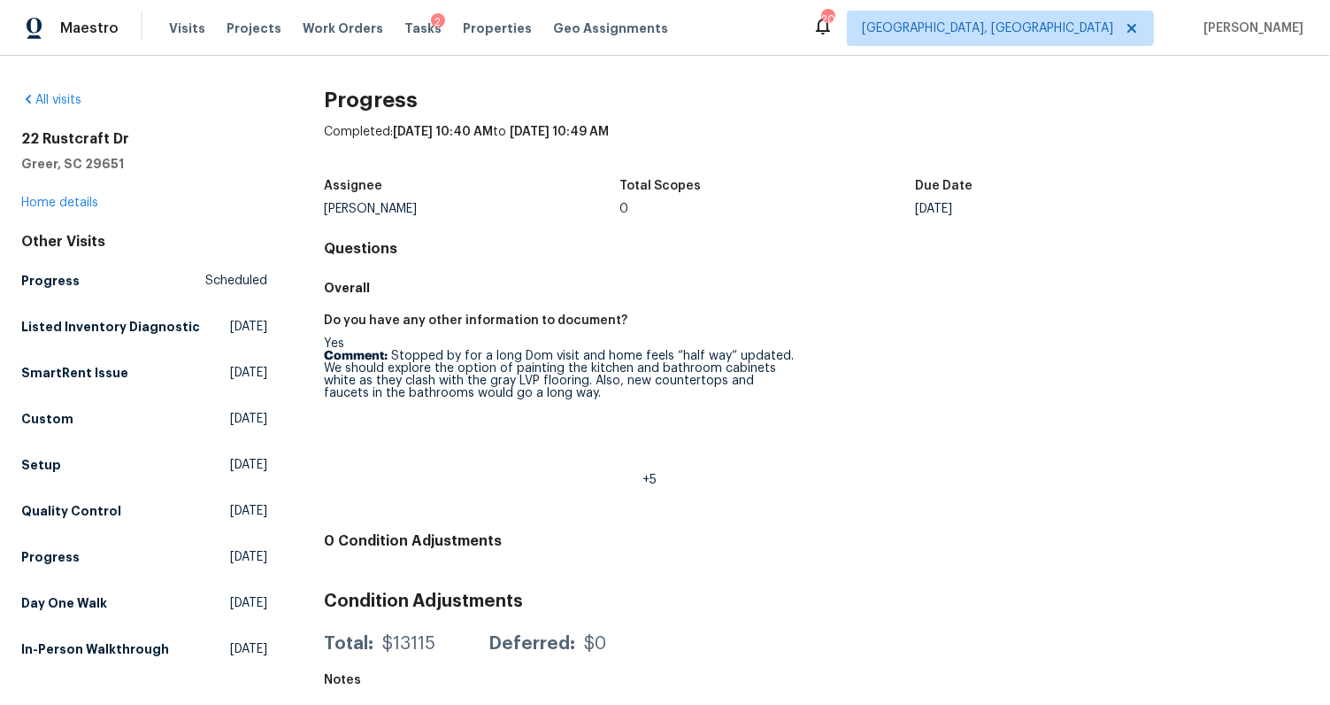
scroll to position [15, 0]
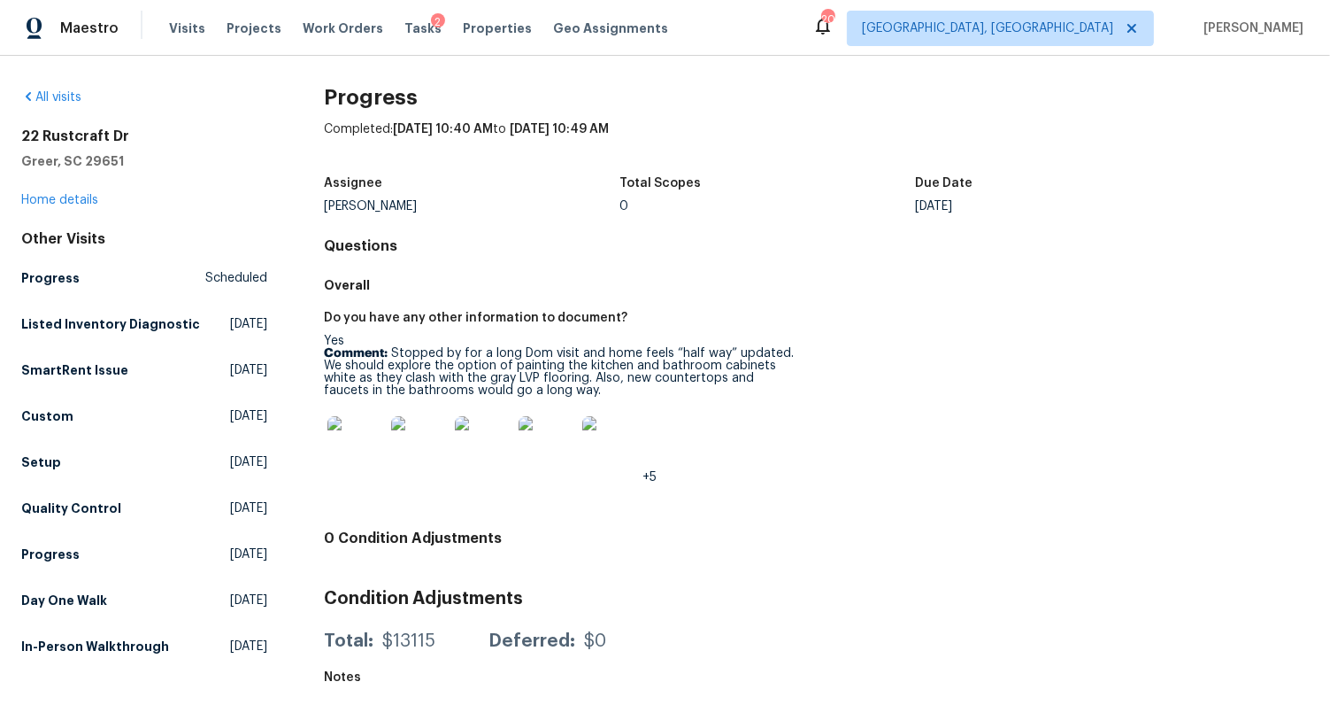
click at [362, 427] on img at bounding box center [356, 444] width 57 height 57
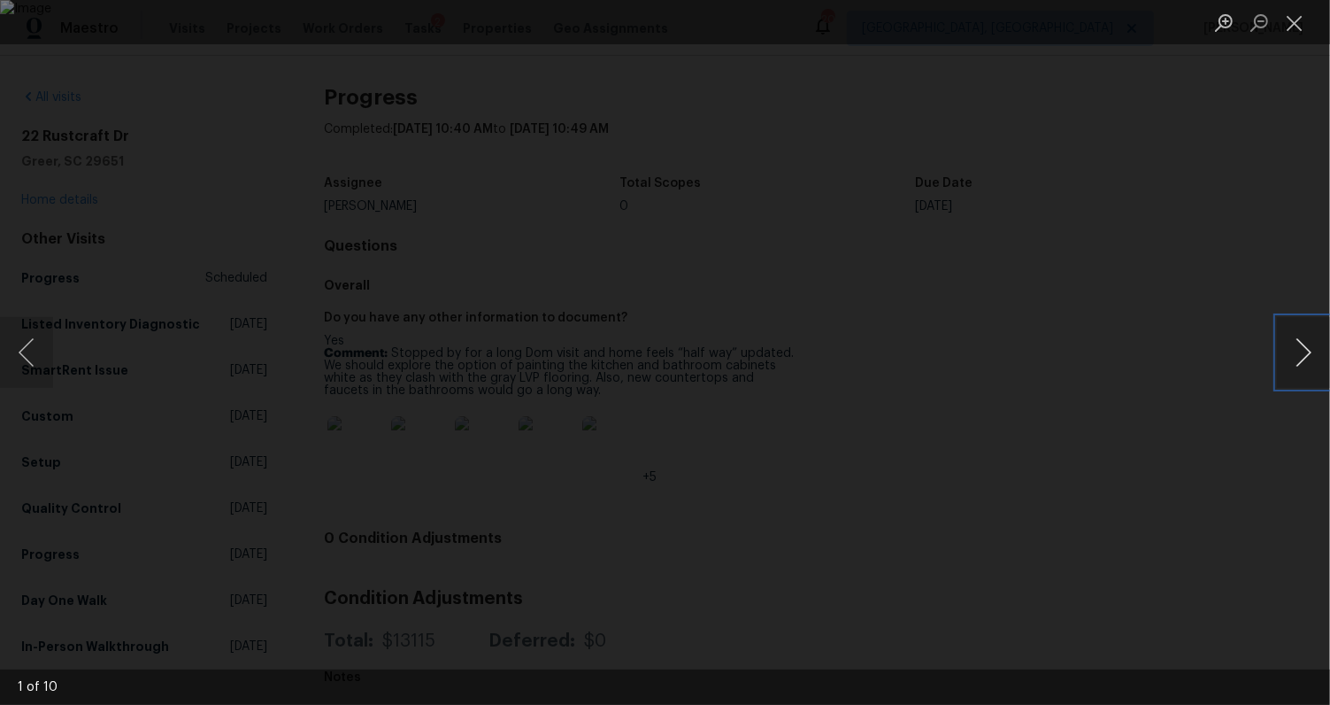
click at [1302, 351] on button "Next image" at bounding box center [1303, 352] width 53 height 71
click at [1290, 343] on button "Next image" at bounding box center [1303, 352] width 53 height 71
click at [1298, 343] on button "Next image" at bounding box center [1303, 352] width 53 height 71
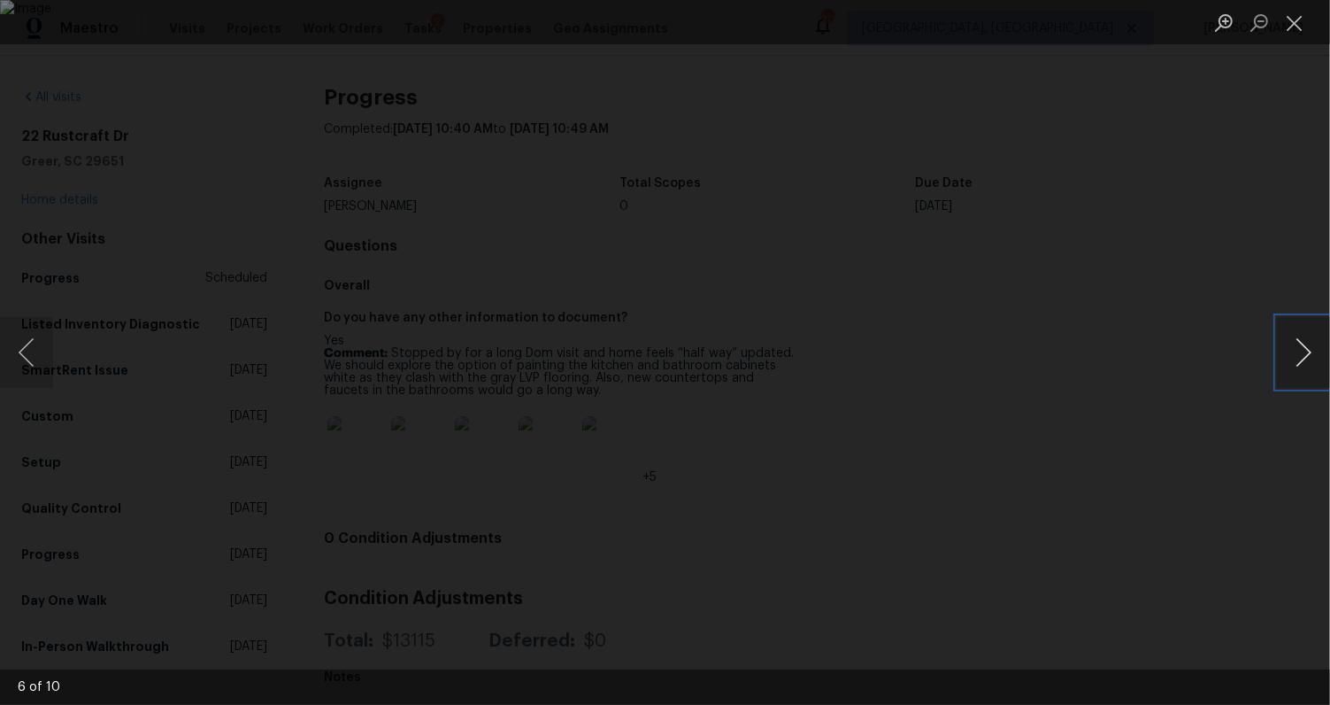
click at [1301, 355] on button "Next image" at bounding box center [1303, 352] width 53 height 71
click at [1307, 360] on button "Next image" at bounding box center [1303, 352] width 53 height 71
click at [1310, 361] on button "Next image" at bounding box center [1303, 352] width 53 height 71
click at [1273, 469] on div "Lightbox" at bounding box center [665, 352] width 1330 height 705
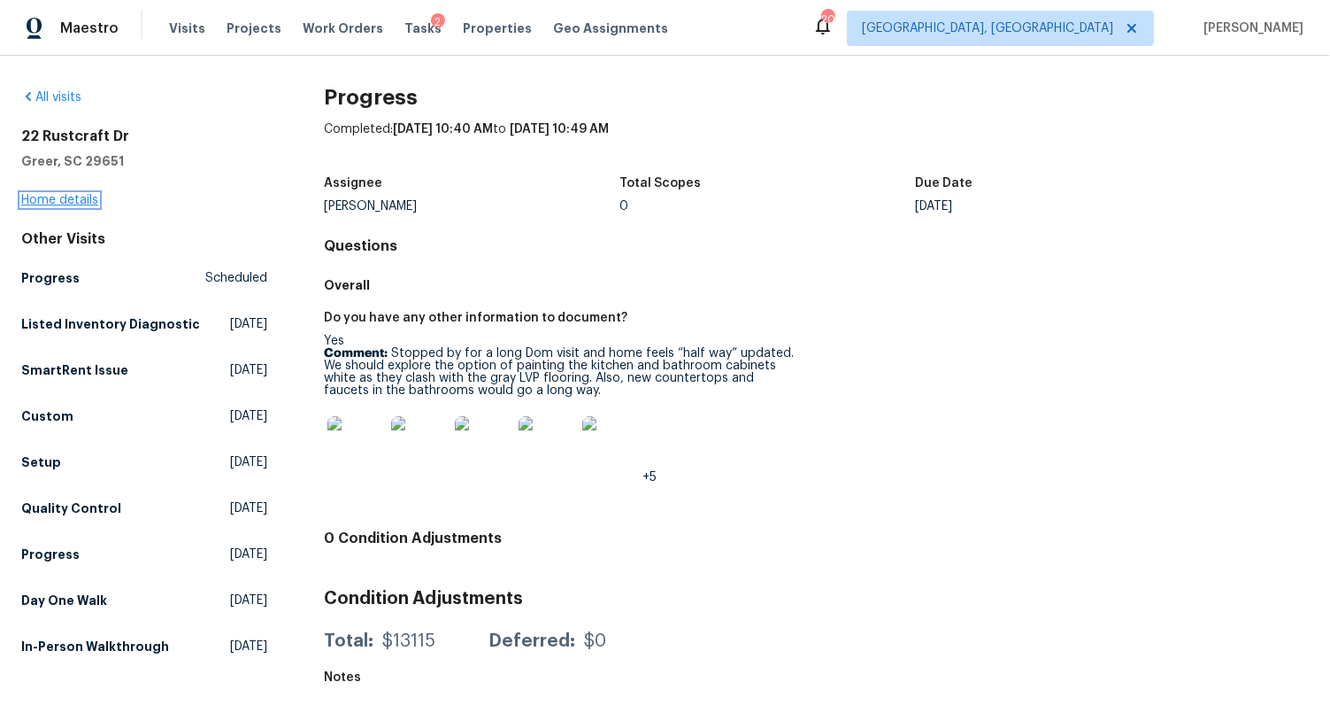
click at [60, 194] on link "Home details" at bounding box center [59, 200] width 77 height 12
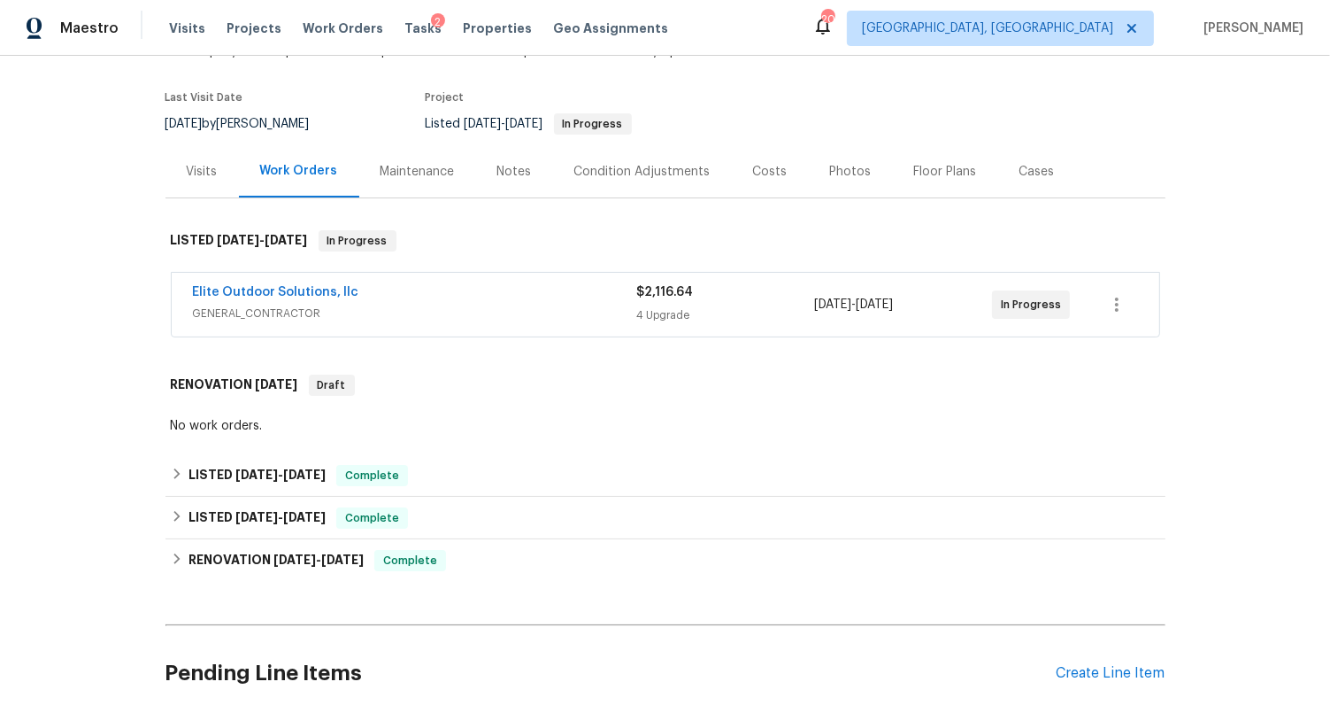
scroll to position [122, 0]
click at [756, 176] on div "Costs" at bounding box center [770, 173] width 35 height 18
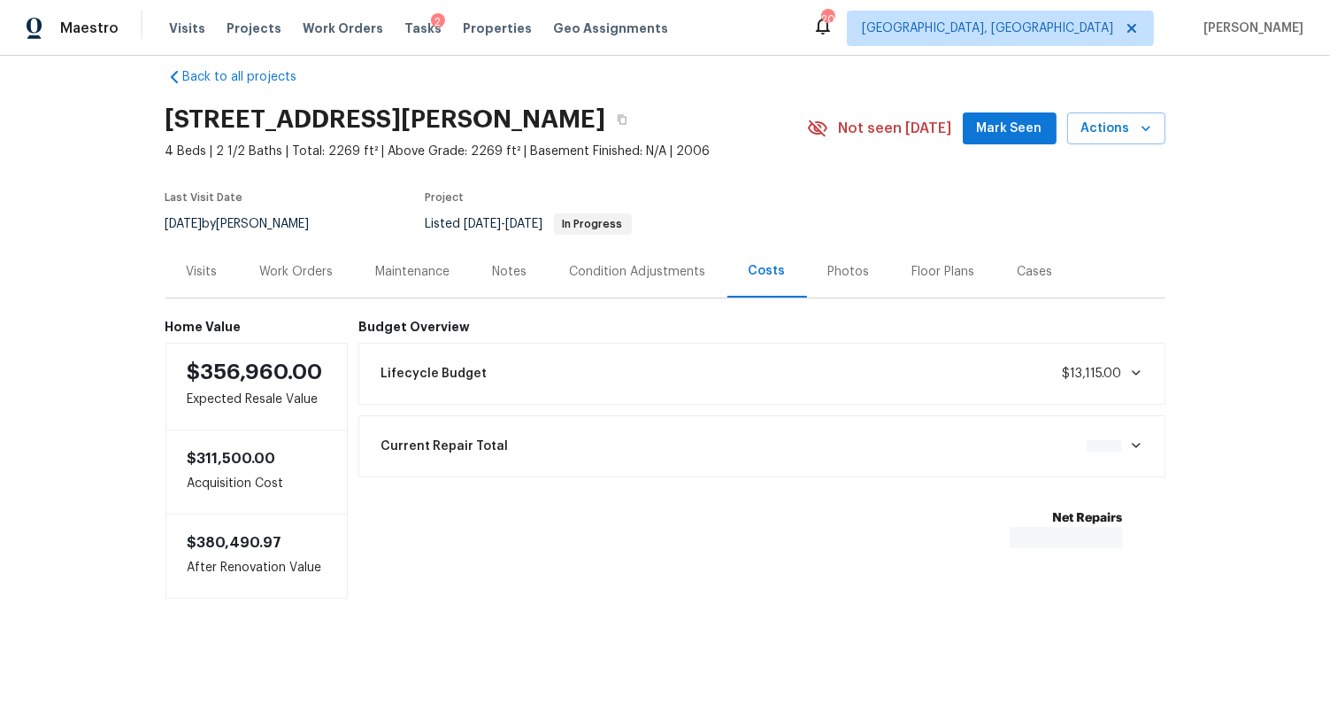
scroll to position [36, 0]
click at [856, 262] on div "Photos" at bounding box center [849, 271] width 84 height 52
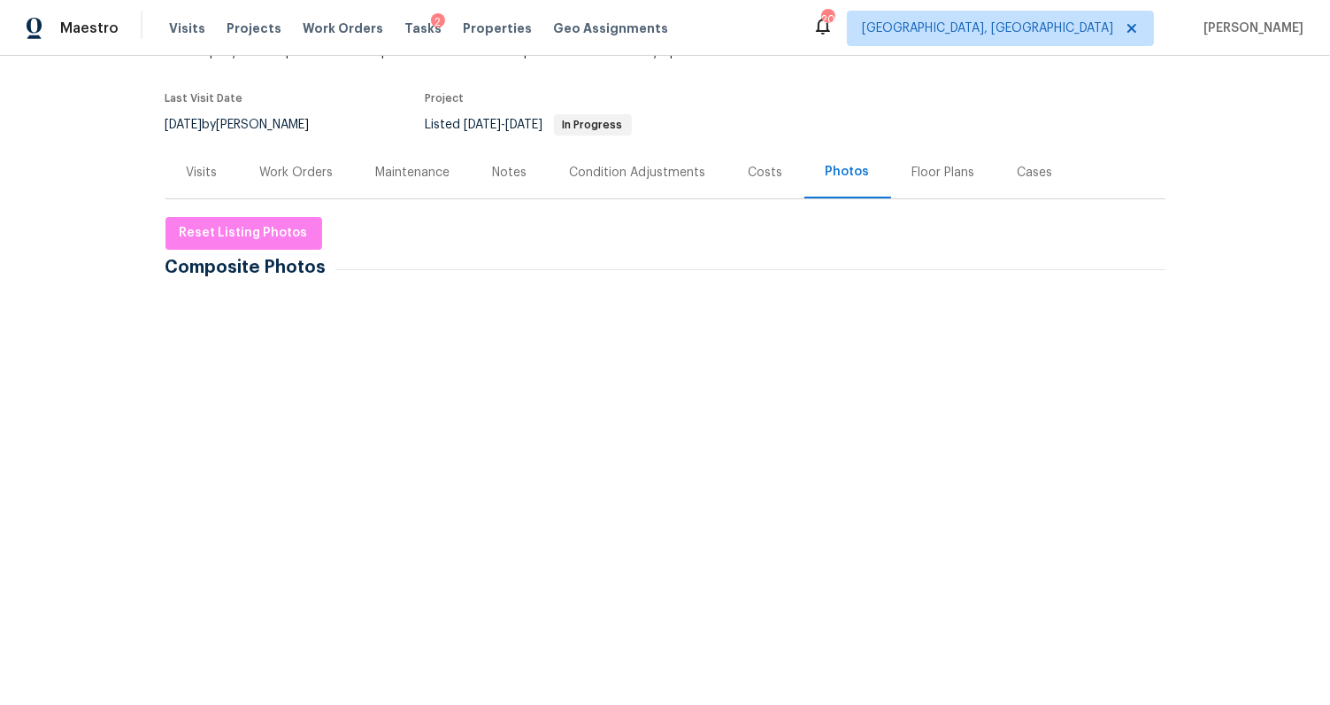
click at [224, 328] on img at bounding box center [213, 342] width 89 height 89
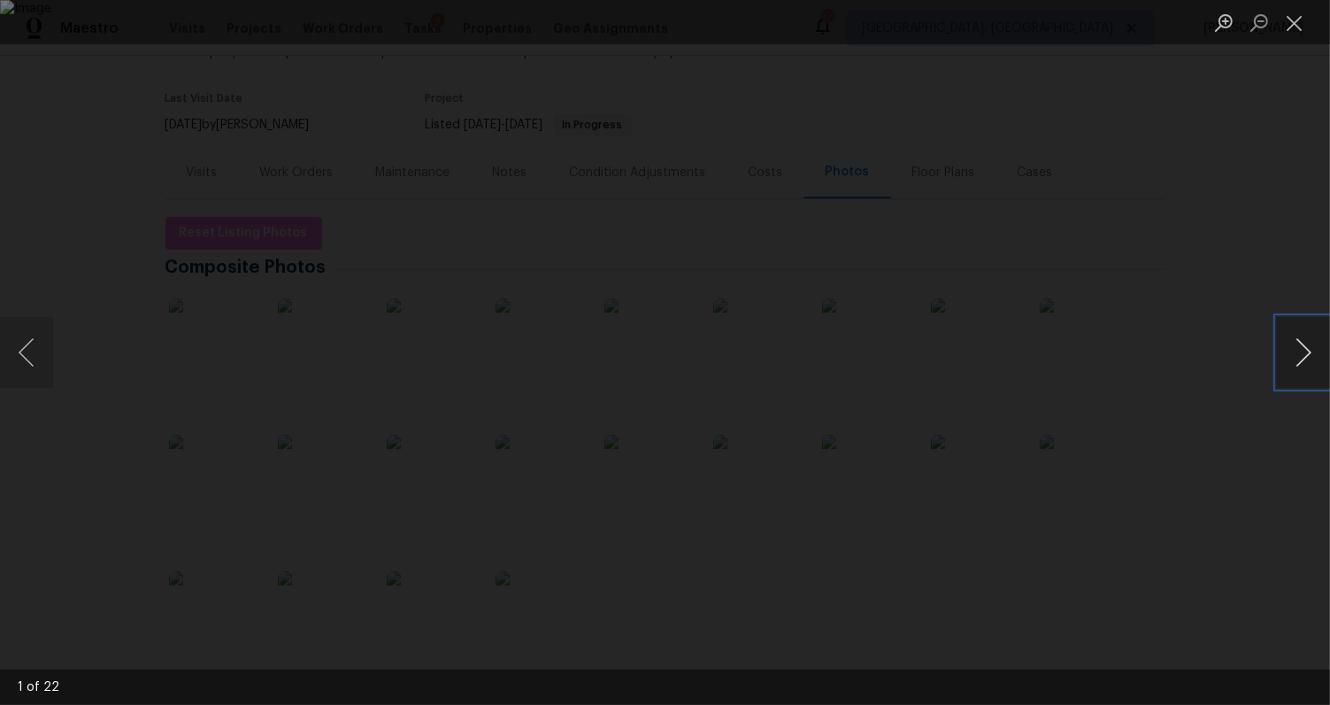
click at [1303, 363] on button "Next image" at bounding box center [1303, 352] width 53 height 71
click at [1253, 226] on div "Lightbox" at bounding box center [665, 352] width 1330 height 705
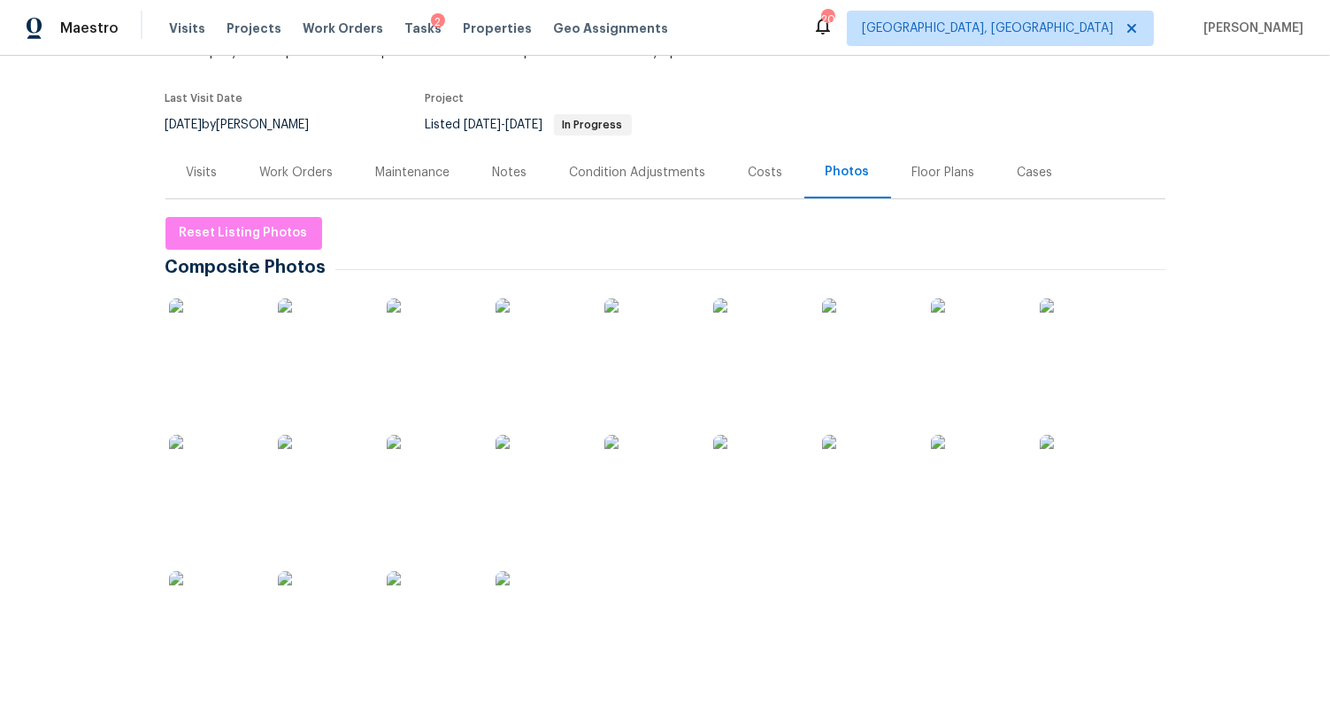
click at [1012, 125] on section "[STREET_ADDRESS][PERSON_NAME] 4 Beds | 2 1/2 Baths | Total: 2269 ft² | Above Gr…" at bounding box center [666, 71] width 1000 height 149
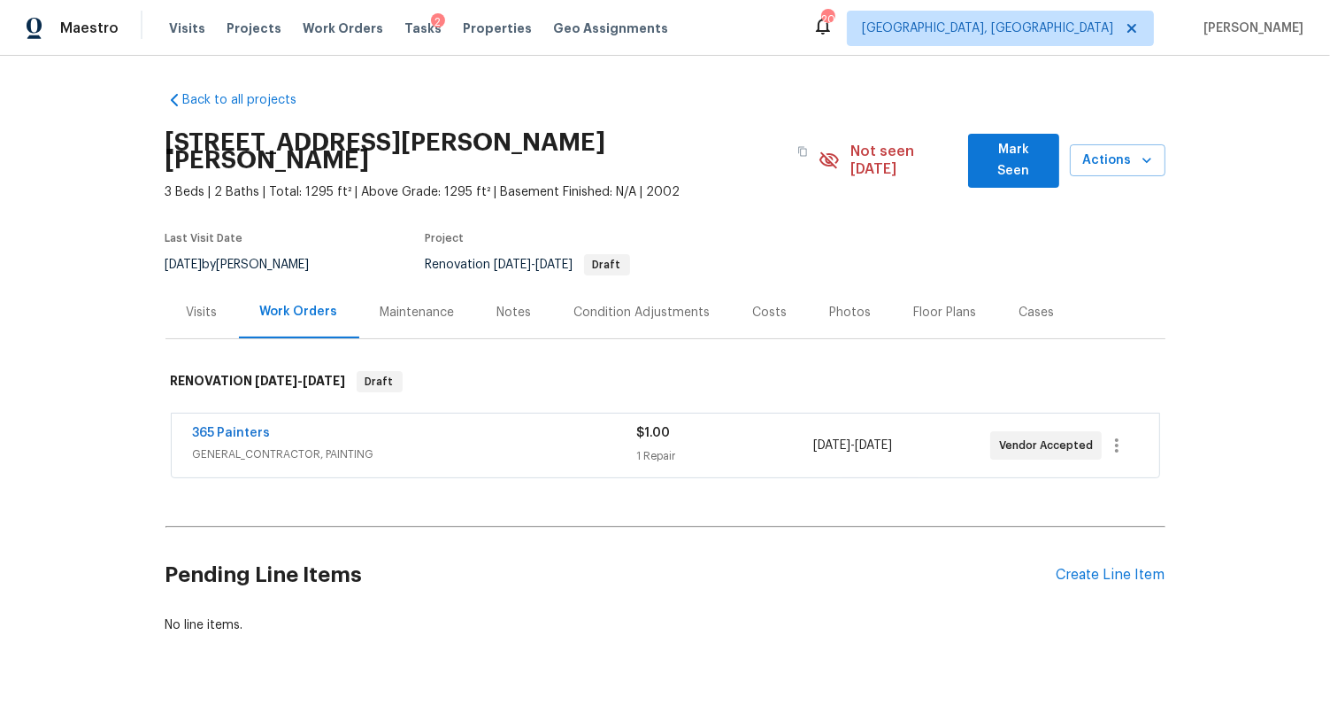
scroll to position [42, 0]
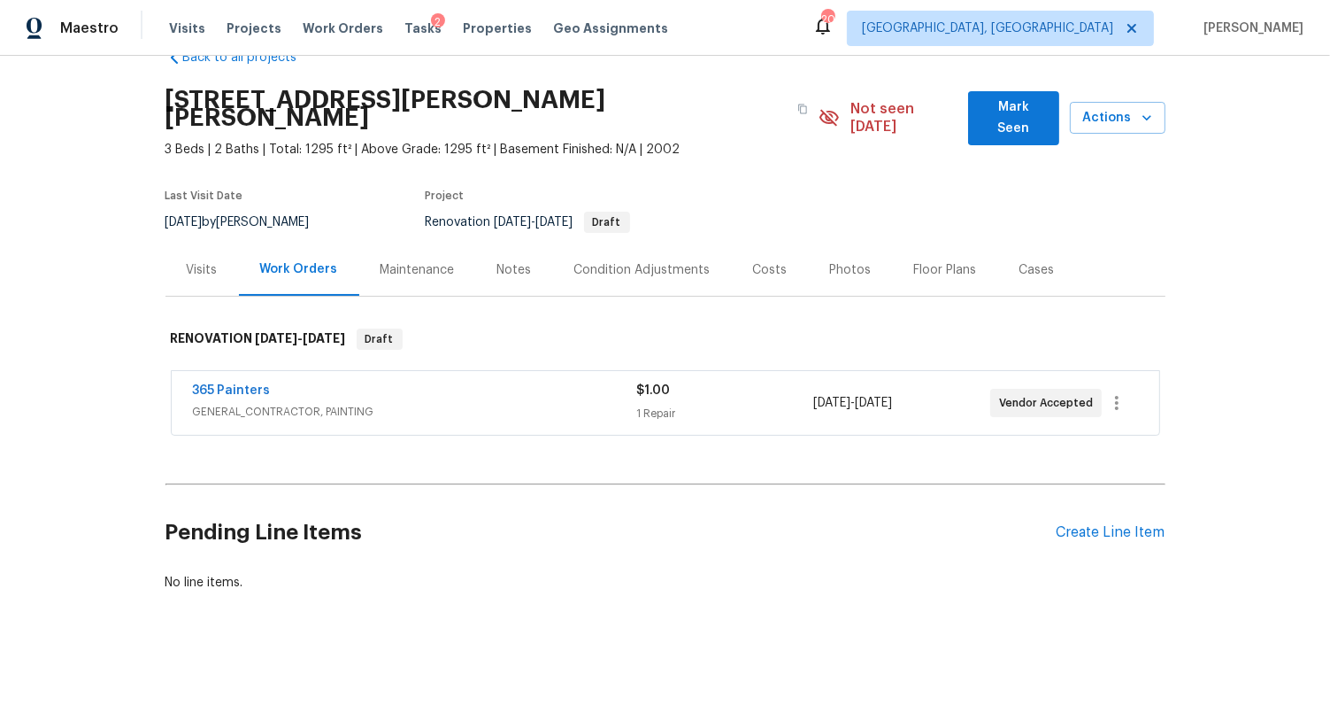
click at [330, 382] on div "365 Painters" at bounding box center [414, 392] width 443 height 21
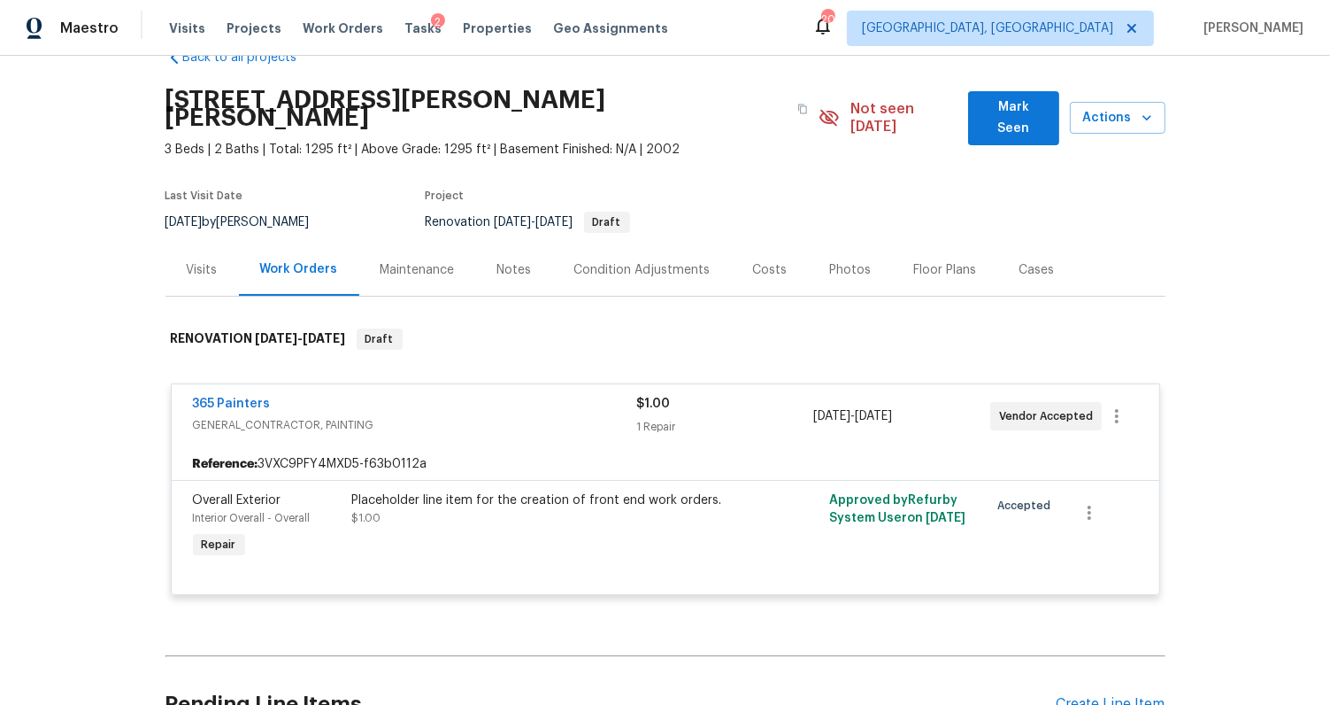
click at [374, 395] on div "365 Painters" at bounding box center [414, 405] width 443 height 21
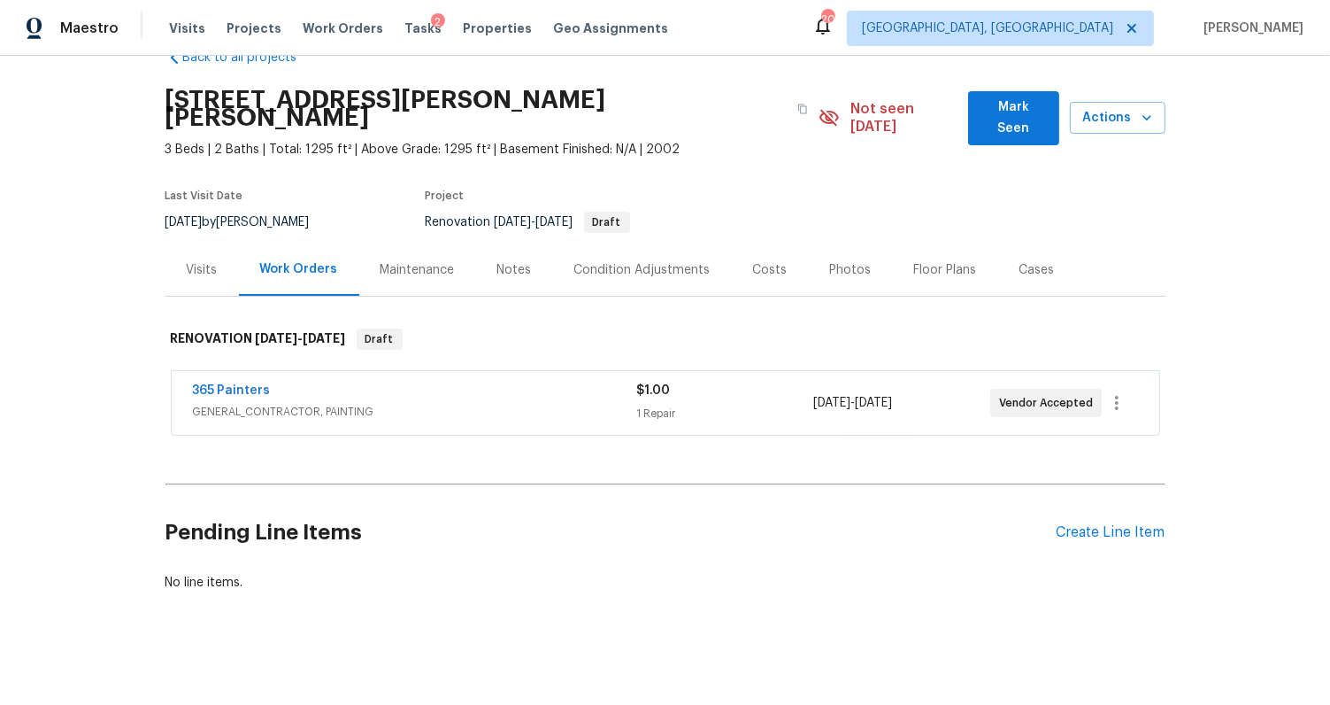
click at [374, 403] on span "GENERAL_CONTRACTOR, PAINTING" at bounding box center [414, 412] width 443 height 18
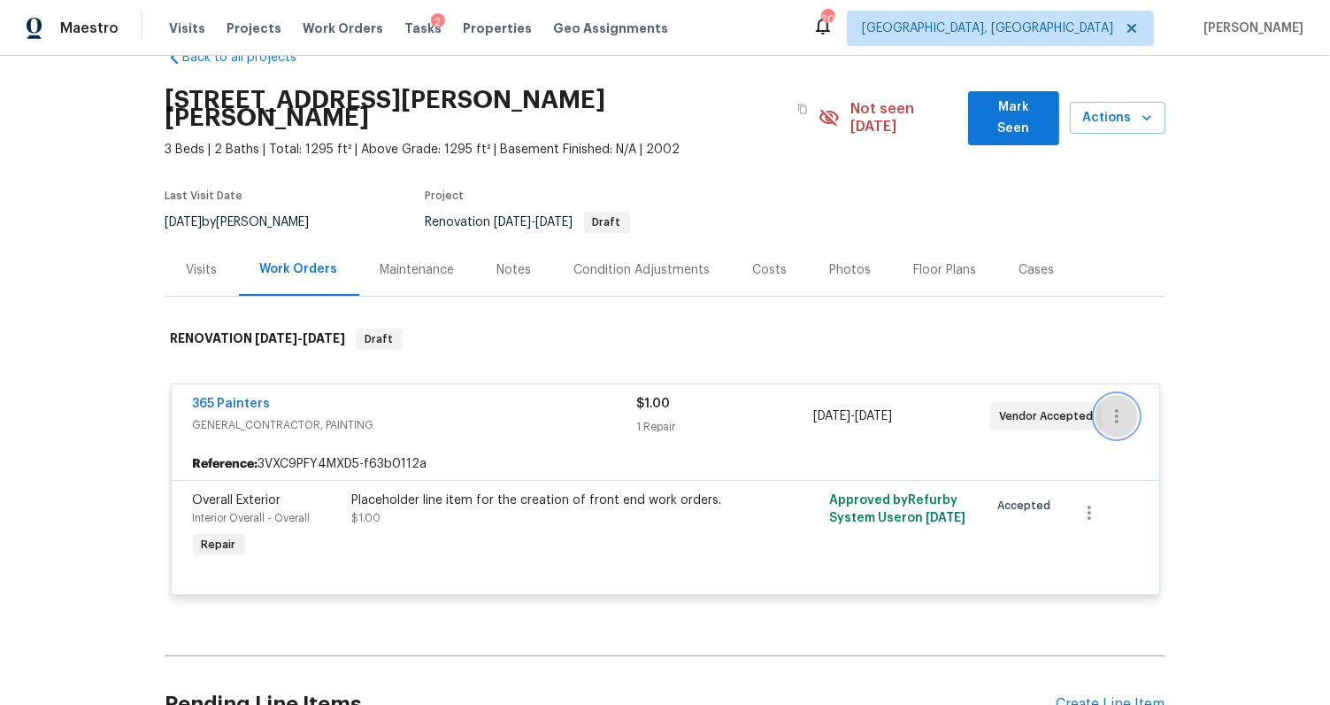
click at [1115, 409] on icon "button" at bounding box center [1117, 416] width 4 height 14
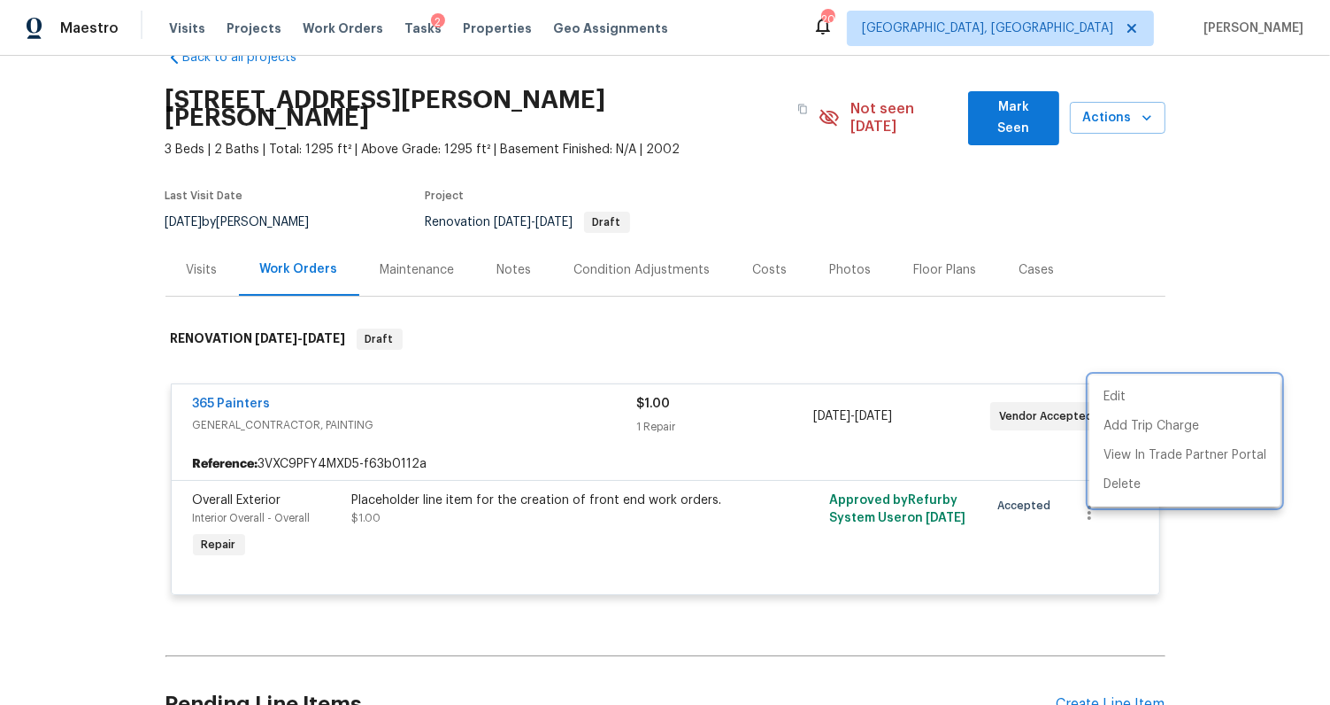
click at [1227, 577] on div at bounding box center [665, 352] width 1330 height 705
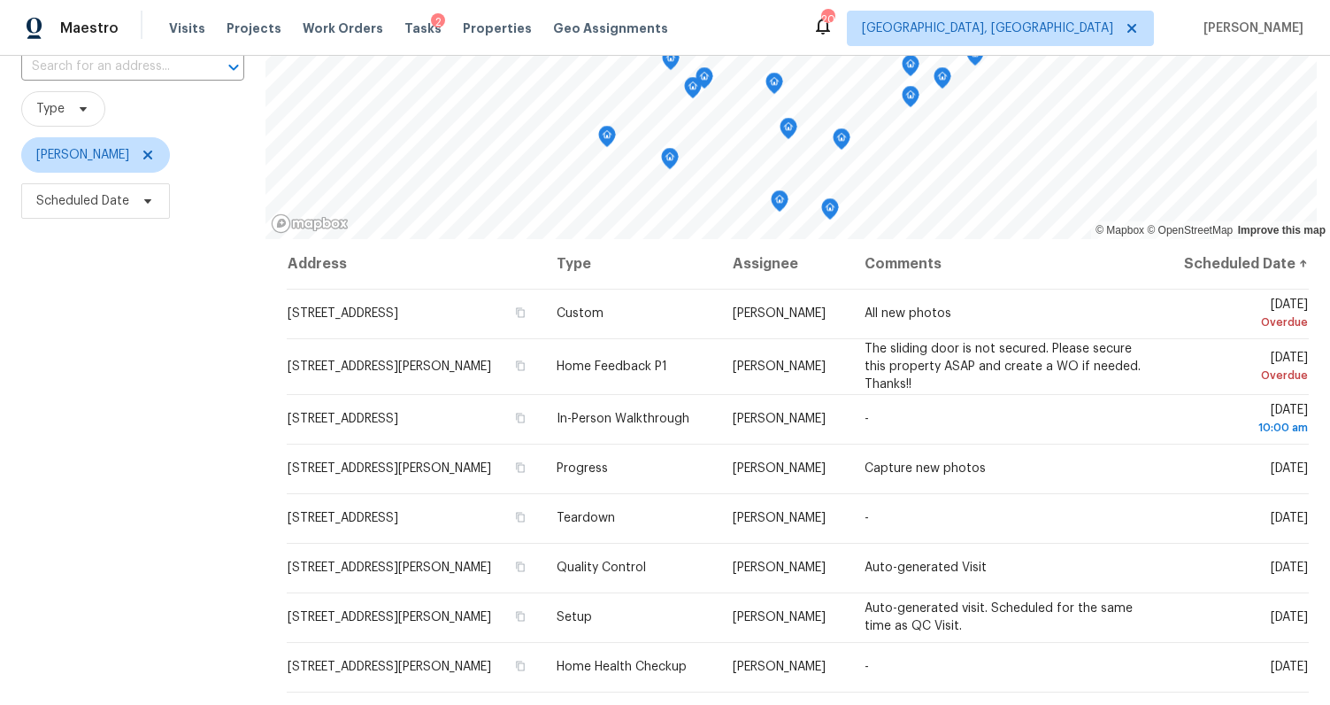
scroll to position [244, 0]
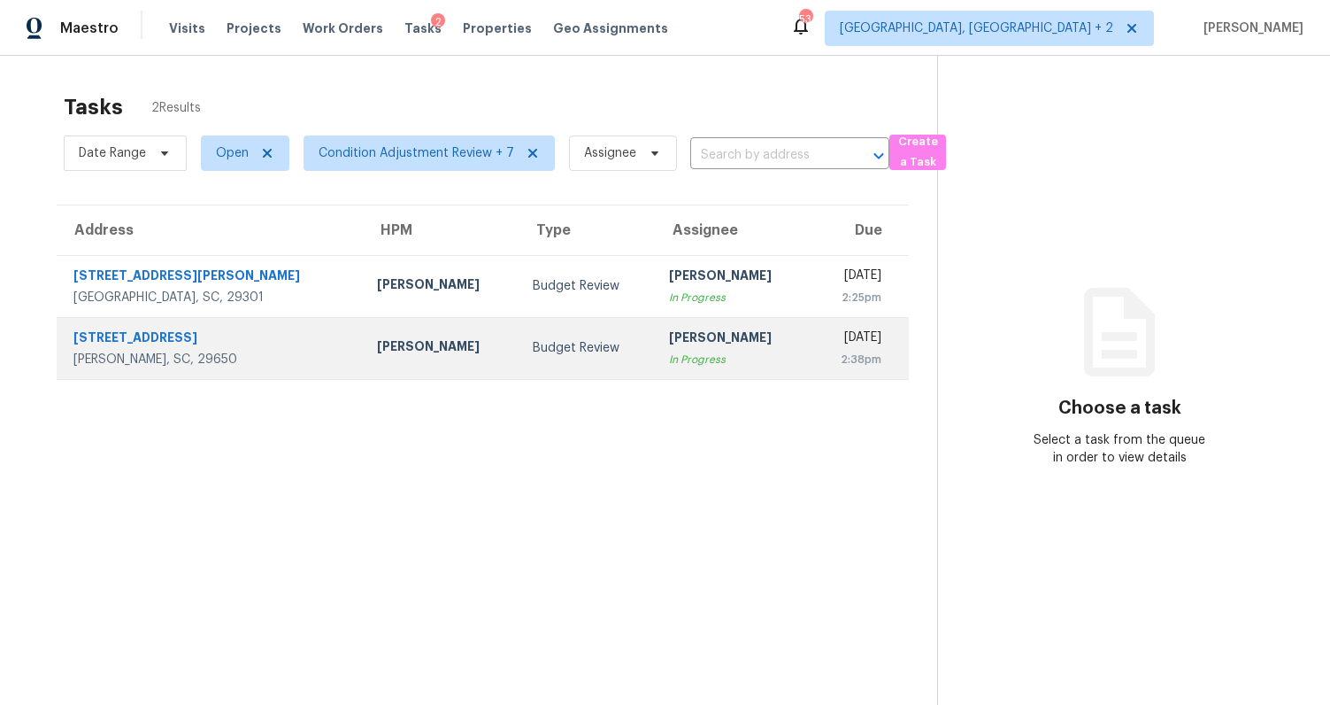
click at [112, 339] on div "[STREET_ADDRESS]" at bounding box center [210, 339] width 275 height 22
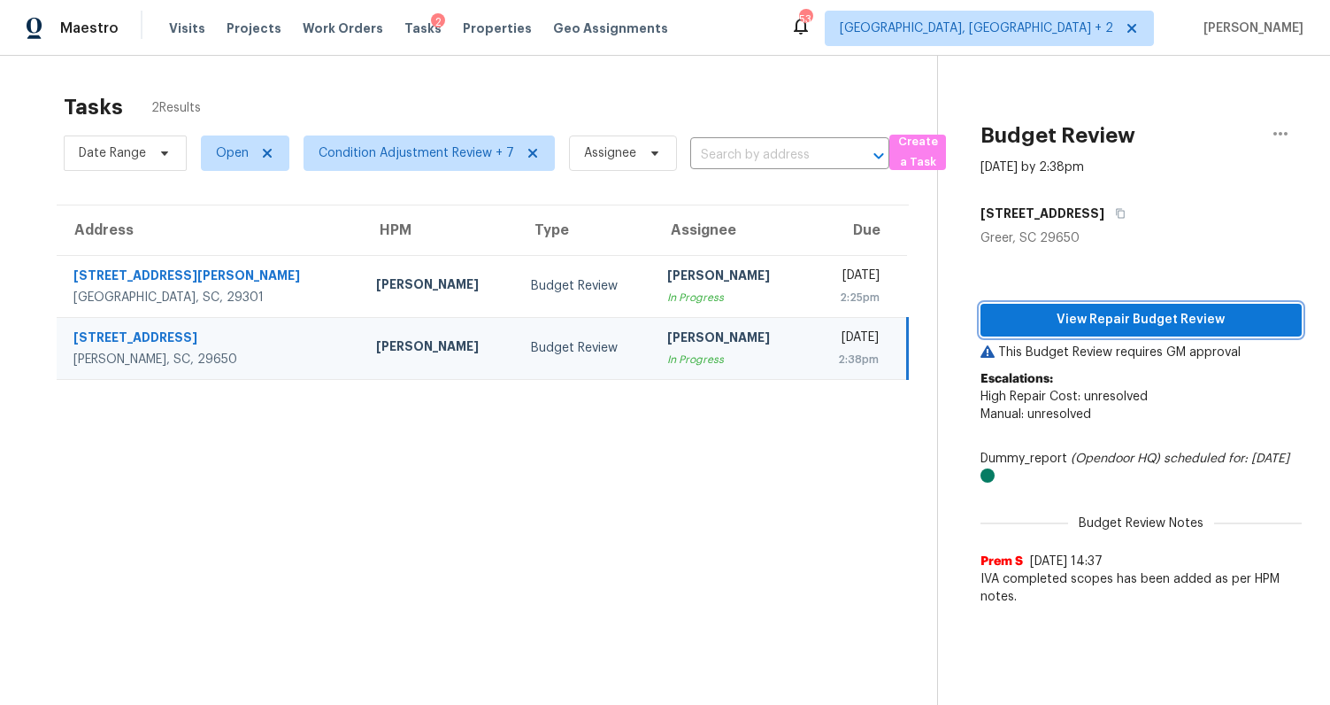
click at [1064, 319] on span "View Repair Budget Review" at bounding box center [1141, 320] width 293 height 22
